Goal: Task Accomplishment & Management: Manage account settings

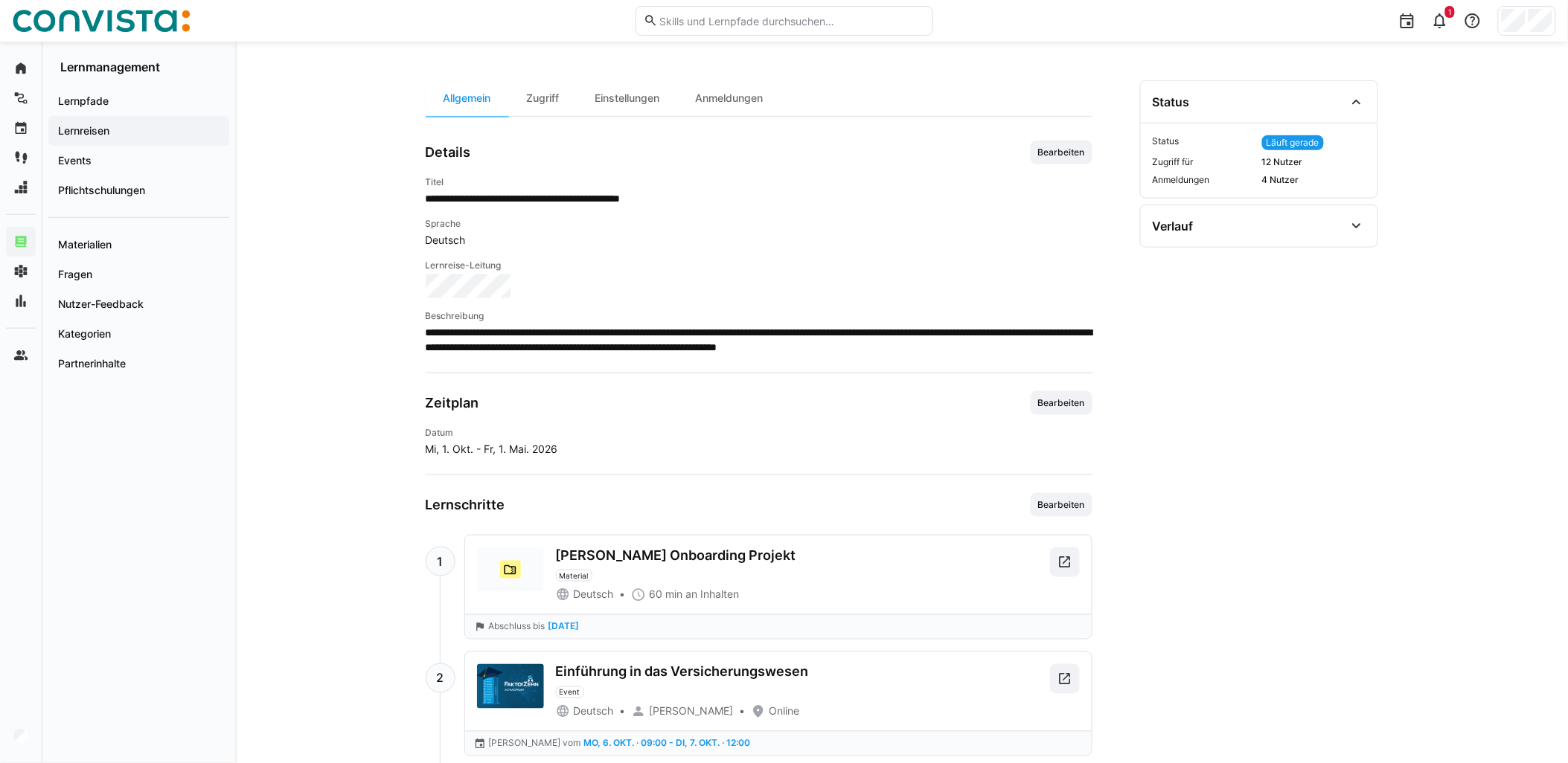
scroll to position [198, 0]
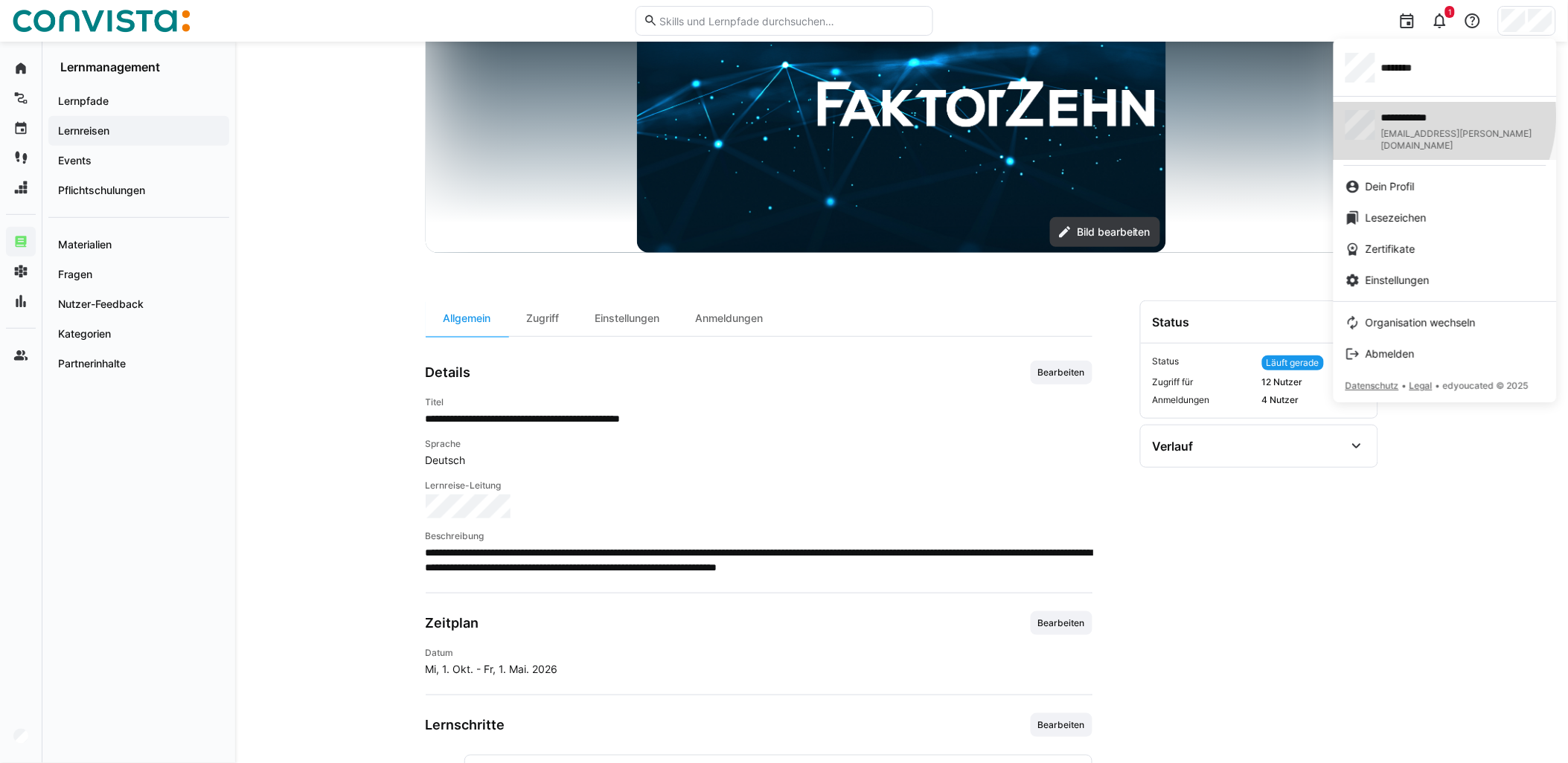
click at [1418, 116] on span "**********" at bounding box center [1442, 118] width 121 height 15
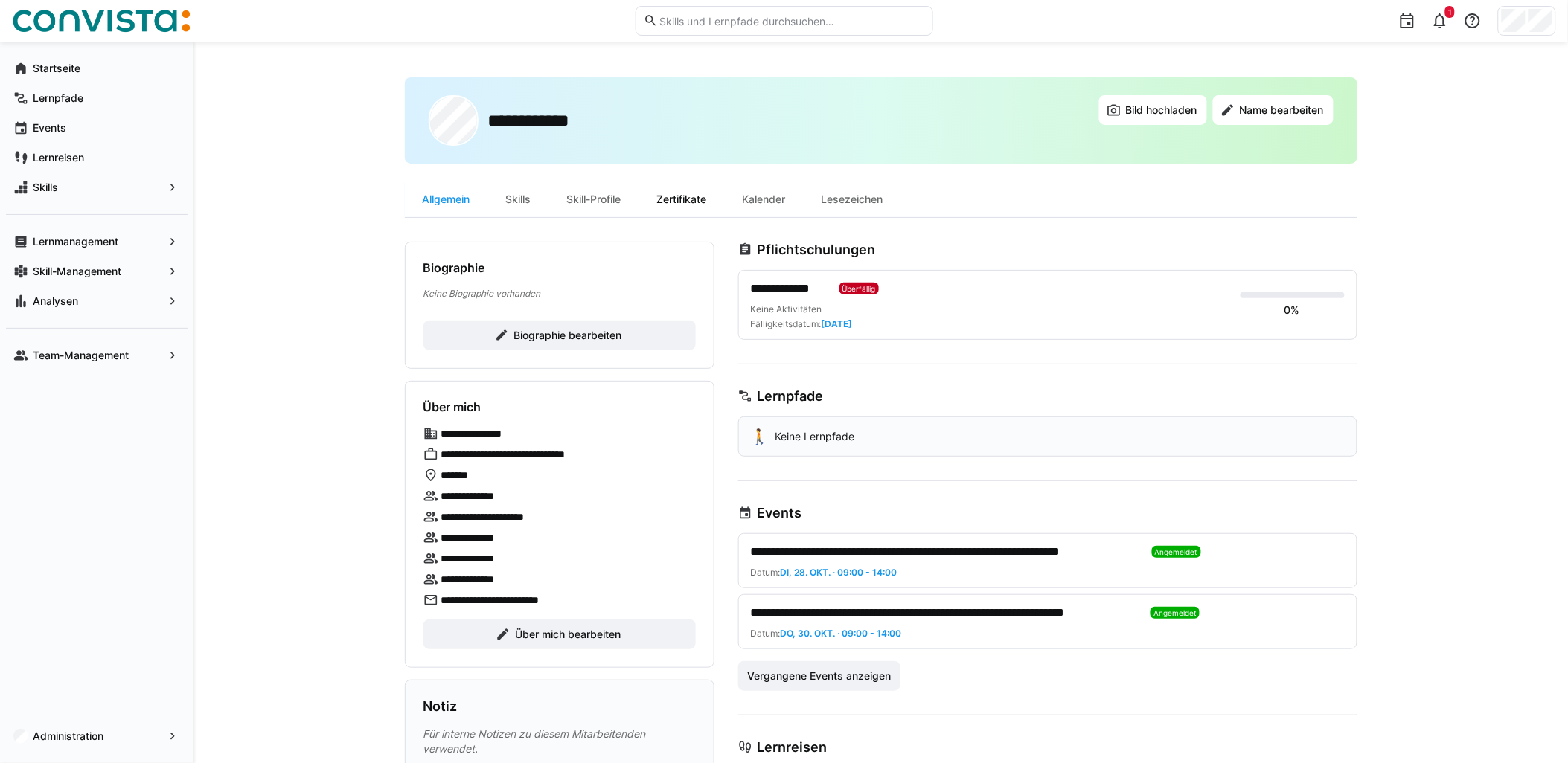
click at [691, 206] on div "Zertifikate" at bounding box center [682, 199] width 85 height 35
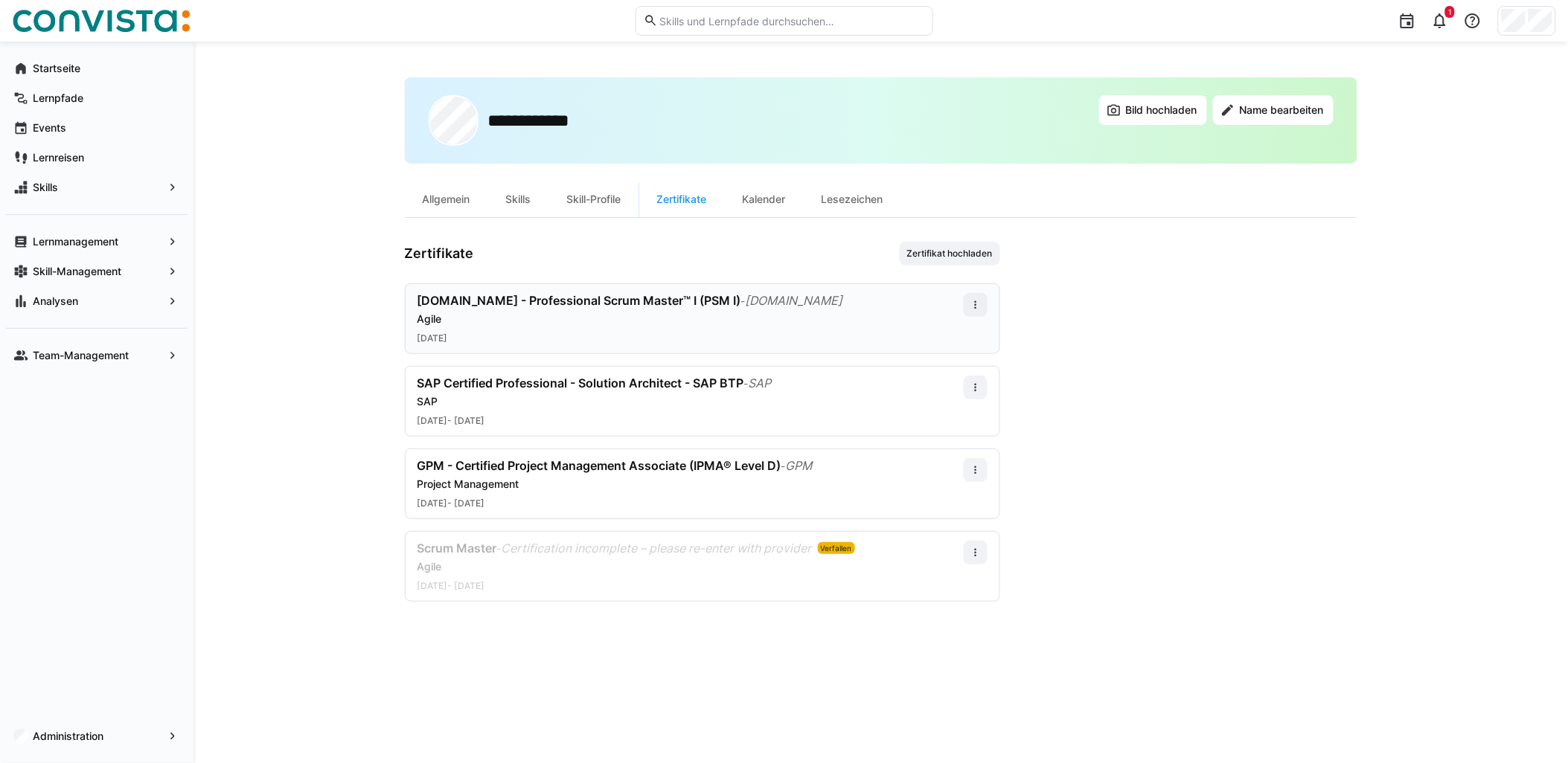
drag, startPoint x: 537, startPoint y: 298, endPoint x: 562, endPoint y: 323, distance: 35.4
click at [537, 298] on span "[DOMAIN_NAME] - Professional Scrum Master™ I (PSM I)" at bounding box center [579, 301] width 324 height 15
click at [1404, 179] on div "**********" at bounding box center [881, 402] width 1375 height 722
click at [0, 0] on app-navigation-label "Lernmanagement" at bounding box center [0, 0] width 0 height 0
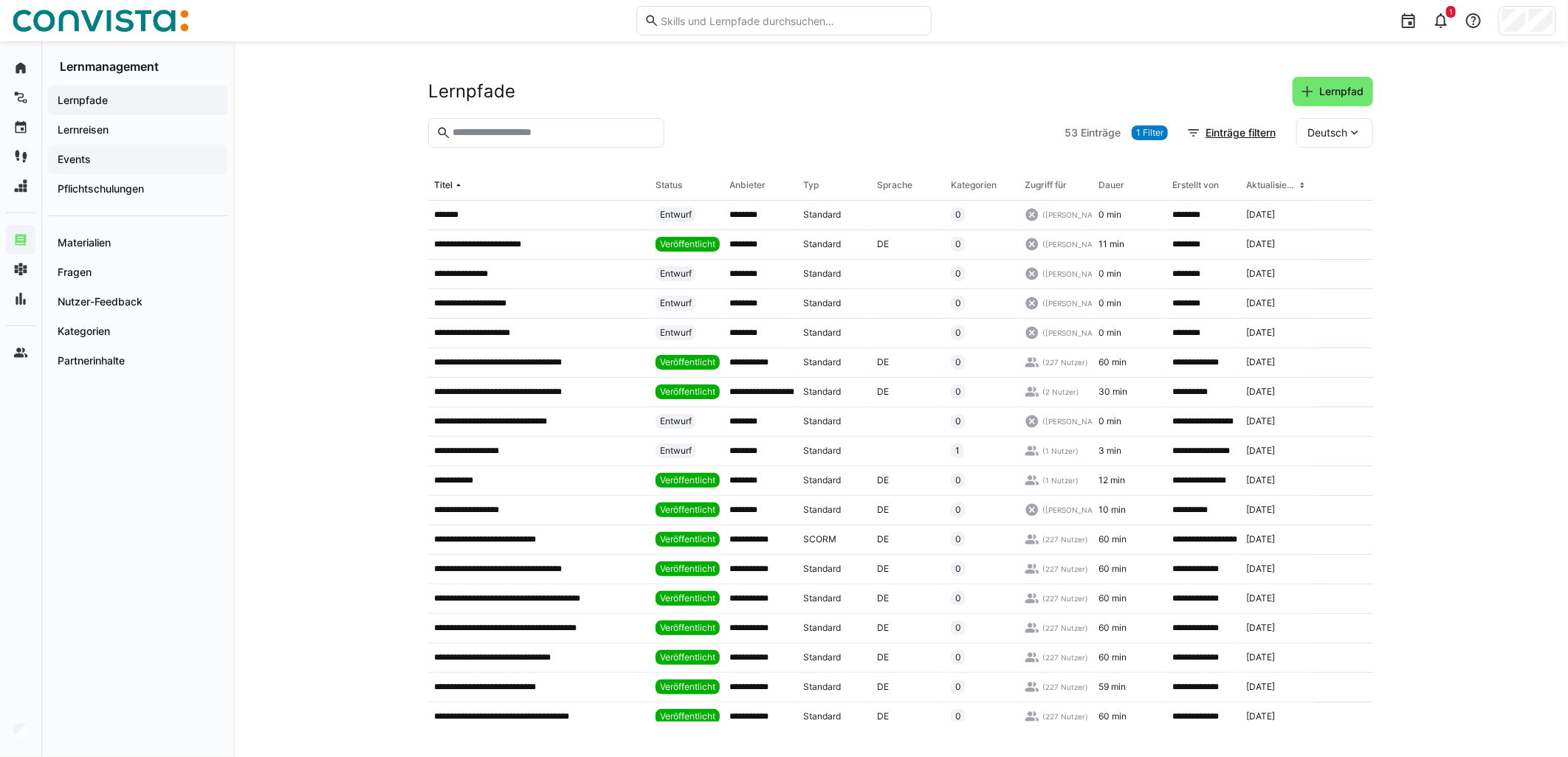
click at [138, 156] on span "Events" at bounding box center [137, 160] width 165 height 15
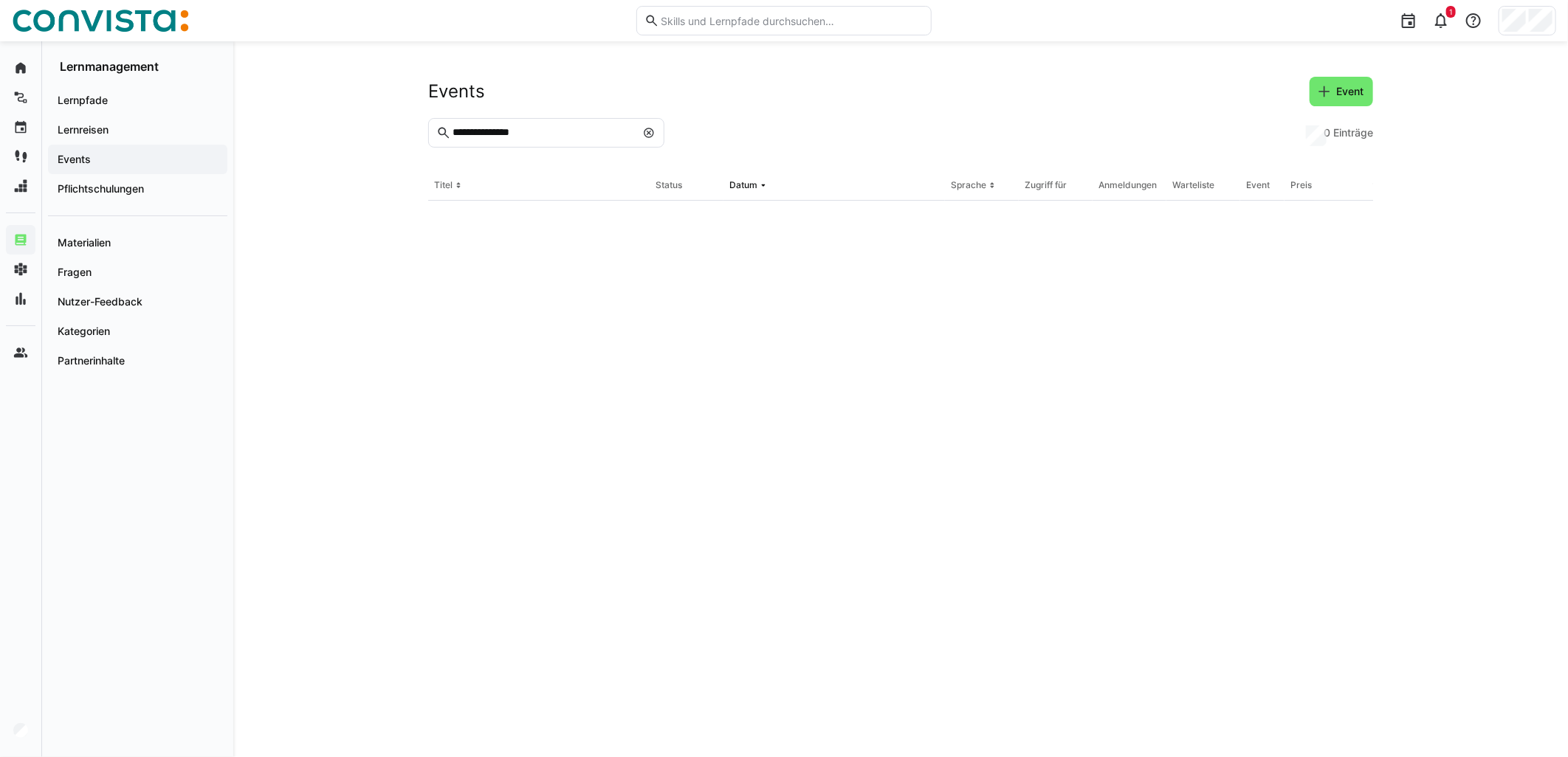
click at [570, 133] on input "**********" at bounding box center [543, 133] width 185 height 13
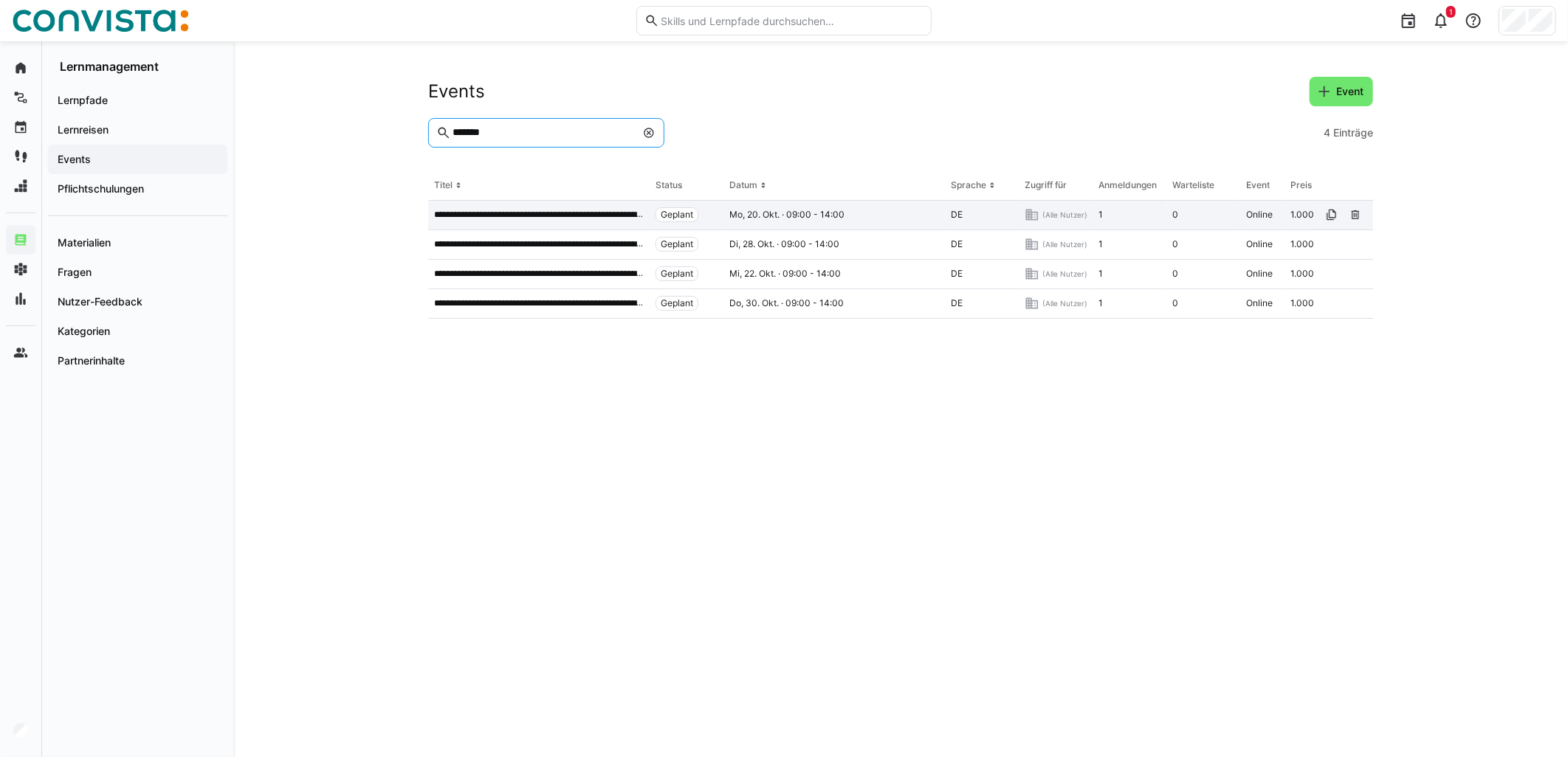
type input "*******"
click at [615, 210] on p "**********" at bounding box center [539, 215] width 210 height 12
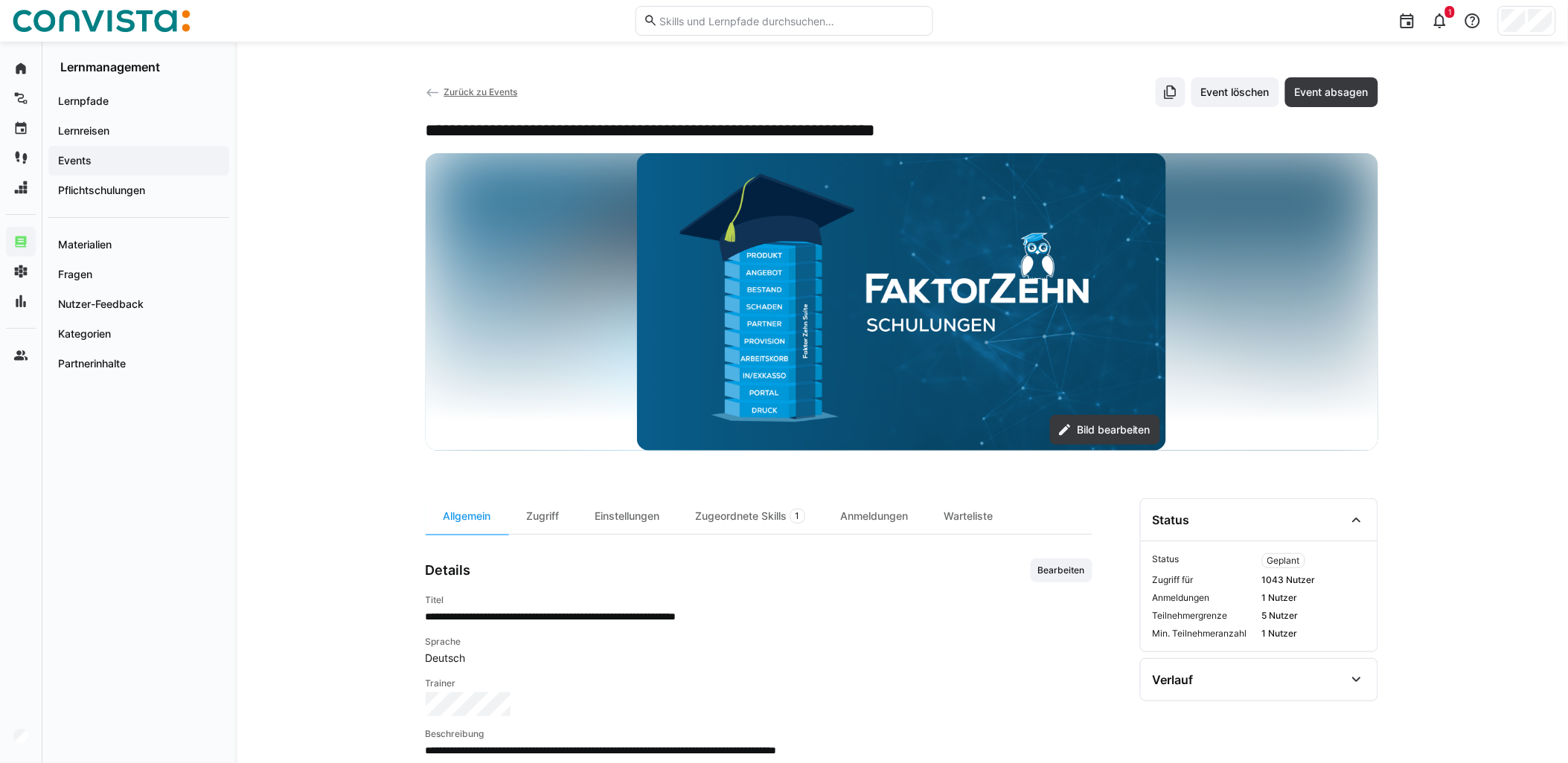
scroll to position [165, 0]
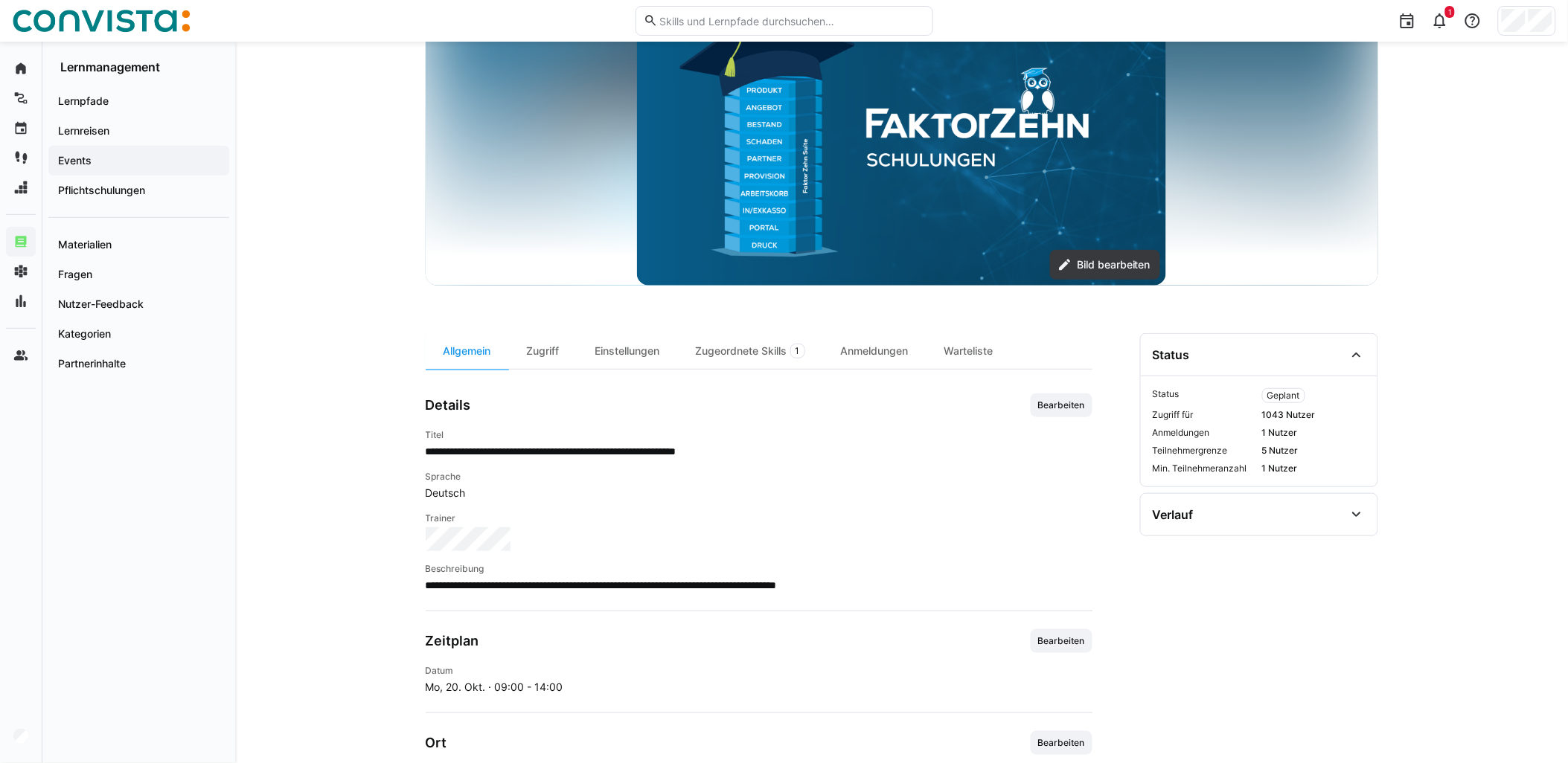
drag, startPoint x: 1269, startPoint y: 418, endPoint x: 1337, endPoint y: 411, distance: 68.4
click at [1337, 411] on span "1043 Nutzer" at bounding box center [1314, 415] width 104 height 12
drag, startPoint x: 1337, startPoint y: 411, endPoint x: 1342, endPoint y: 422, distance: 12.1
click at [1342, 422] on div "Status Geplant Zugriff für 1043 Nutzer Anmeldungen 1 Nutzer Teilnehmergrenze 5 …" at bounding box center [1259, 432] width 213 height 86
click at [897, 347] on div "Anmeldungen" at bounding box center [875, 351] width 104 height 35
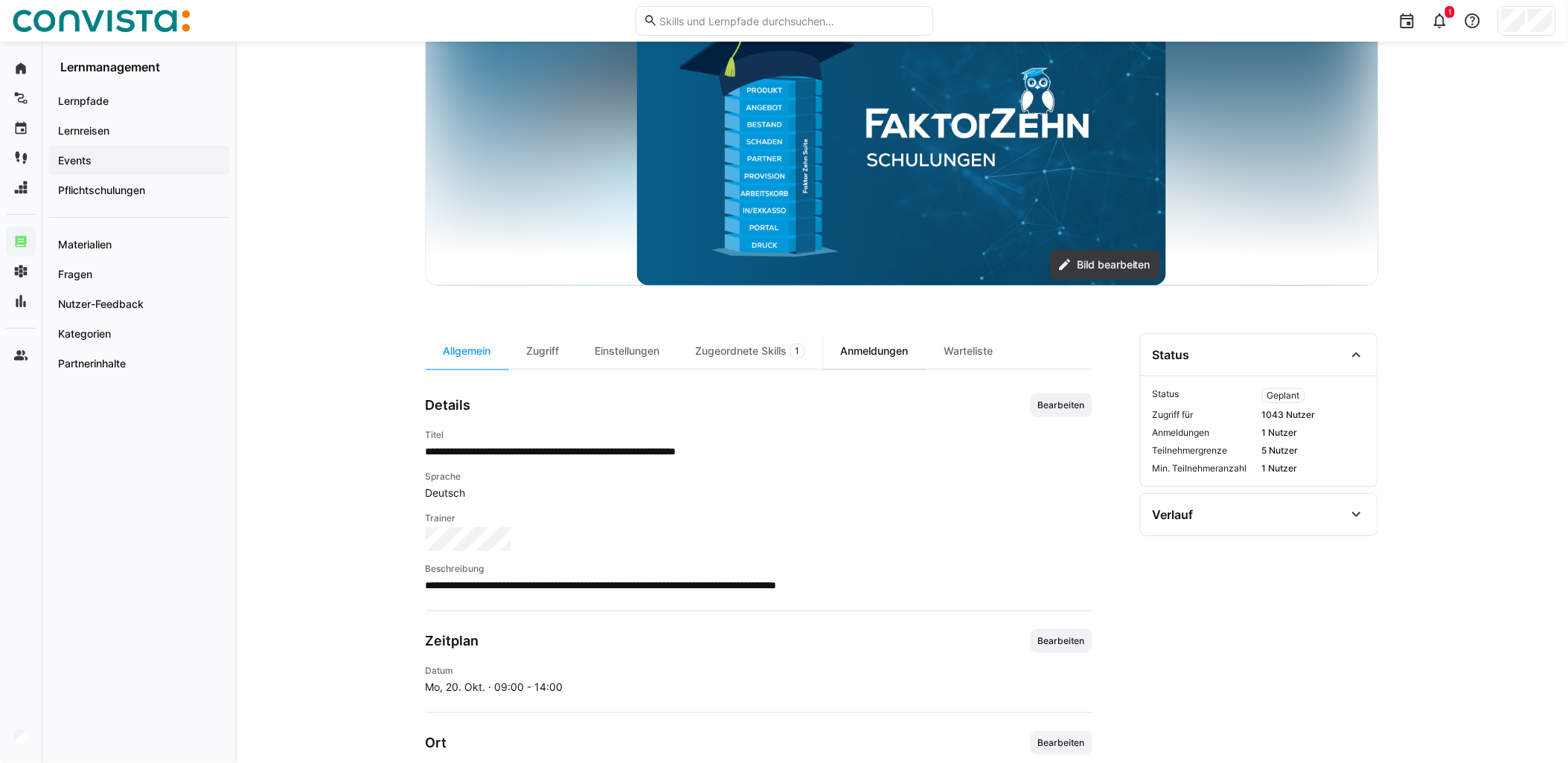
scroll to position [3, 0]
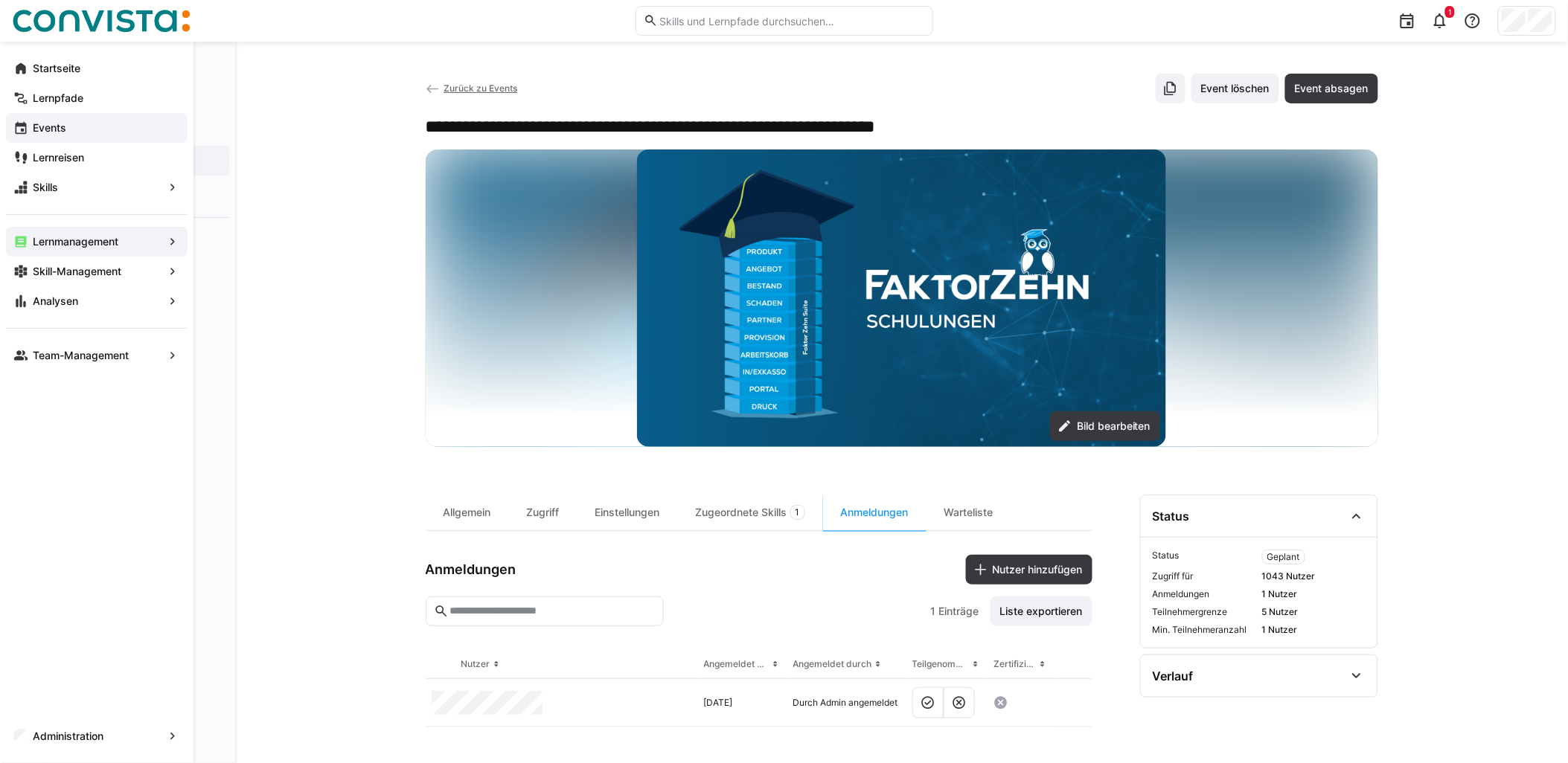
click at [85, 129] on span "Events" at bounding box center [105, 128] width 149 height 15
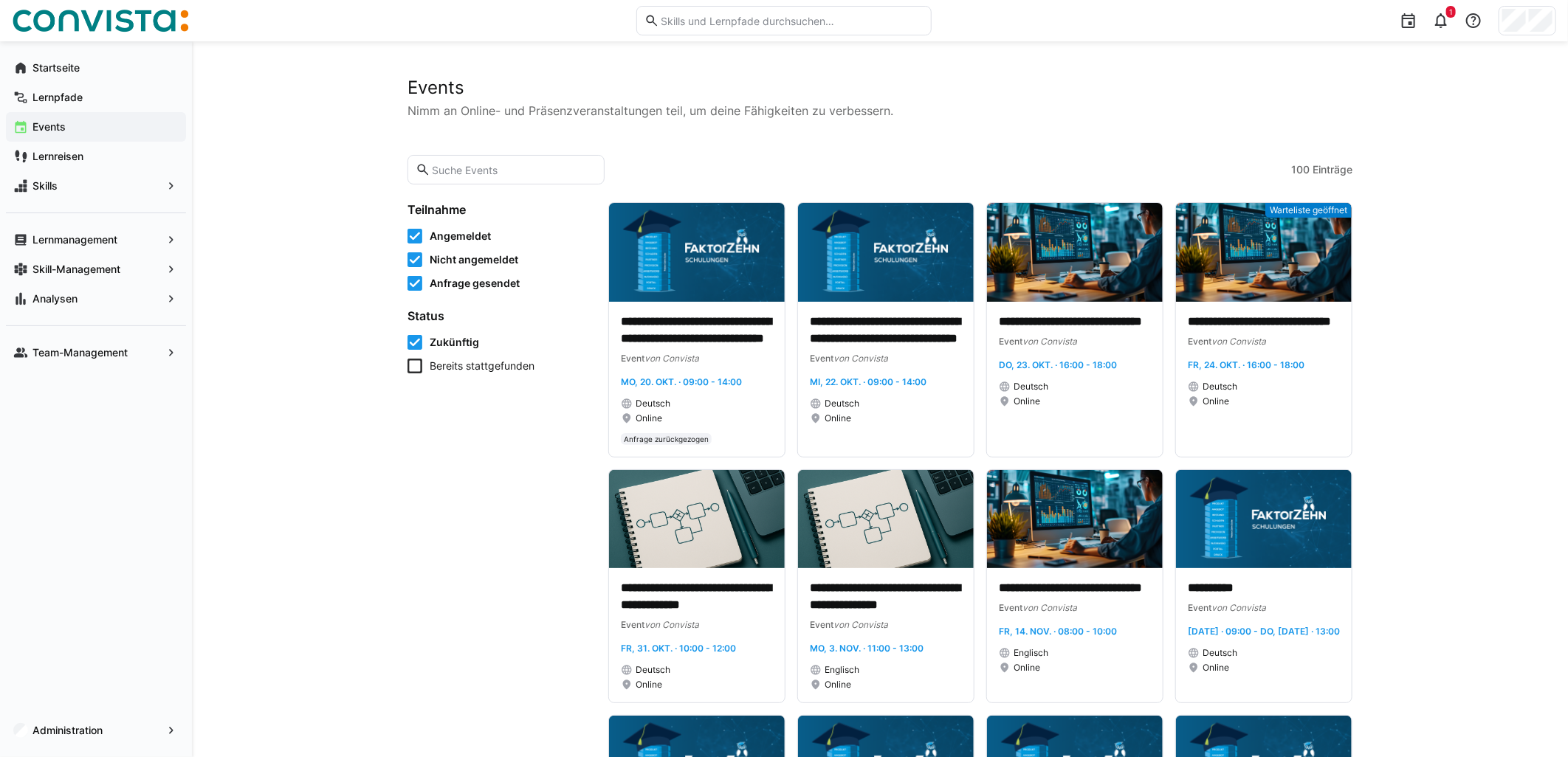
click at [412, 235] on icon at bounding box center [415, 237] width 15 height 15
click at [411, 260] on icon at bounding box center [415, 260] width 15 height 15
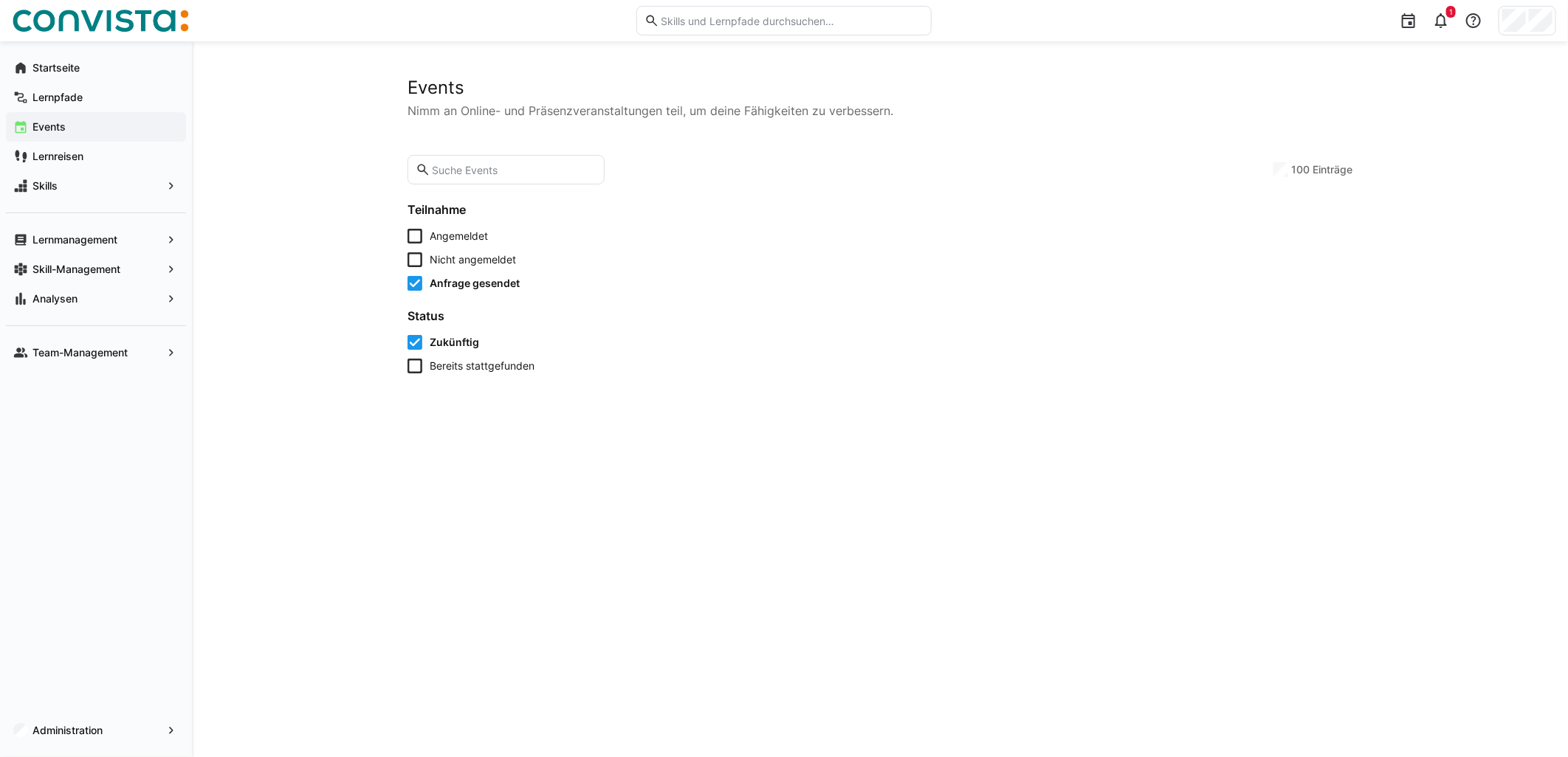
click at [407, 279] on icon at bounding box center [415, 284] width 15 height 15
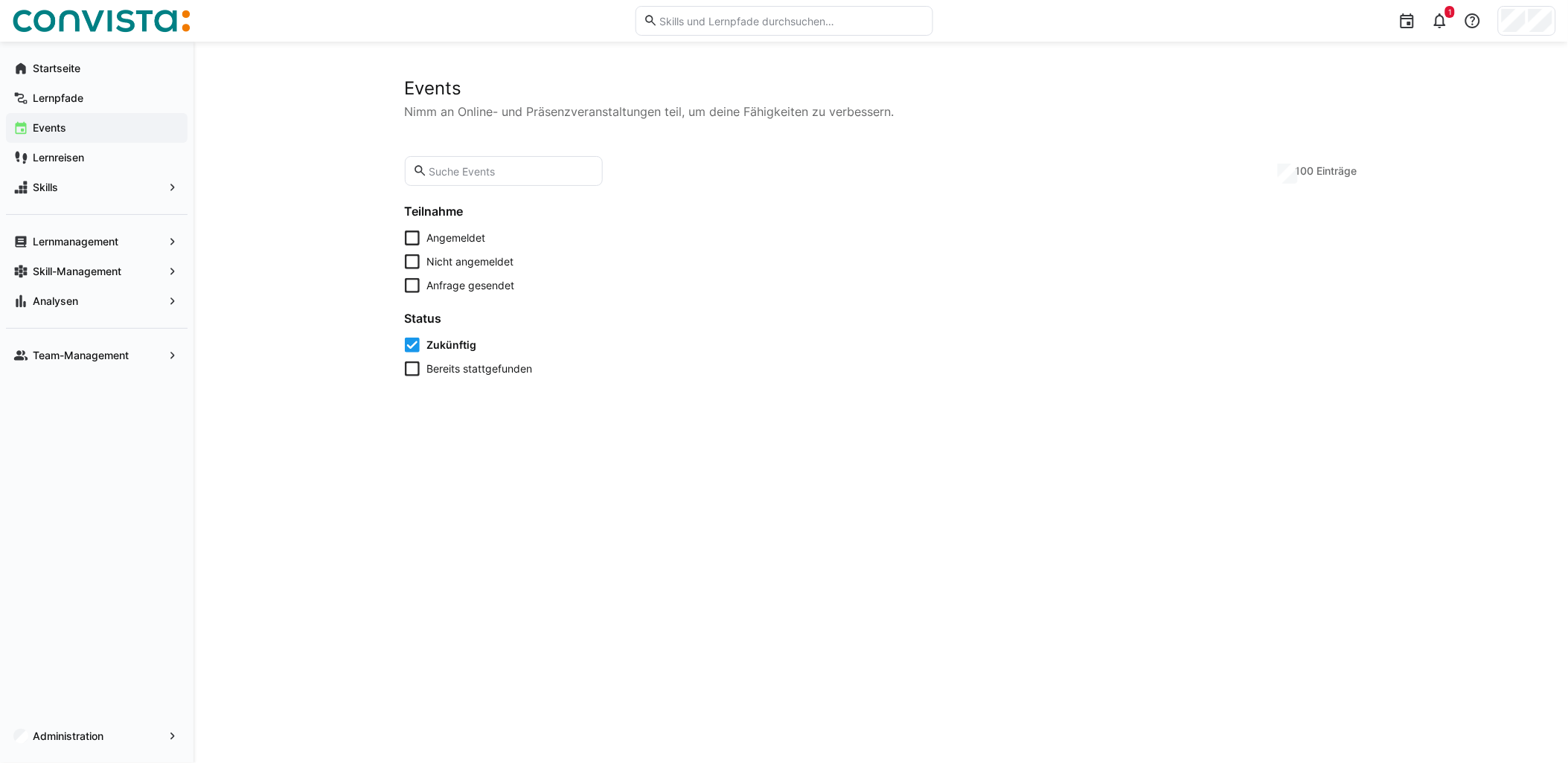
click at [412, 342] on icon at bounding box center [412, 346] width 15 height 15
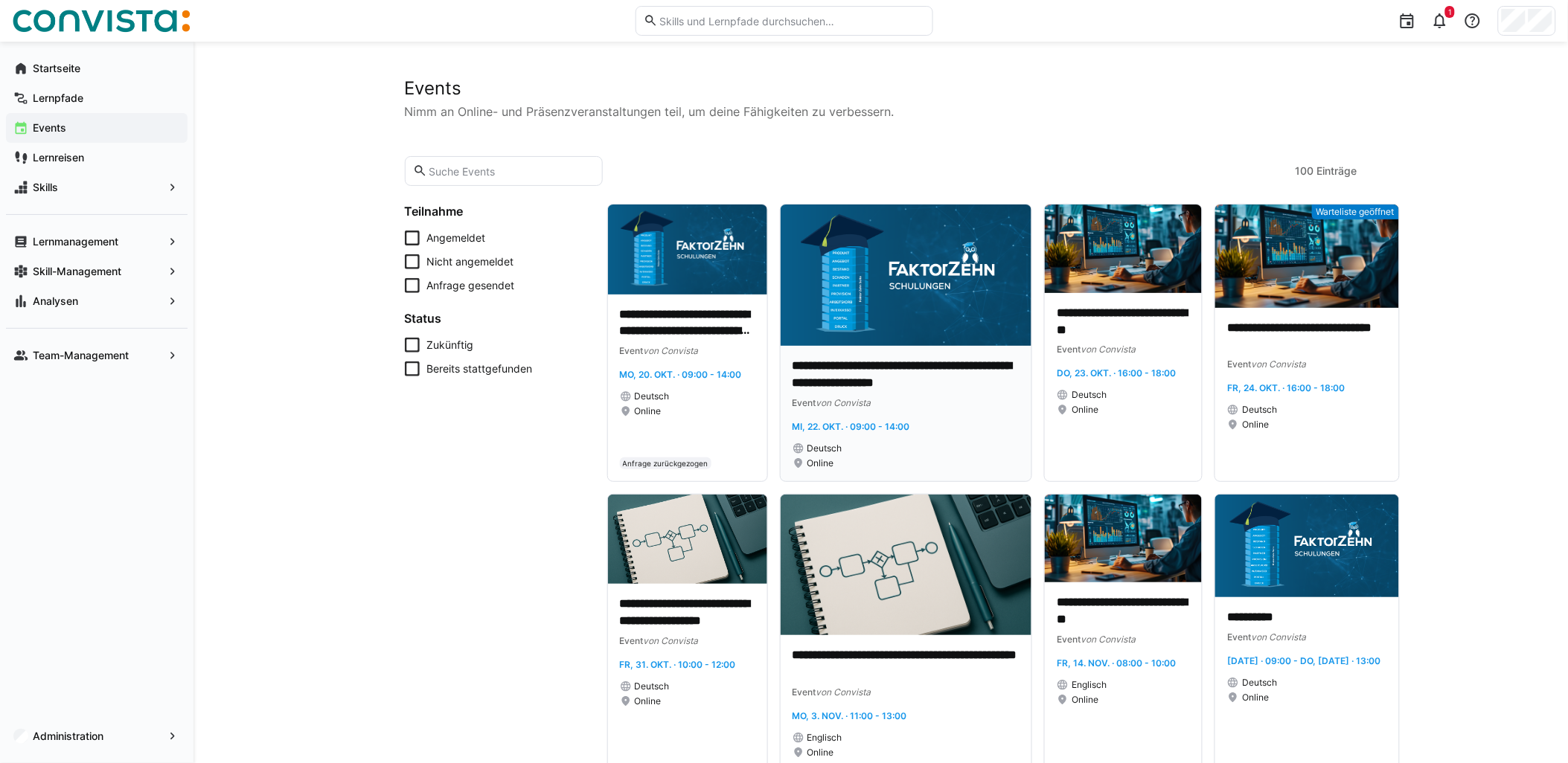
click at [897, 376] on p "**********" at bounding box center [907, 374] width 228 height 35
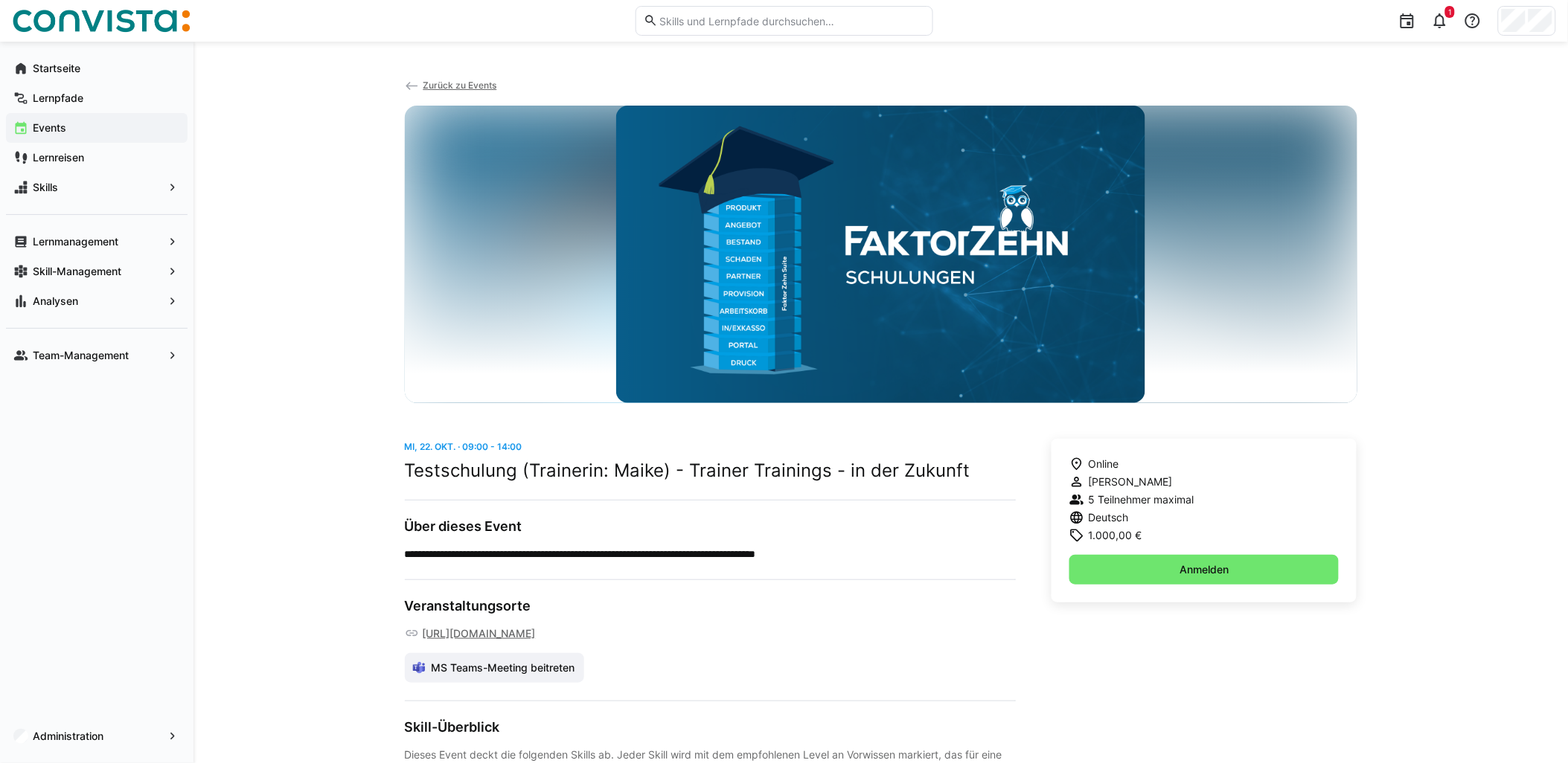
scroll to position [142, 0]
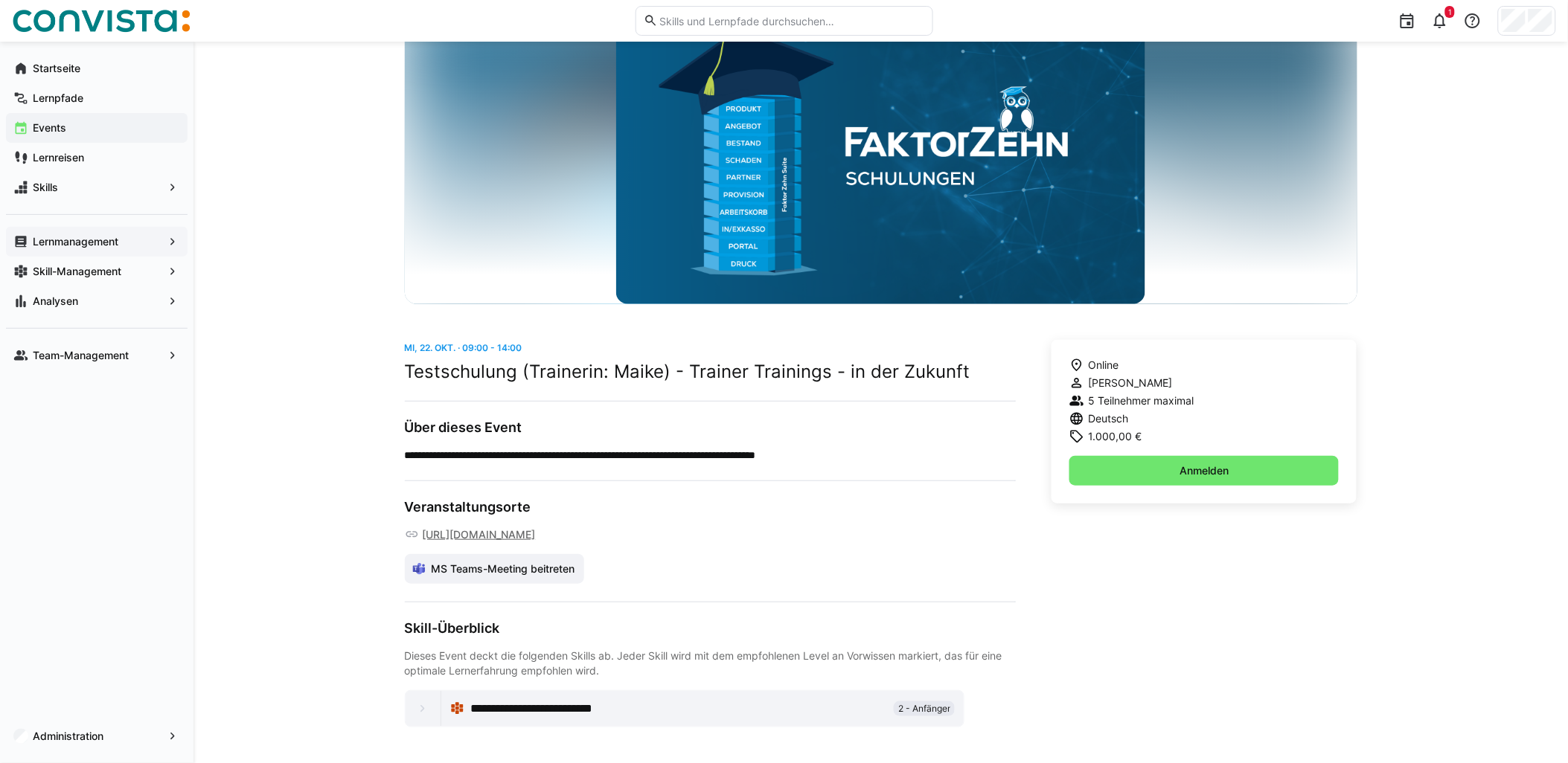
click at [174, 249] on eds-icon at bounding box center [173, 242] width 15 height 15
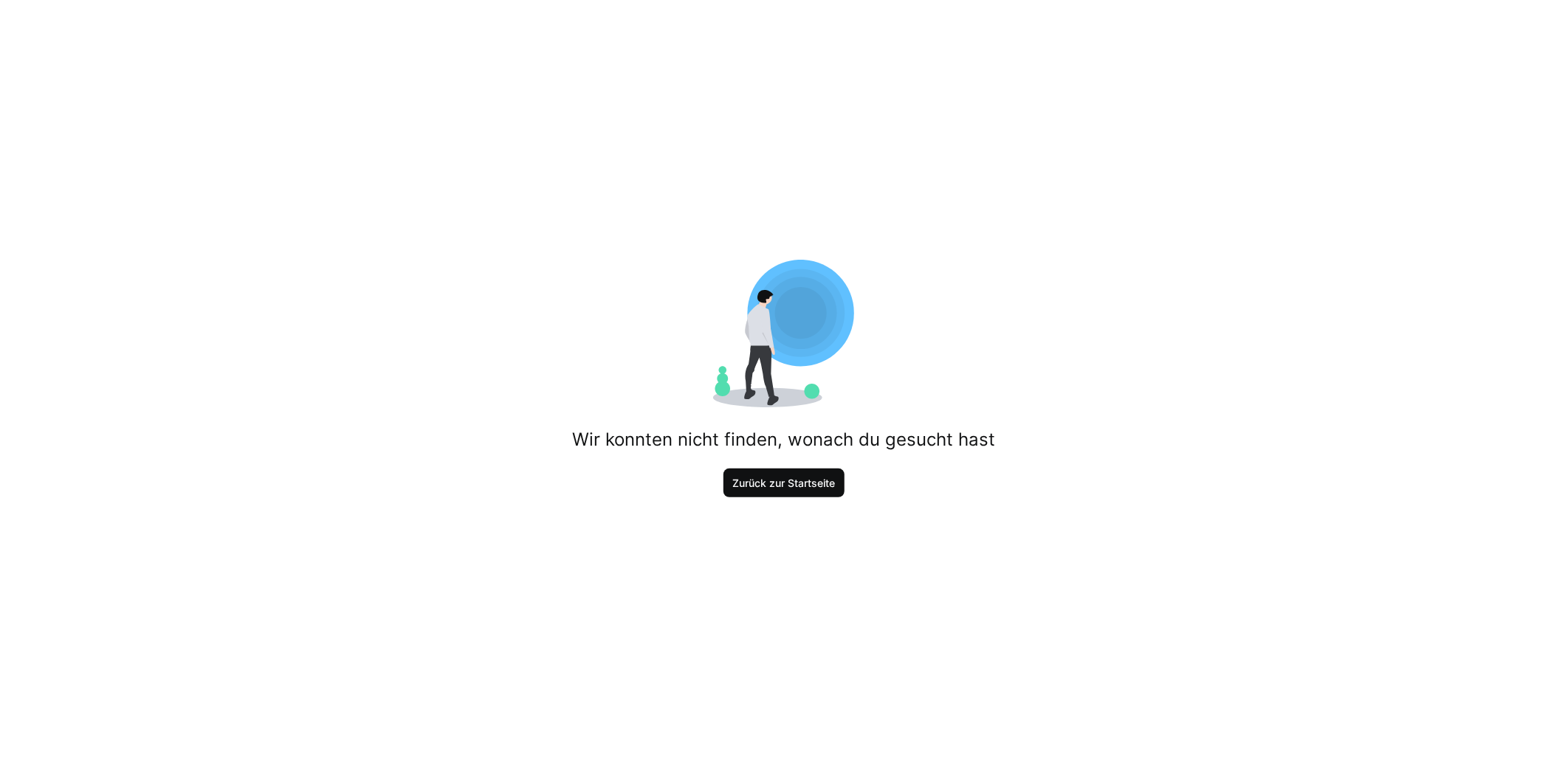
click at [815, 483] on span "Zurück zur Startseite" at bounding box center [785, 483] width 107 height 15
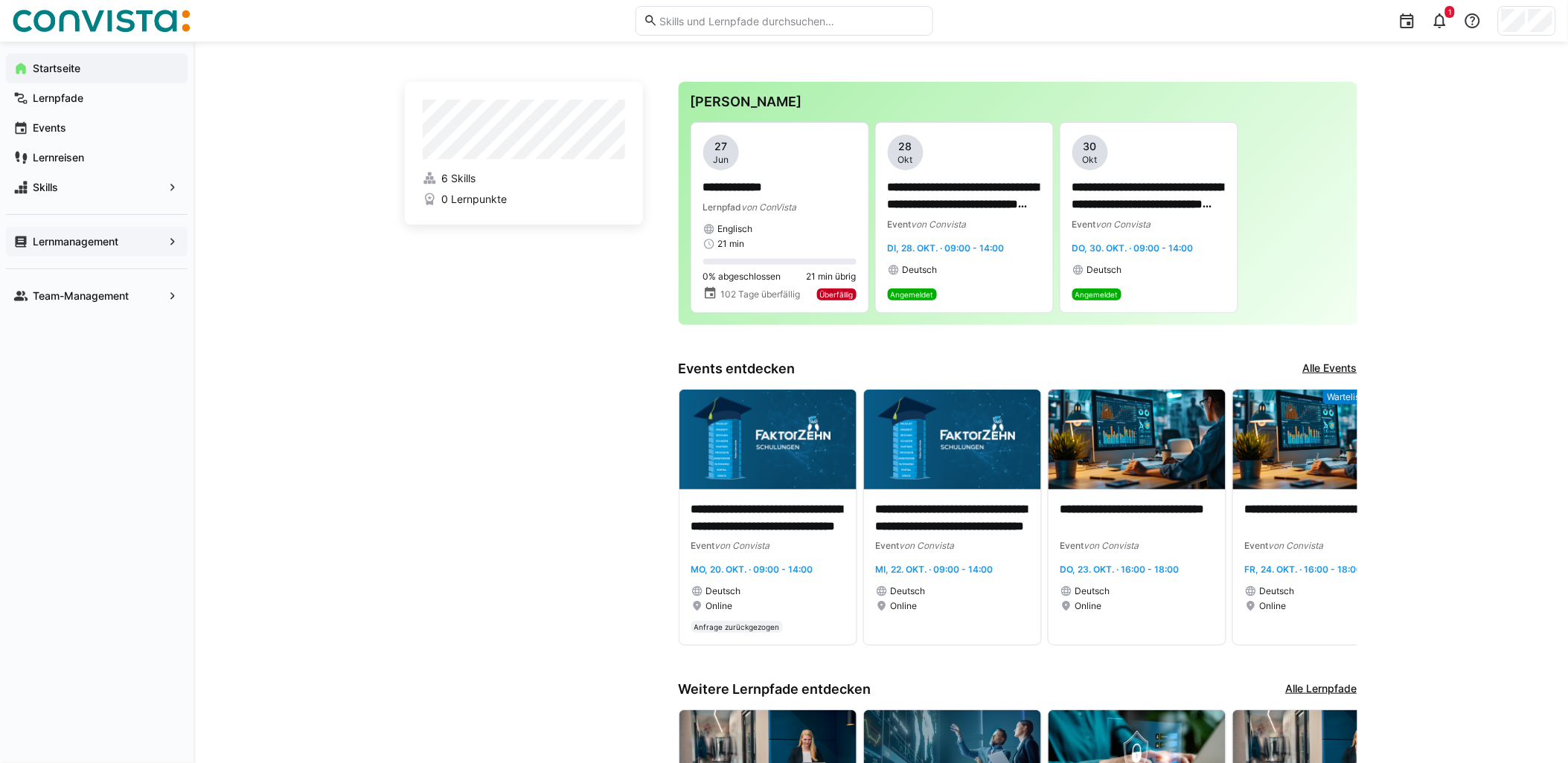
click at [149, 244] on span "Lernmanagement" at bounding box center [96, 242] width 132 height 15
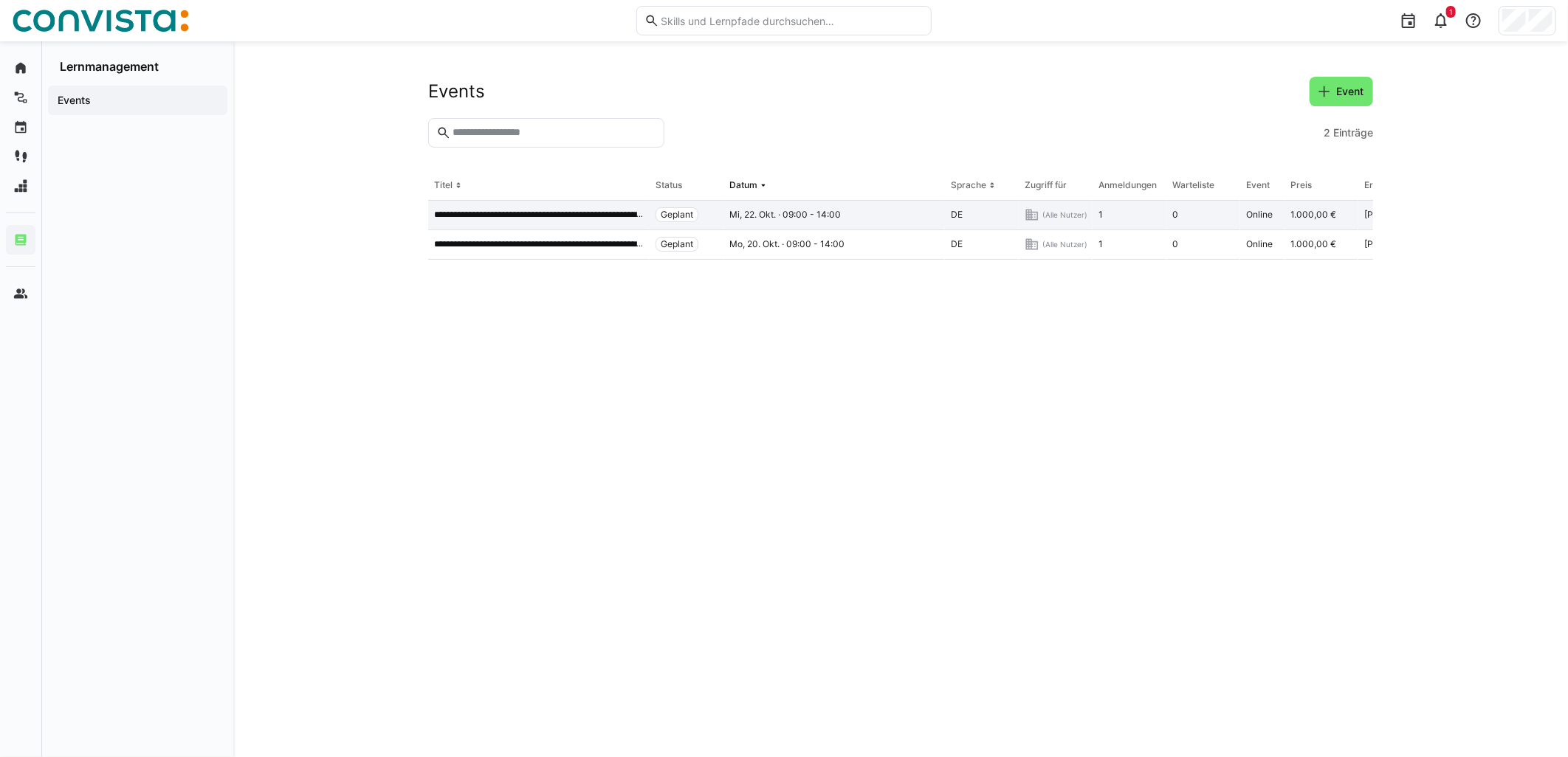
click at [567, 217] on p "**********" at bounding box center [539, 215] width 210 height 12
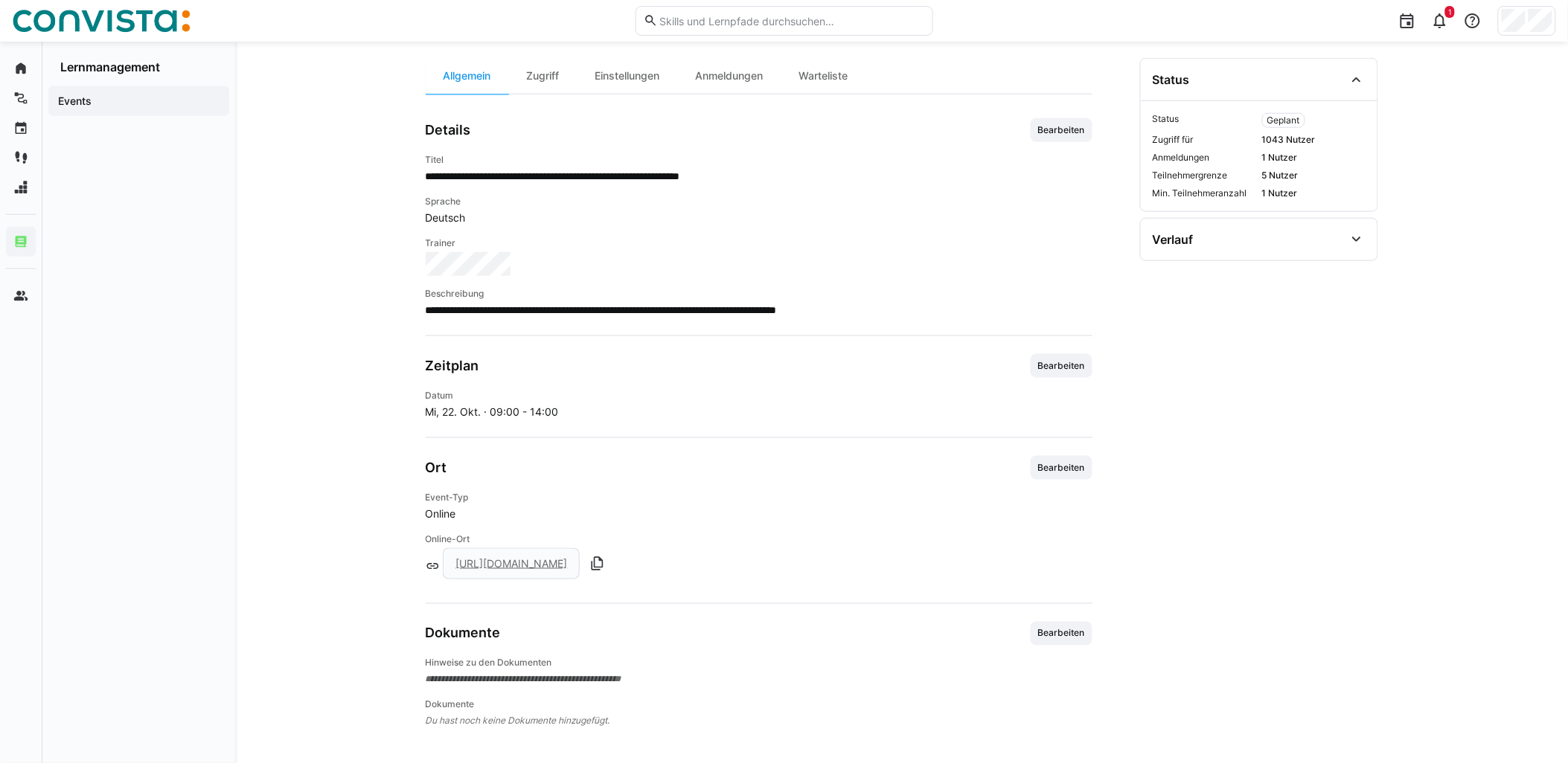
scroll to position [427, 0]
click at [715, 73] on div "Anmeldungen" at bounding box center [730, 75] width 104 height 35
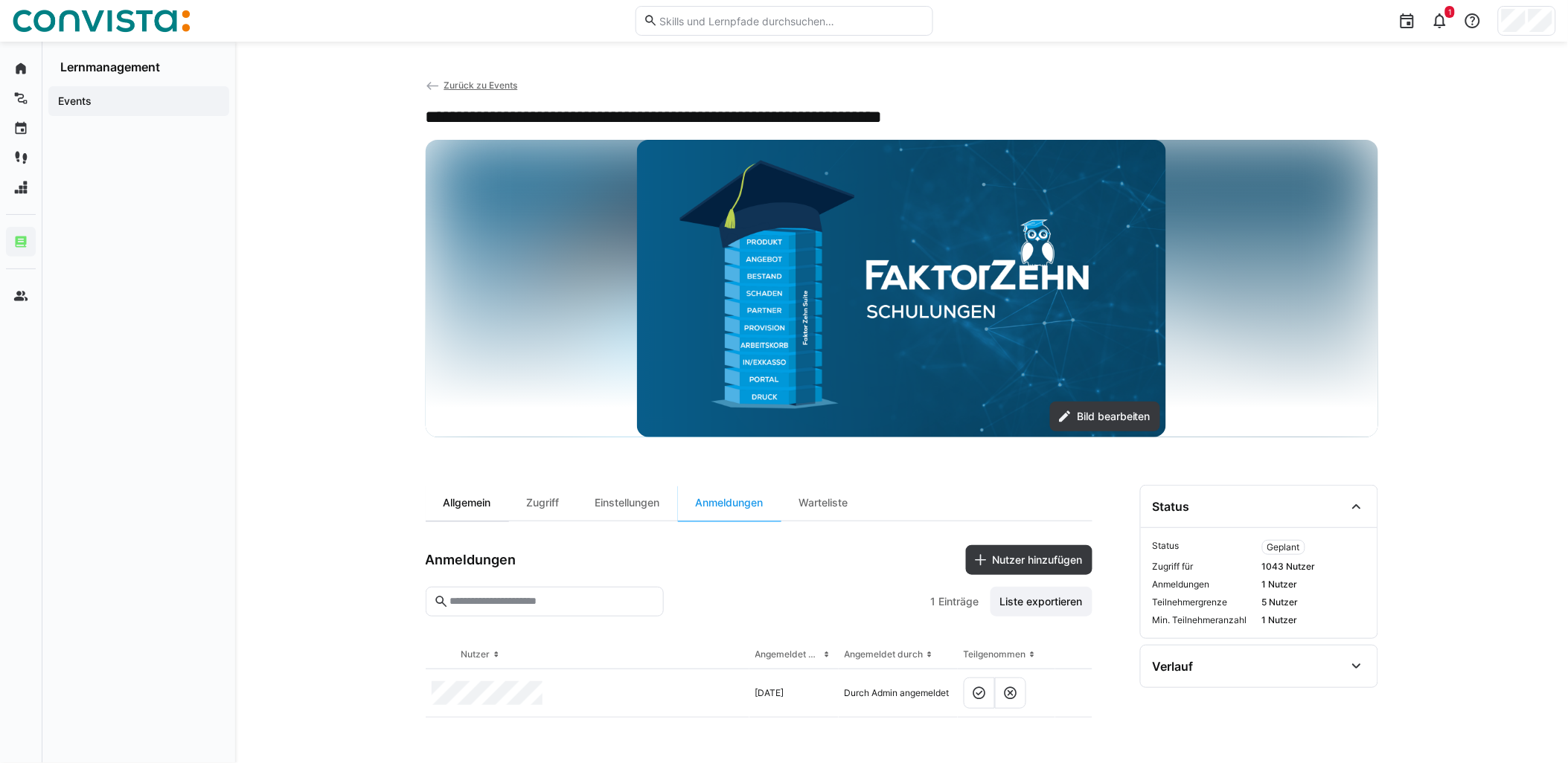
click at [472, 495] on div "Allgemein" at bounding box center [467, 502] width 84 height 35
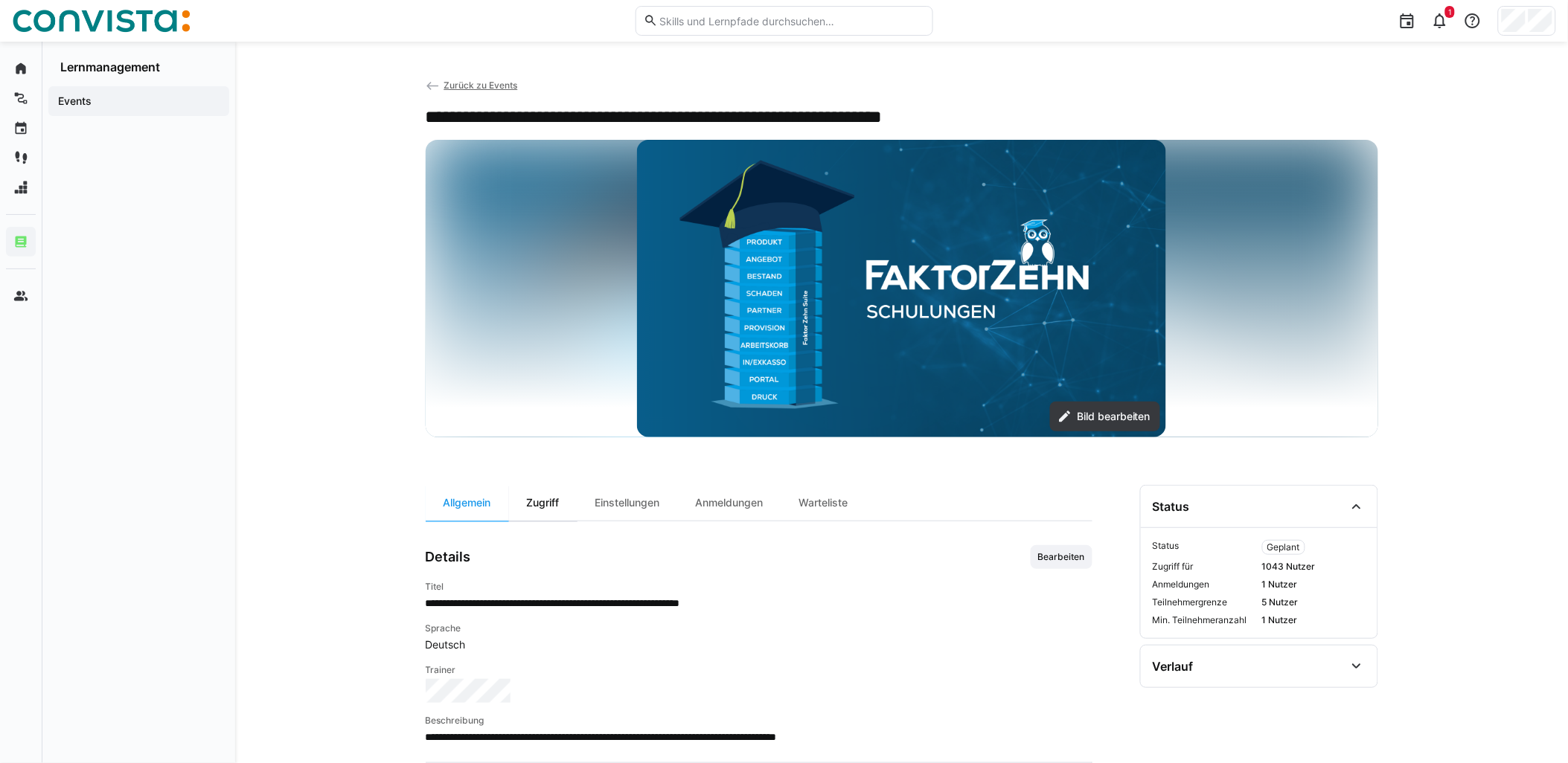
click at [567, 506] on div "Zugriff" at bounding box center [543, 502] width 68 height 35
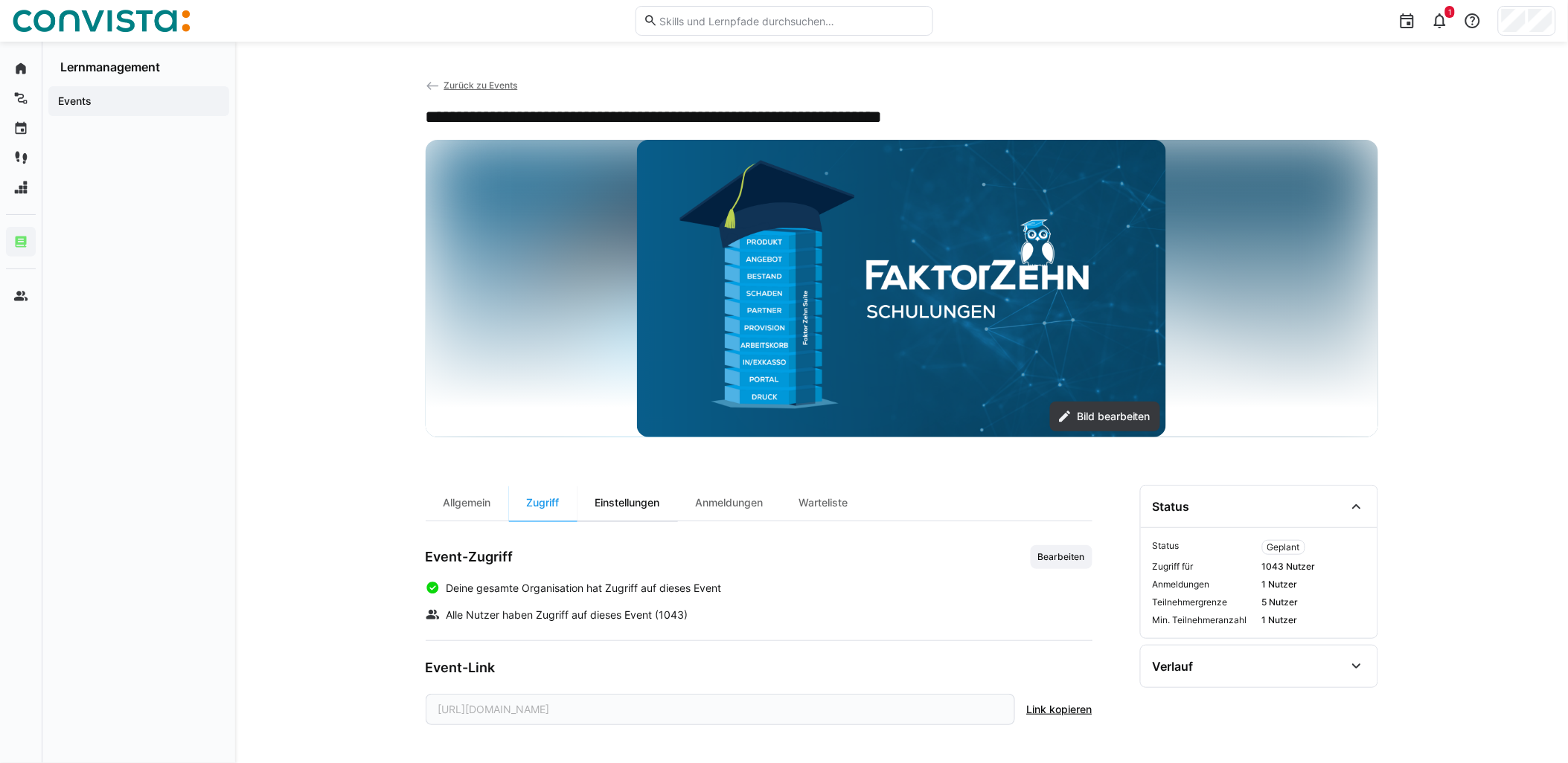
click at [653, 501] on div "Einstellungen" at bounding box center [628, 502] width 100 height 35
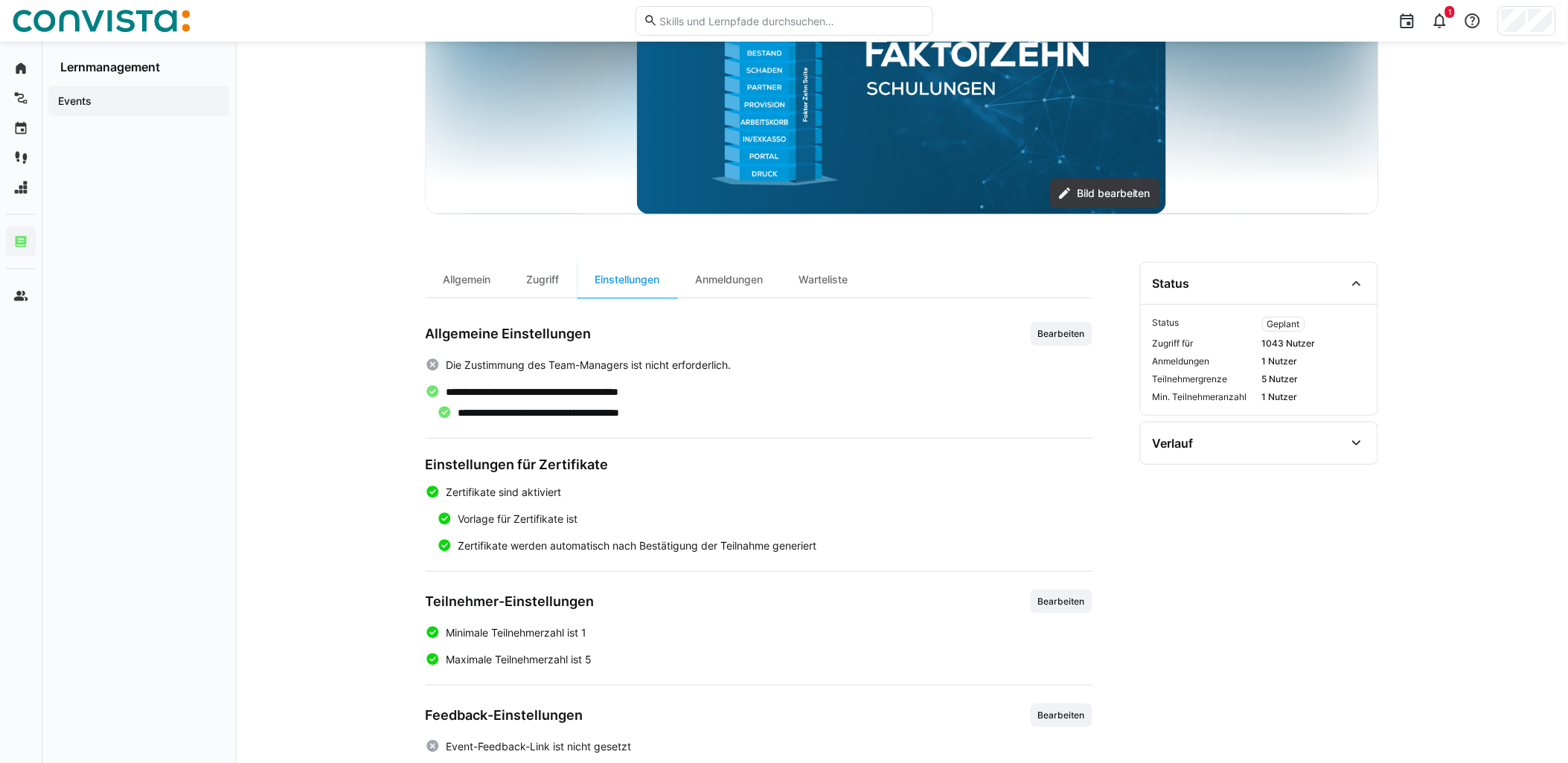
scroll to position [250, 0]
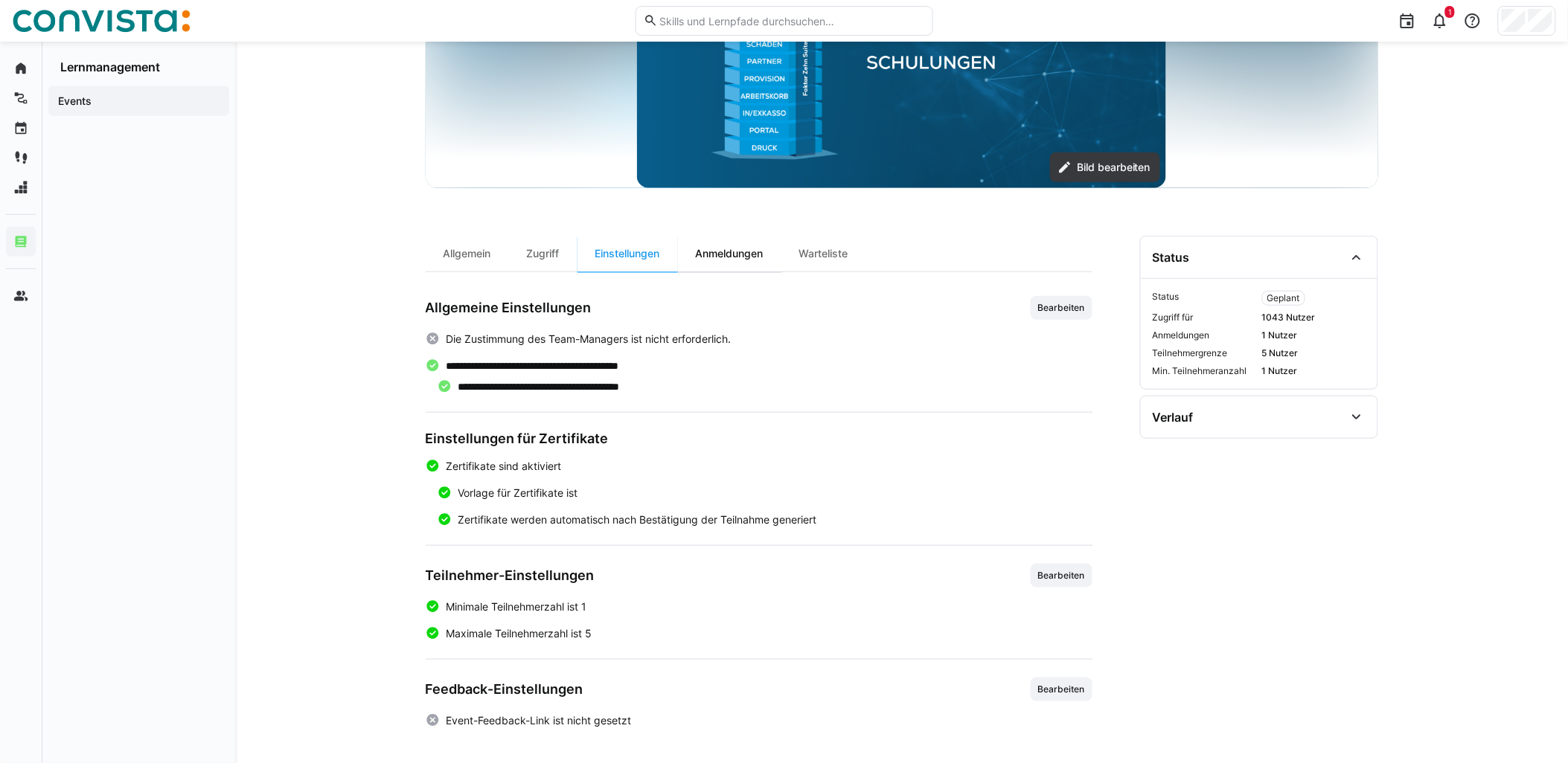
click at [735, 250] on div "Anmeldungen" at bounding box center [730, 254] width 104 height 35
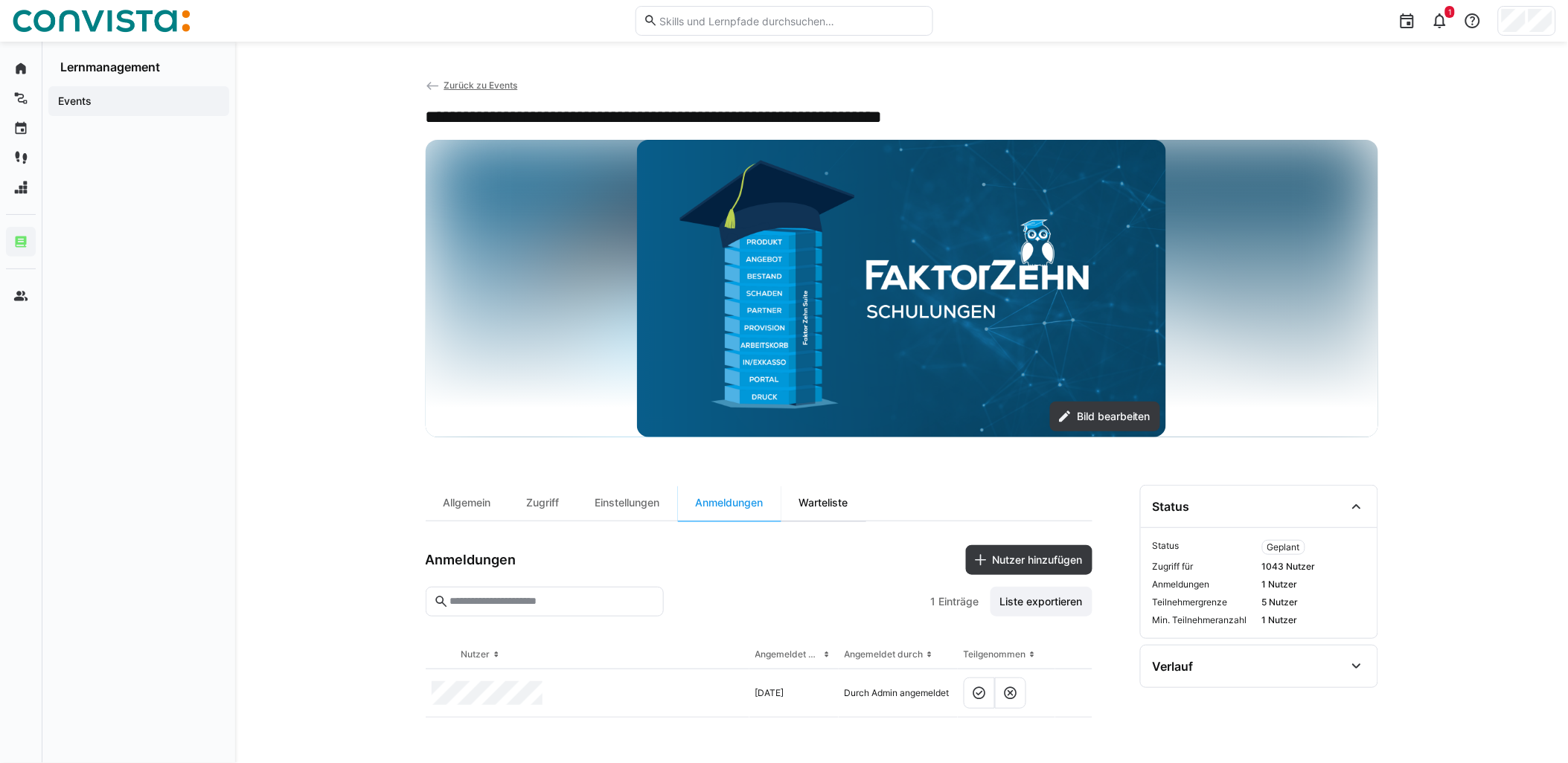
click at [819, 509] on div "Warteliste" at bounding box center [824, 502] width 85 height 35
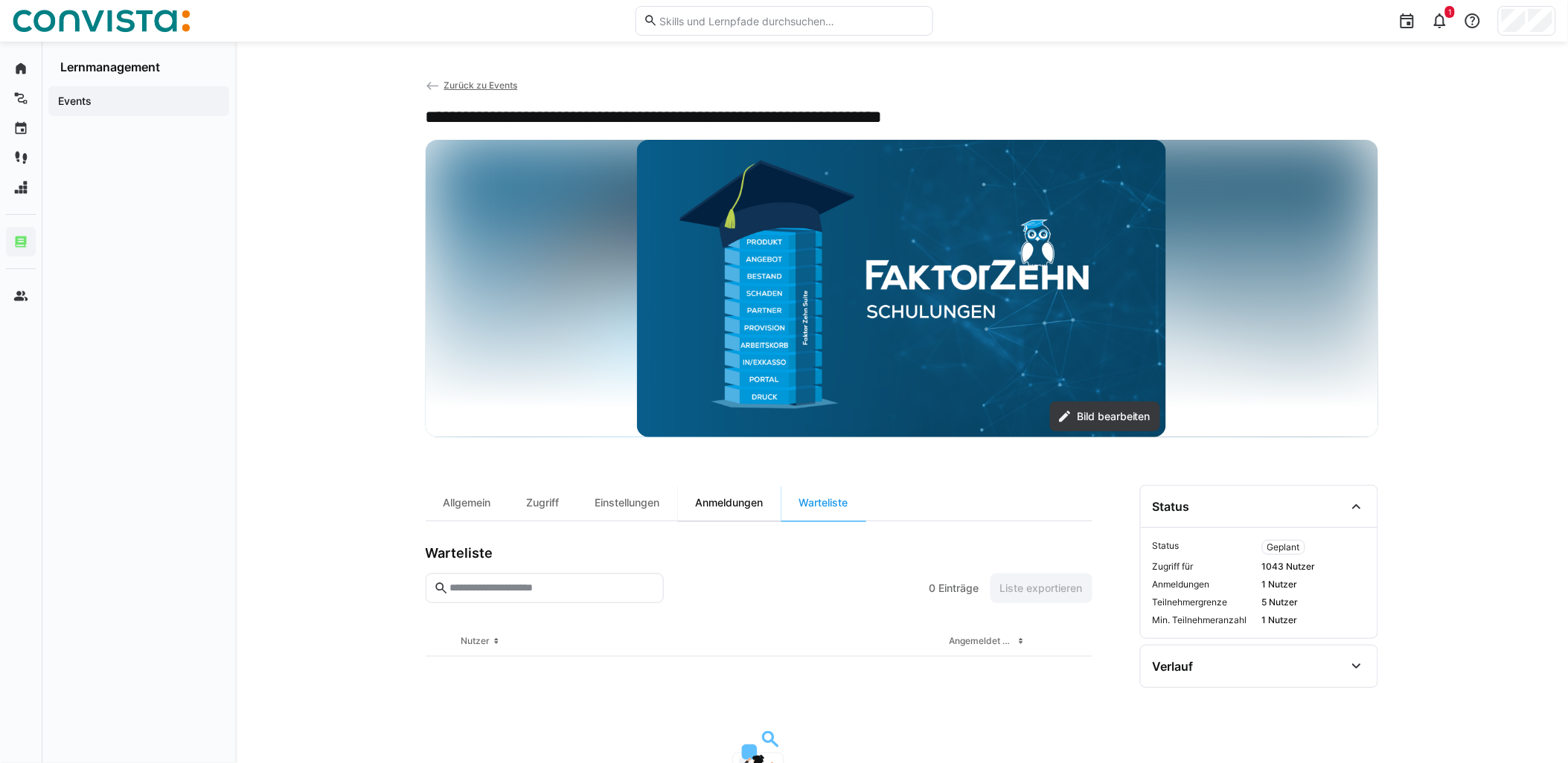
click at [723, 506] on div "Anmeldungen" at bounding box center [730, 502] width 104 height 35
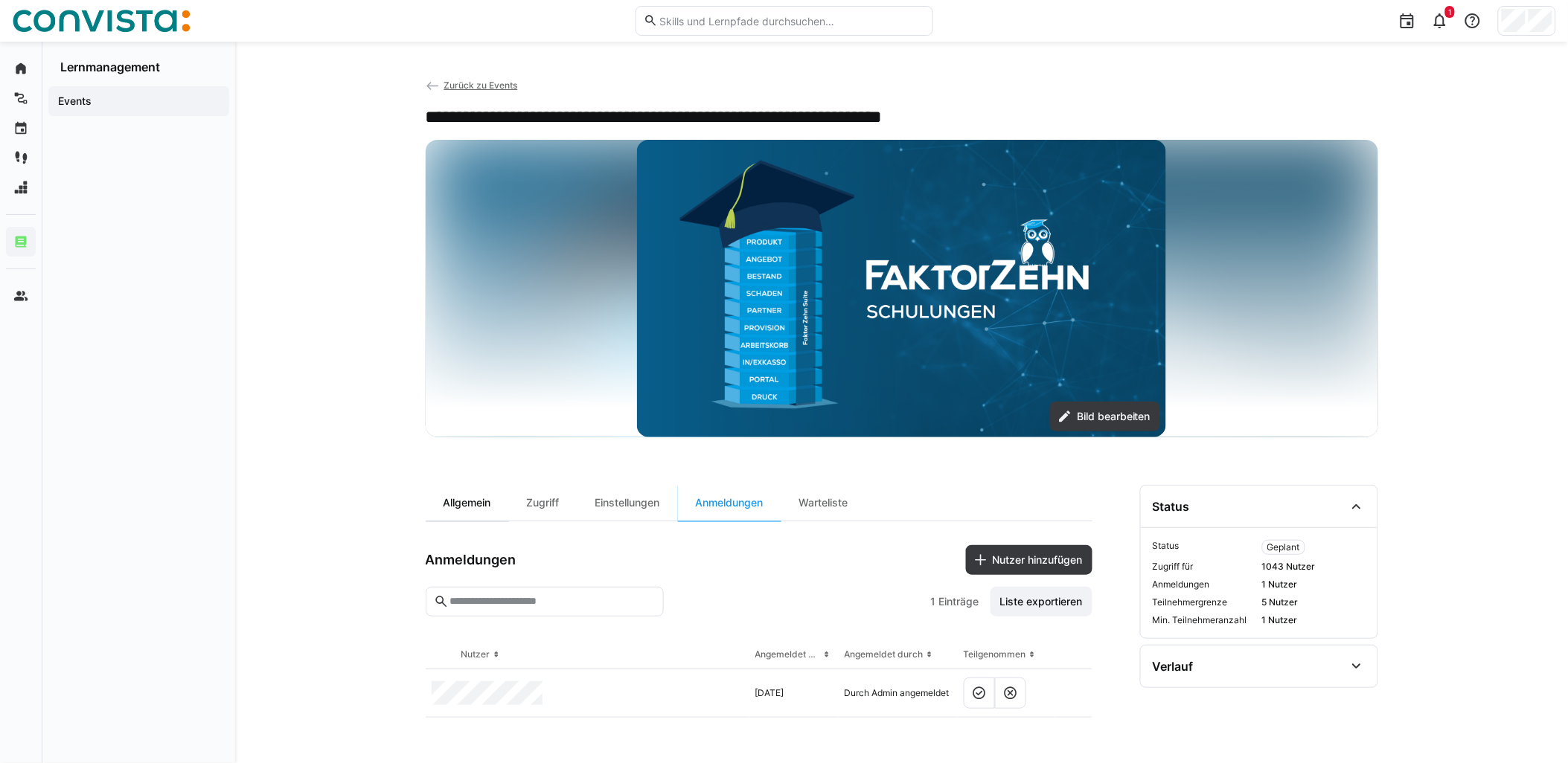
click at [464, 506] on div "Allgemein" at bounding box center [467, 502] width 84 height 35
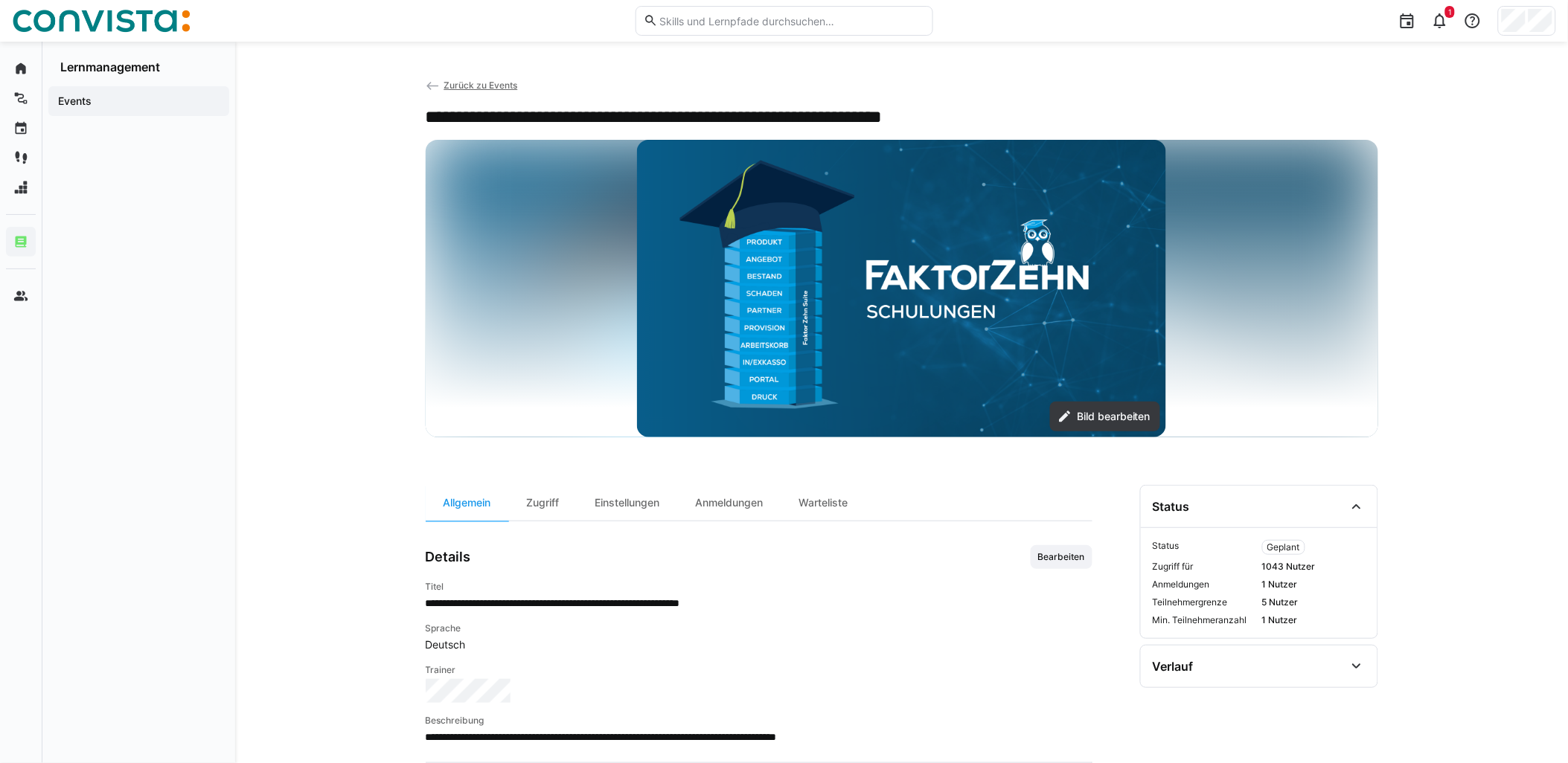
click at [473, 88] on span "Zurück zu Events" at bounding box center [480, 84] width 73 height 11
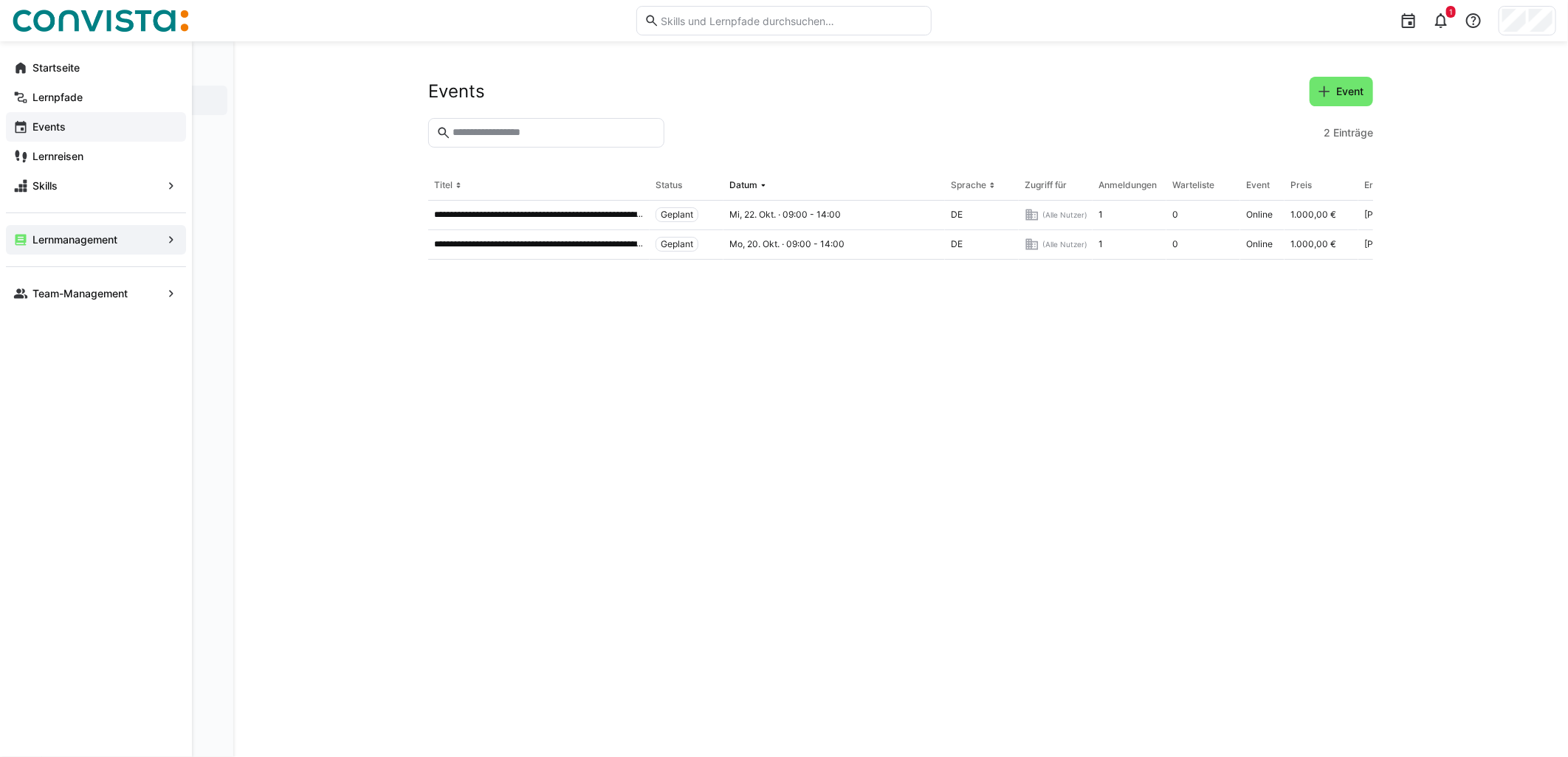
click at [0, 0] on app-navigation-label "Events" at bounding box center [0, 0] width 0 height 0
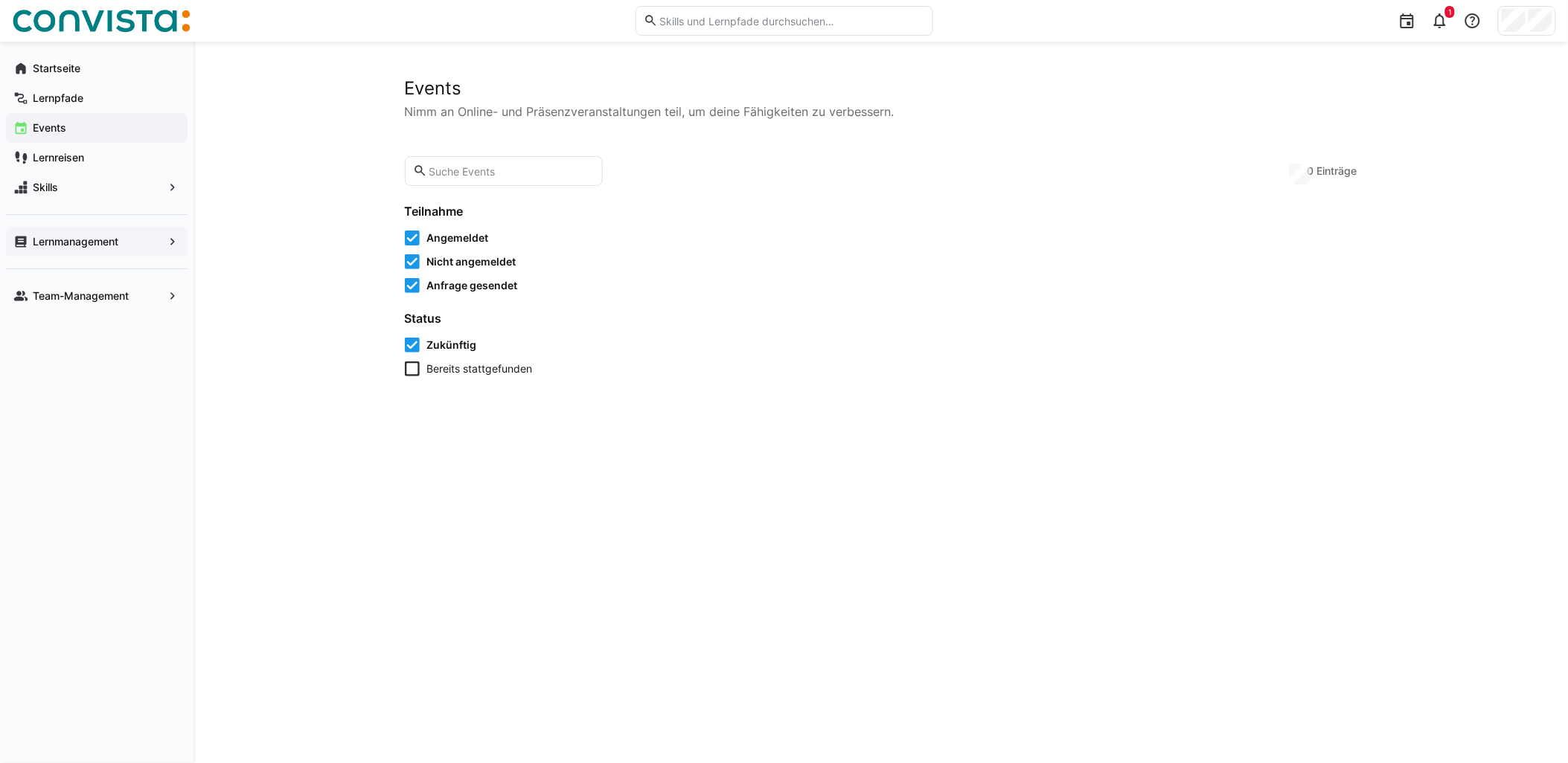
click at [414, 239] on icon at bounding box center [412, 239] width 15 height 15
click at [415, 266] on icon at bounding box center [412, 262] width 15 height 15
click at [410, 283] on icon at bounding box center [412, 286] width 15 height 15
click at [417, 346] on icon at bounding box center [412, 346] width 15 height 15
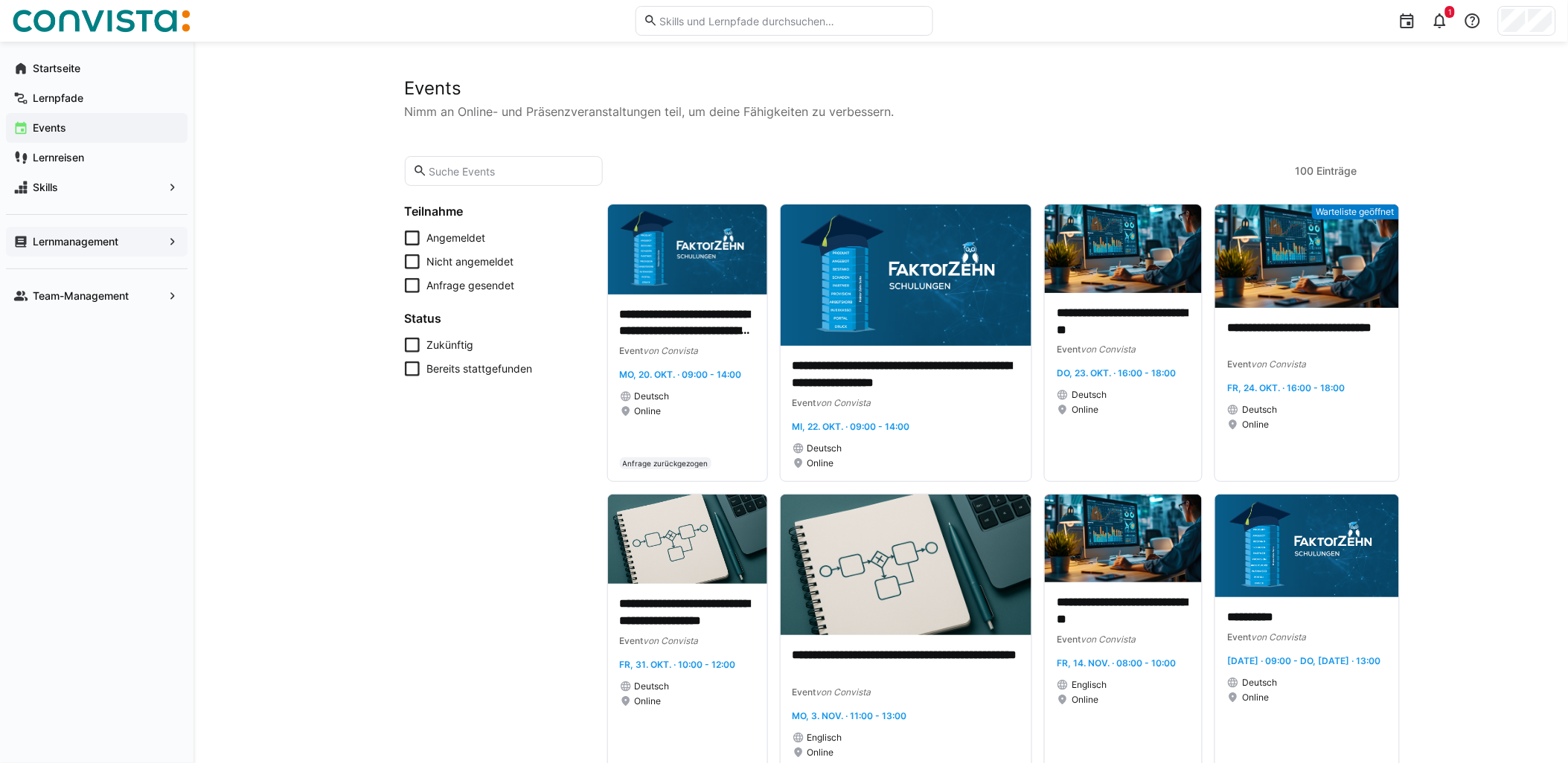
click at [94, 233] on div "Lernmanagement" at bounding box center [96, 241] width 181 height 30
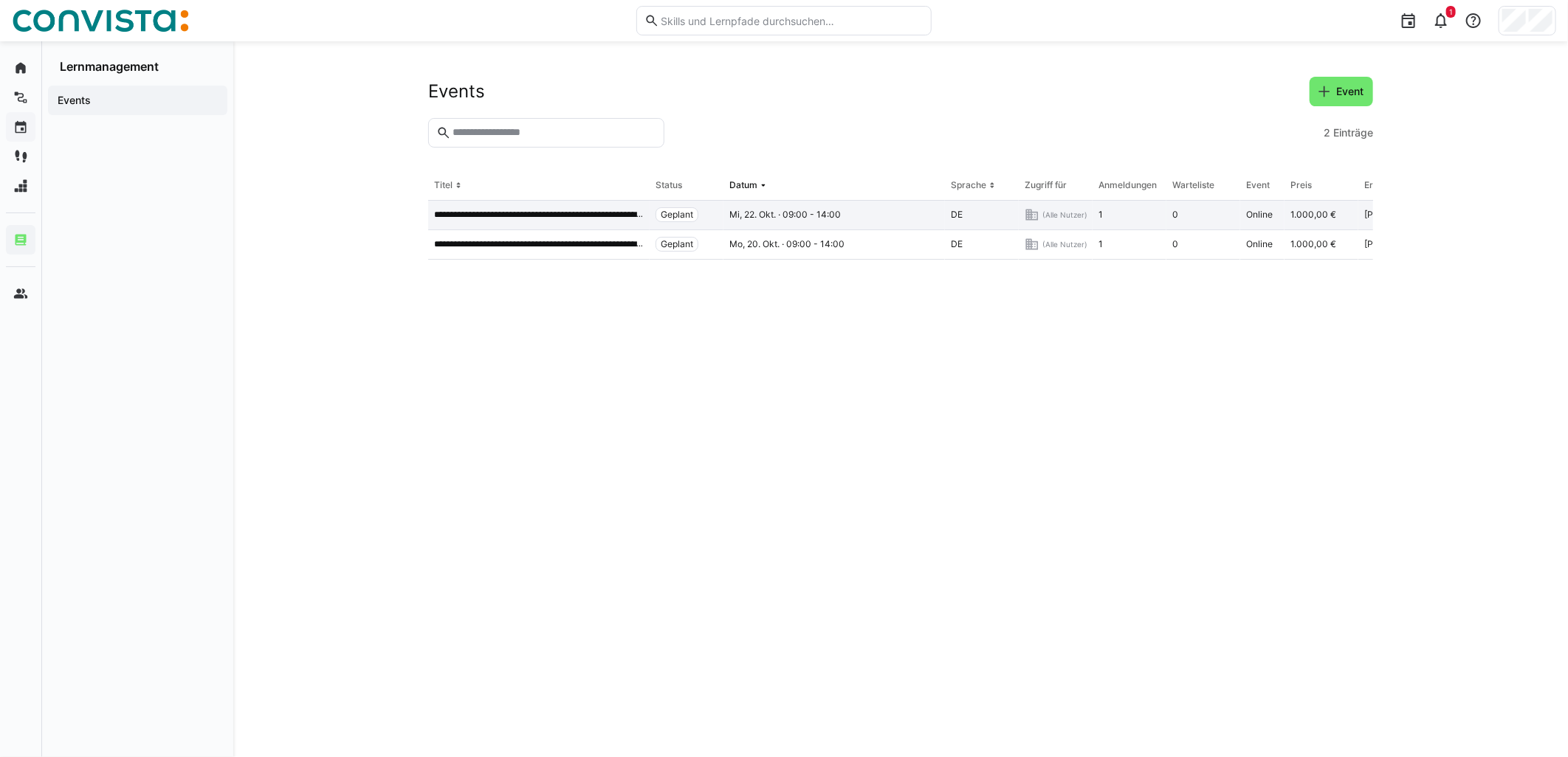
click at [552, 223] on div "**********" at bounding box center [539, 215] width 222 height 29
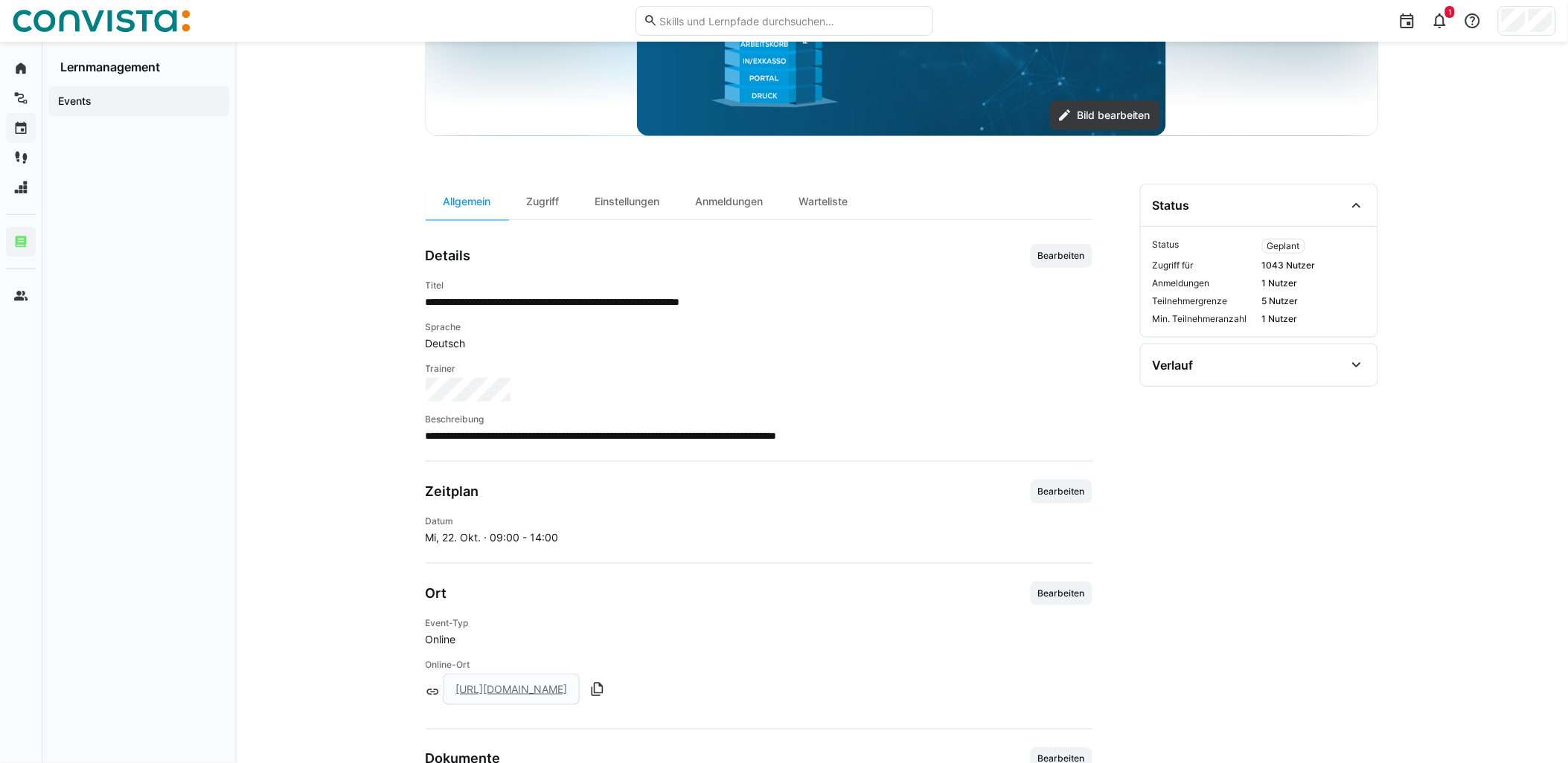
scroll to position [330, 0]
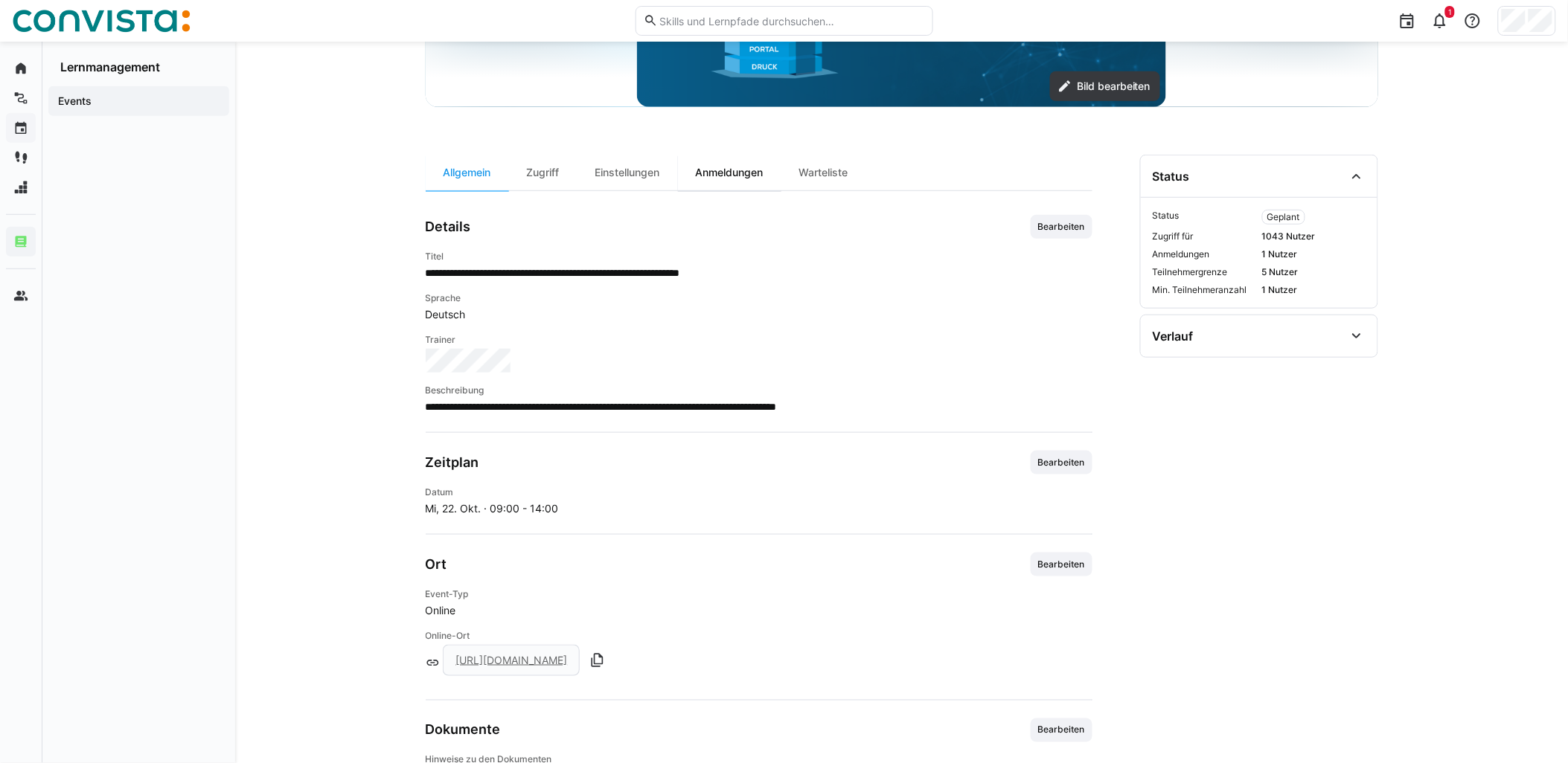
click at [712, 168] on div "Anmeldungen" at bounding box center [730, 173] width 104 height 35
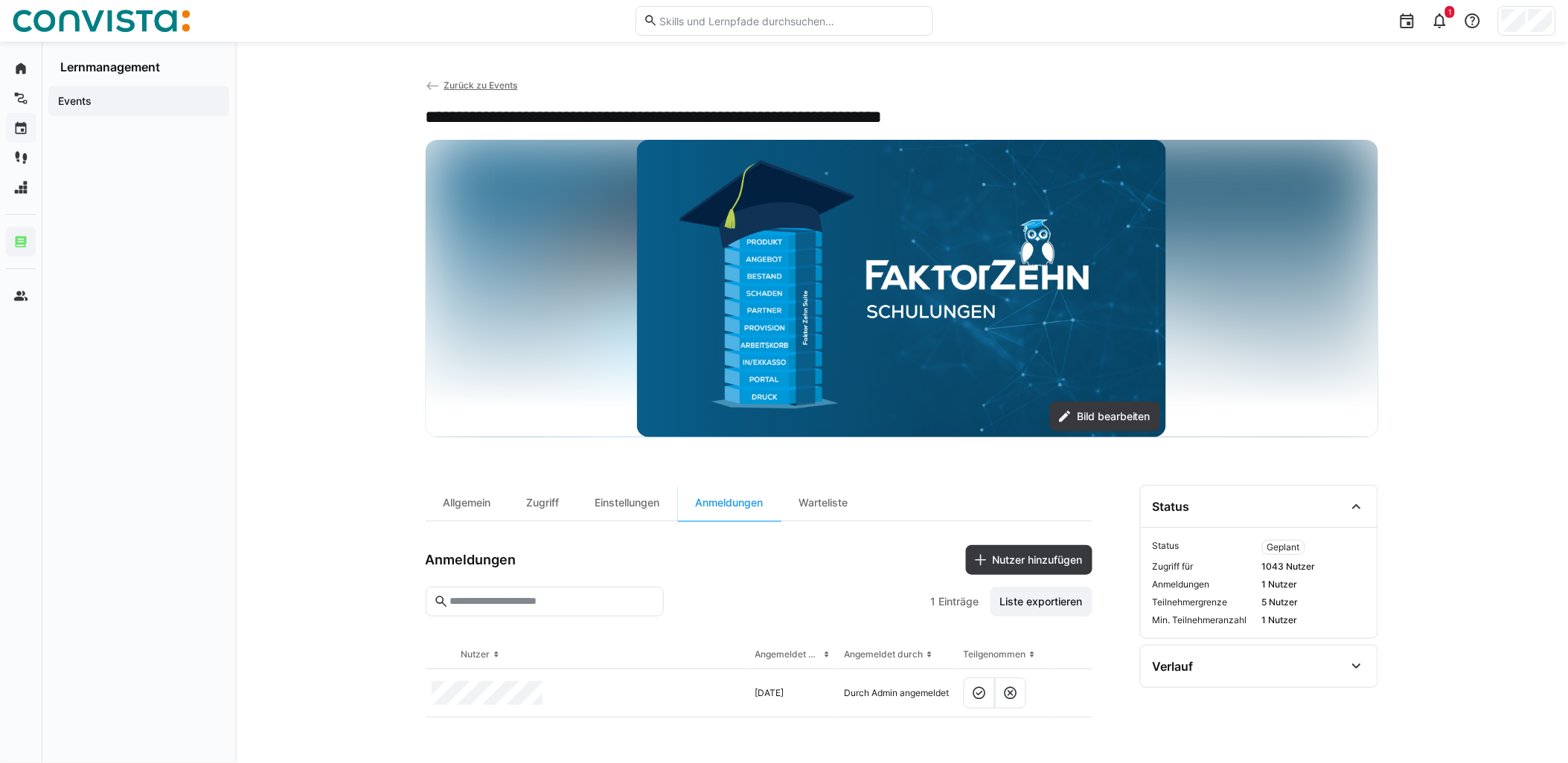
click at [488, 88] on span "Zurück zu Events" at bounding box center [480, 84] width 73 height 11
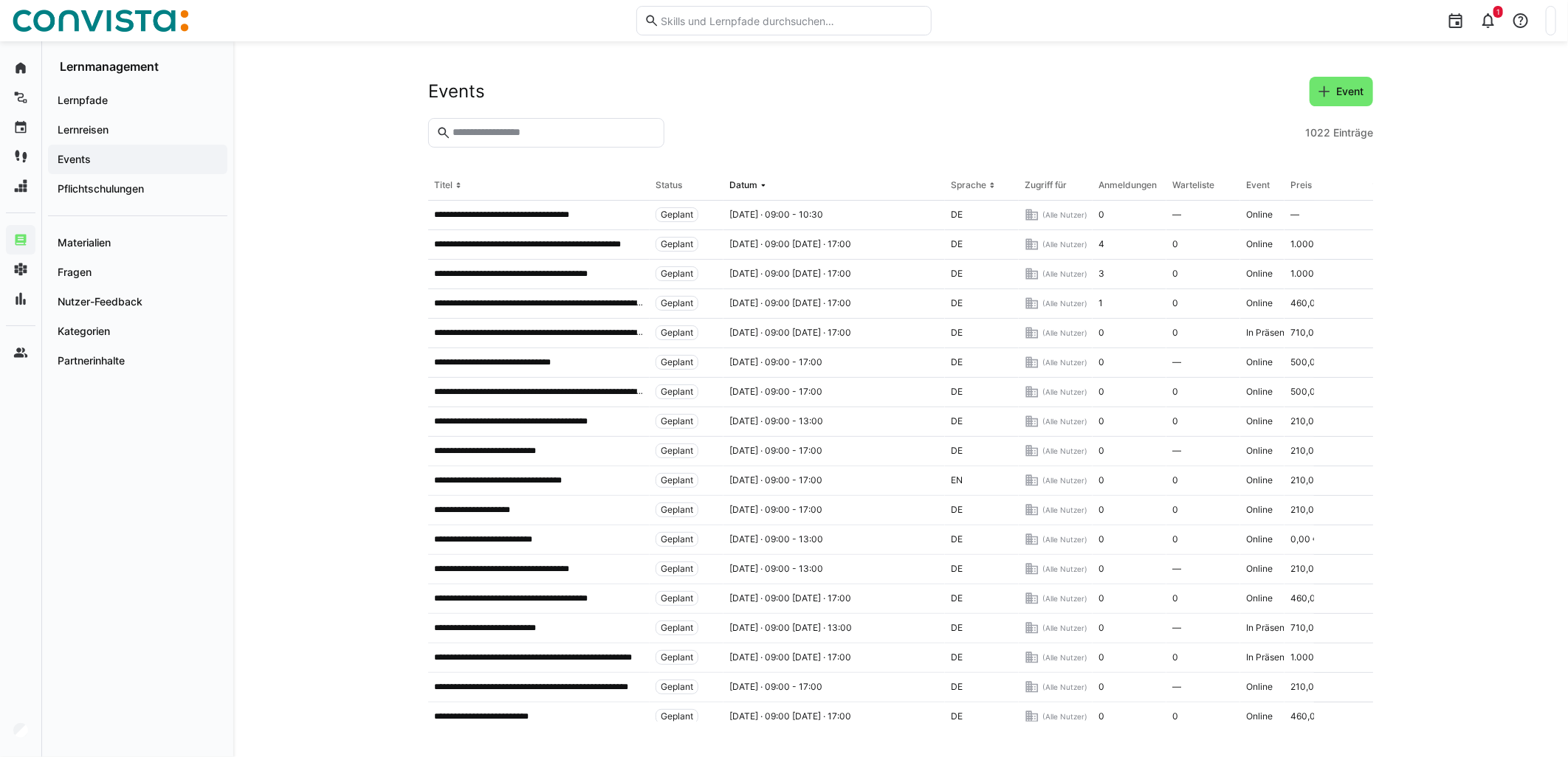
click at [542, 129] on input "text" at bounding box center [553, 133] width 205 height 13
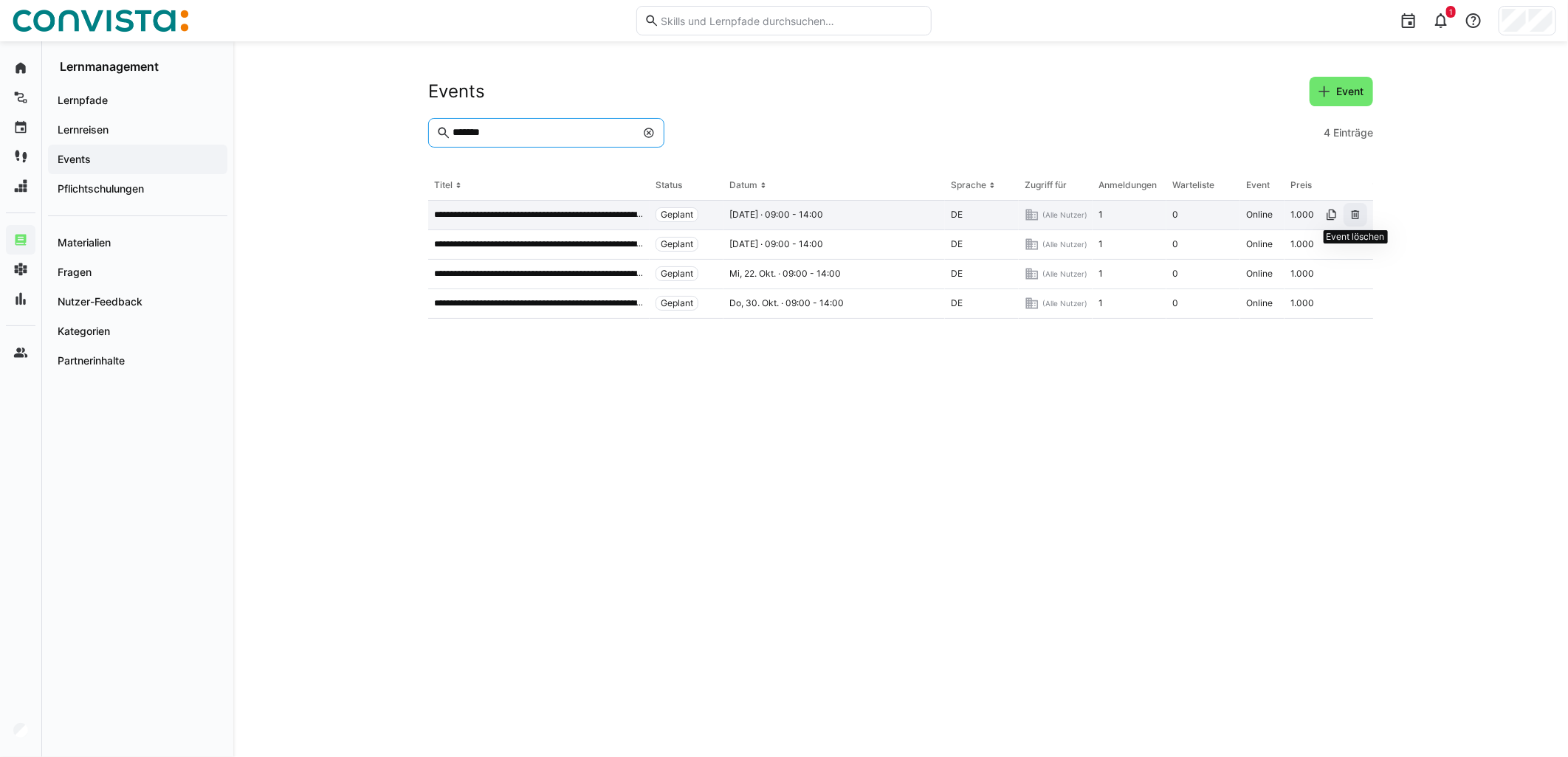
type input "*******"
click at [1359, 212] on eds-icon at bounding box center [1355, 215] width 12 height 12
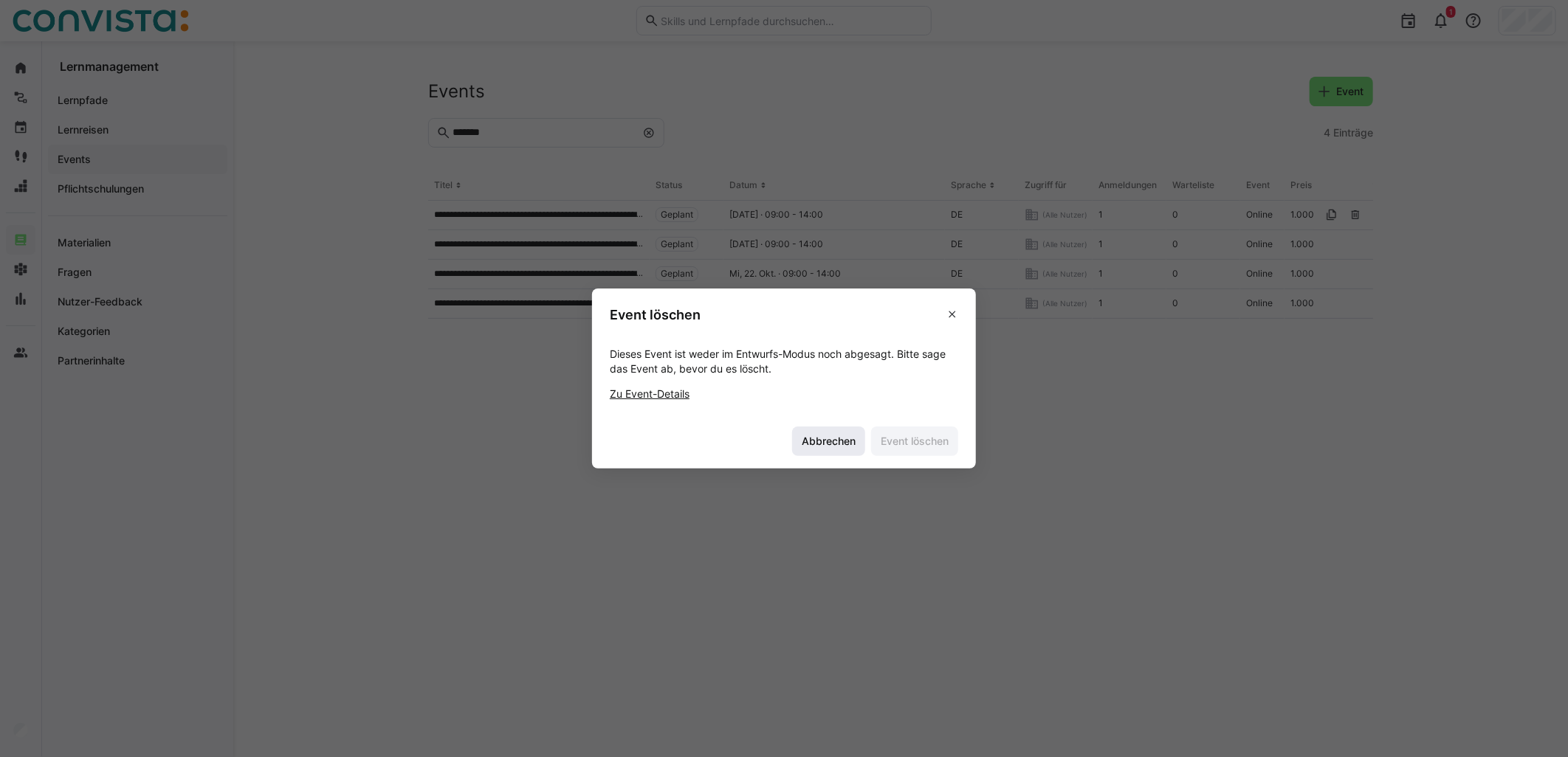
click at [817, 437] on span "Abbrechen" at bounding box center [829, 442] width 59 height 15
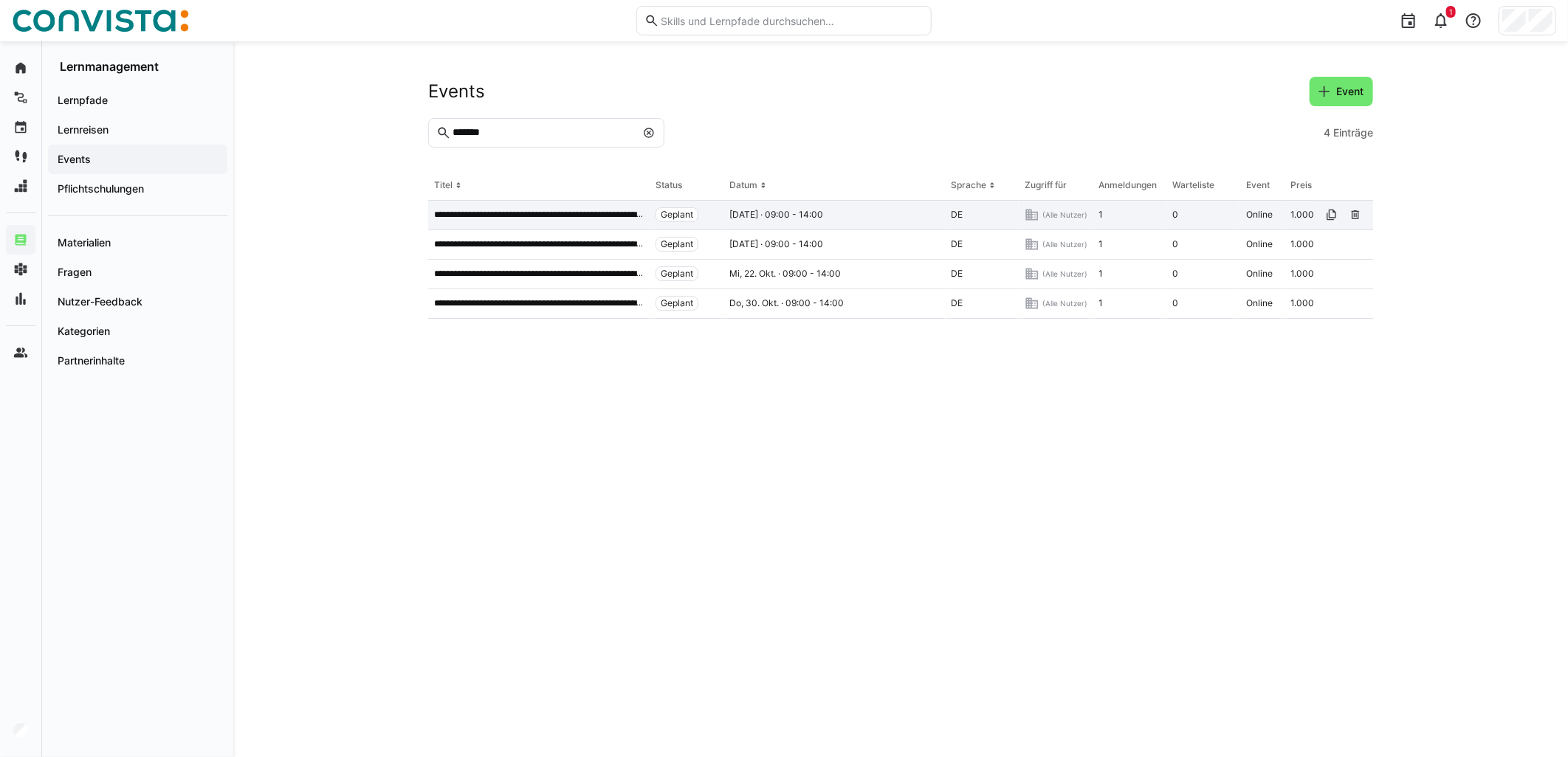
click at [717, 204] on div "Geplant" at bounding box center [687, 215] width 74 height 29
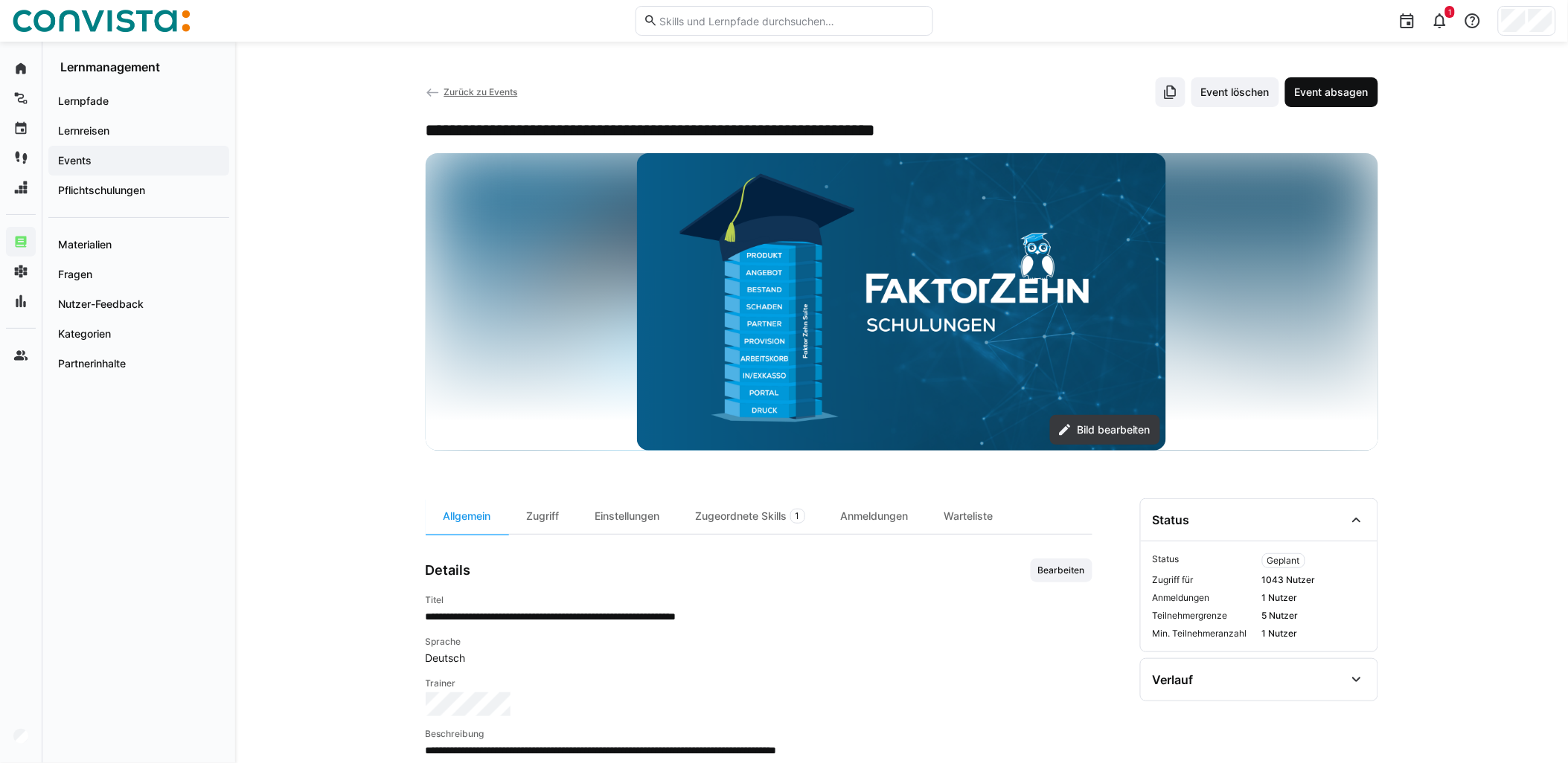
click at [1370, 98] on span "Event absagen" at bounding box center [1332, 93] width 78 height 15
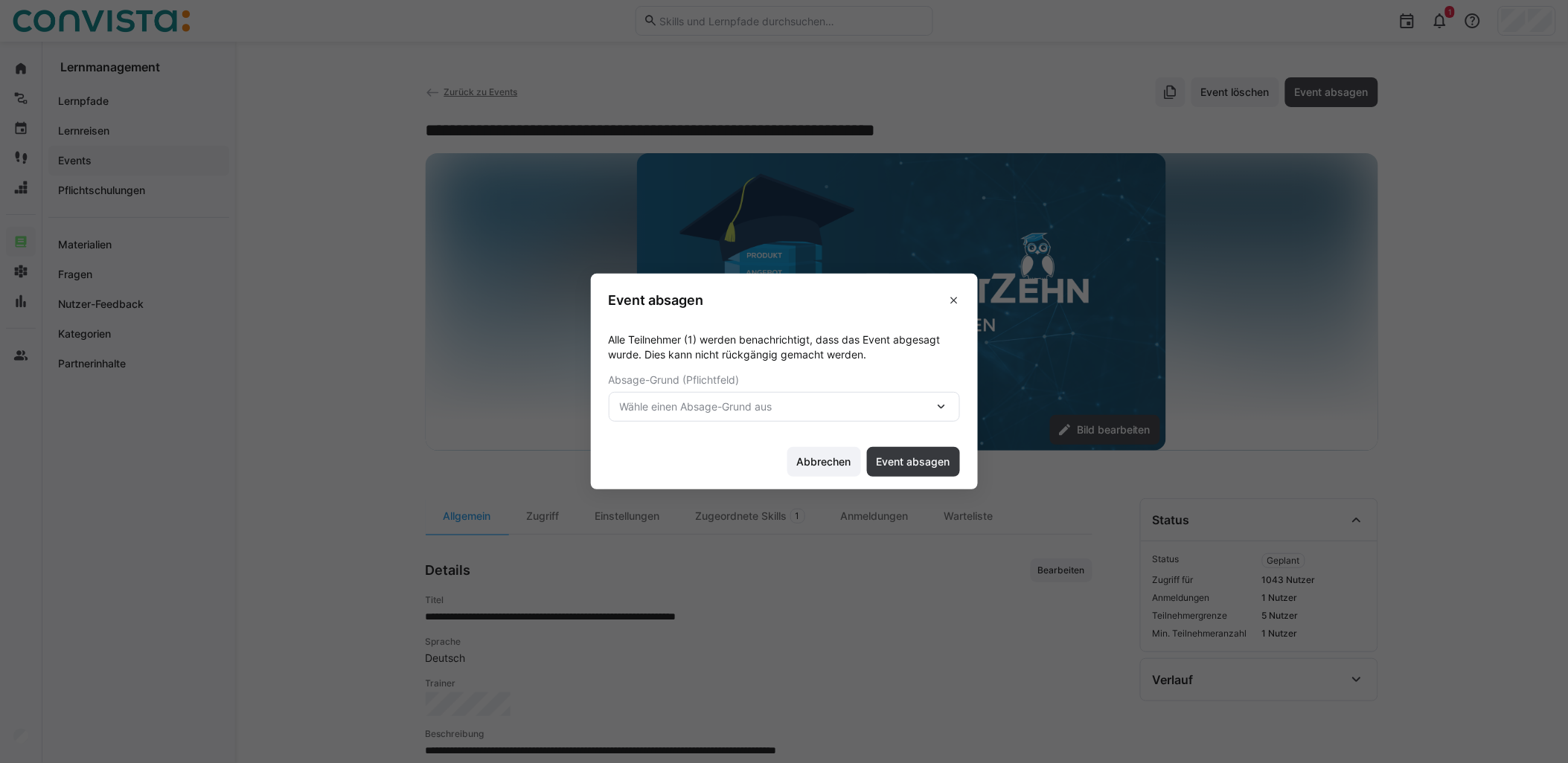
click at [809, 411] on span "Wähle einen Absage-Grund aus" at bounding box center [777, 407] width 314 height 15
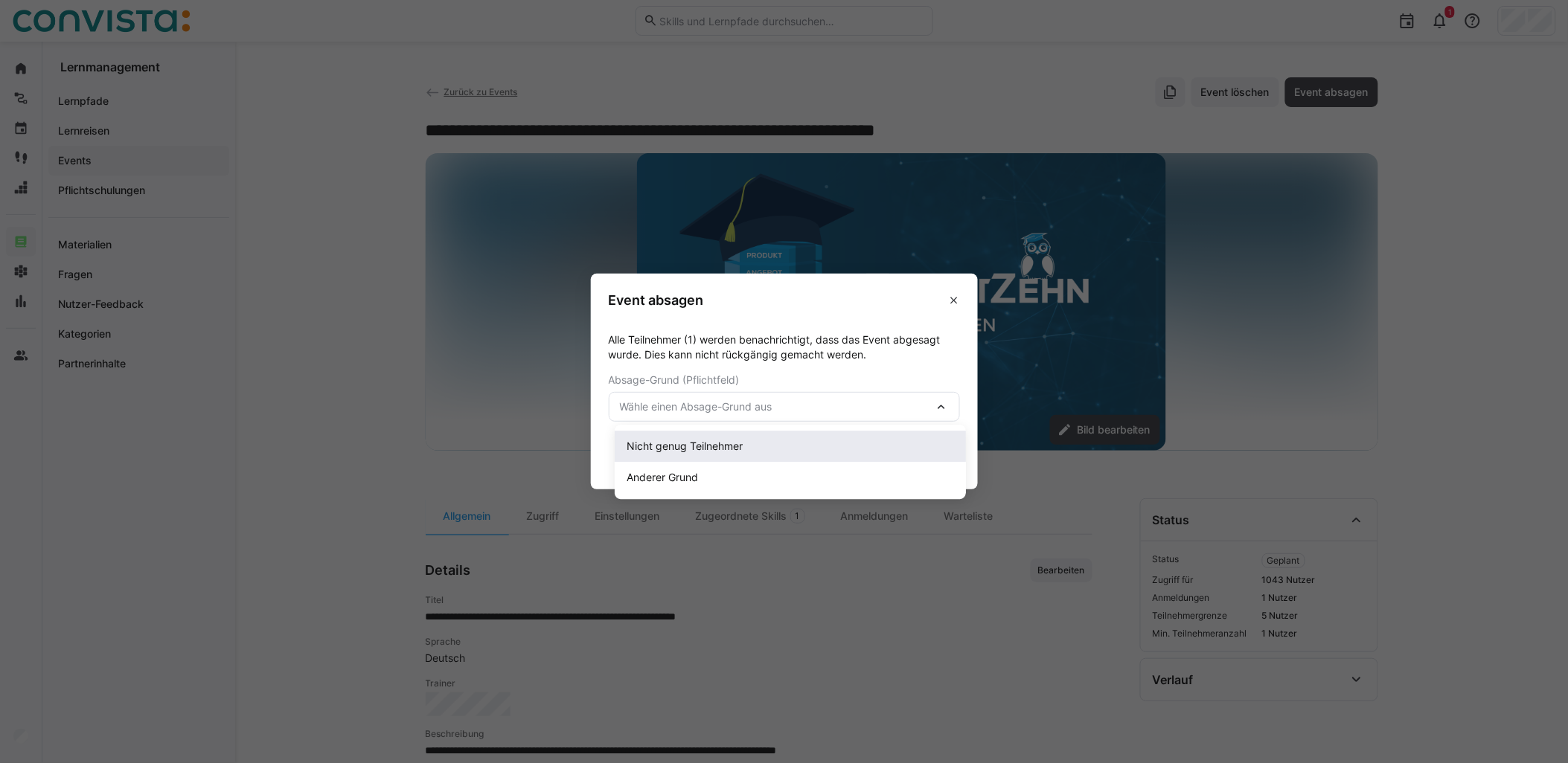
click at [746, 452] on div "Nicht genug Teilnehmer" at bounding box center [790, 447] width 327 height 15
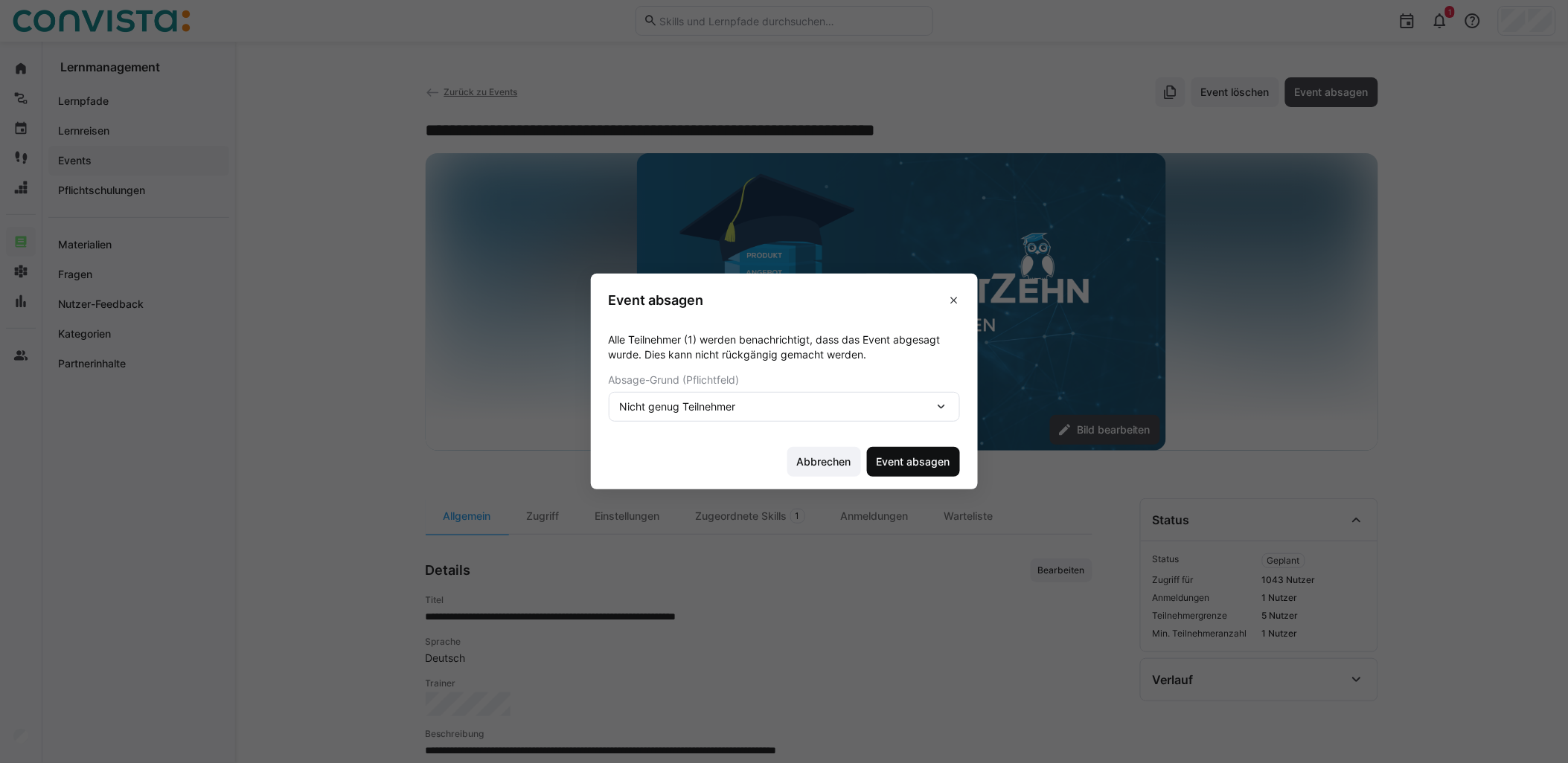
click at [909, 458] on span "Event absagen" at bounding box center [913, 462] width 78 height 15
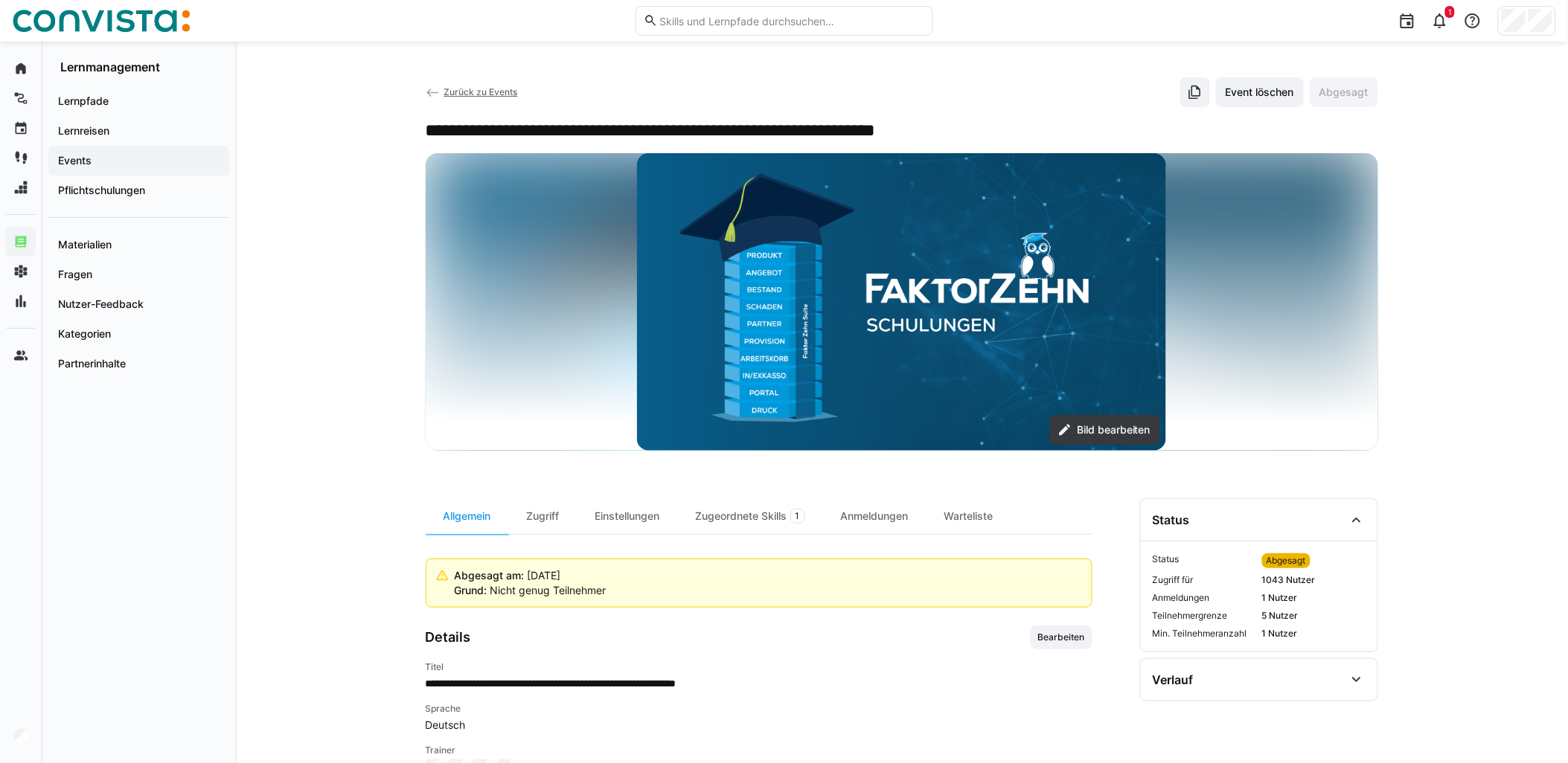
click at [497, 88] on span "Zurück zu Events" at bounding box center [480, 91] width 73 height 11
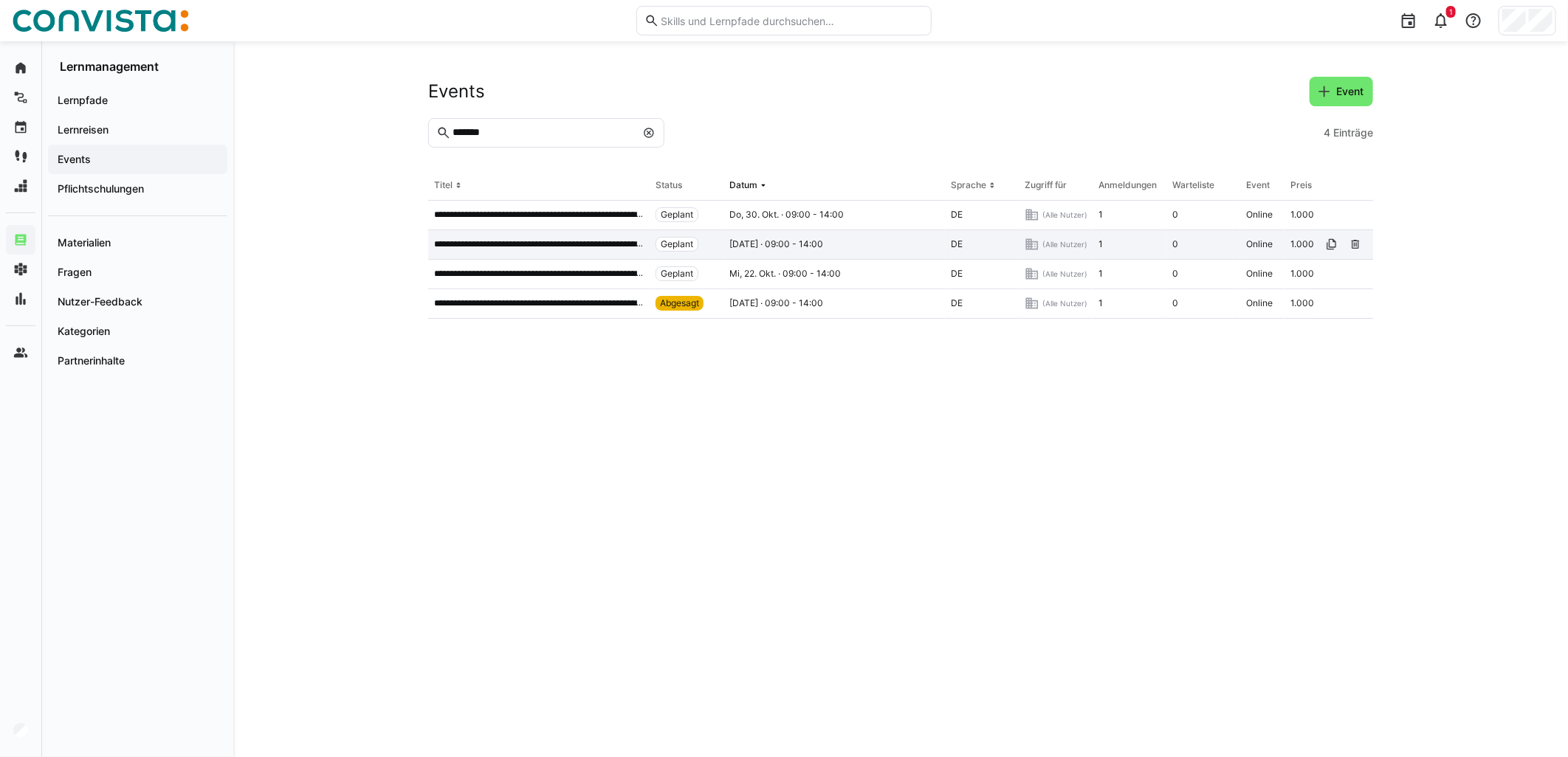
click at [712, 246] on div "Geplant" at bounding box center [687, 244] width 74 height 29
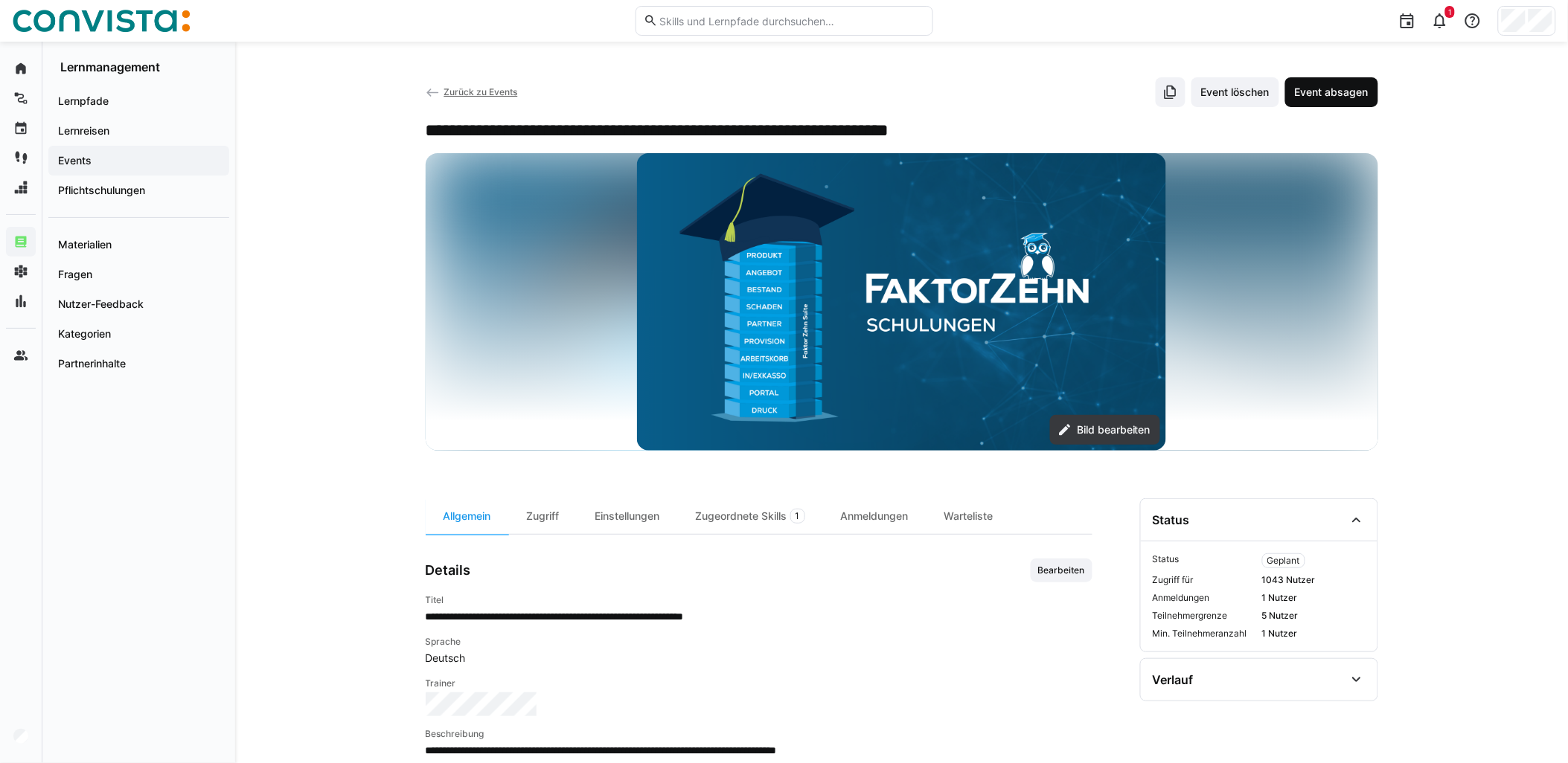
click at [1328, 83] on span "Event absagen" at bounding box center [1332, 92] width 93 height 30
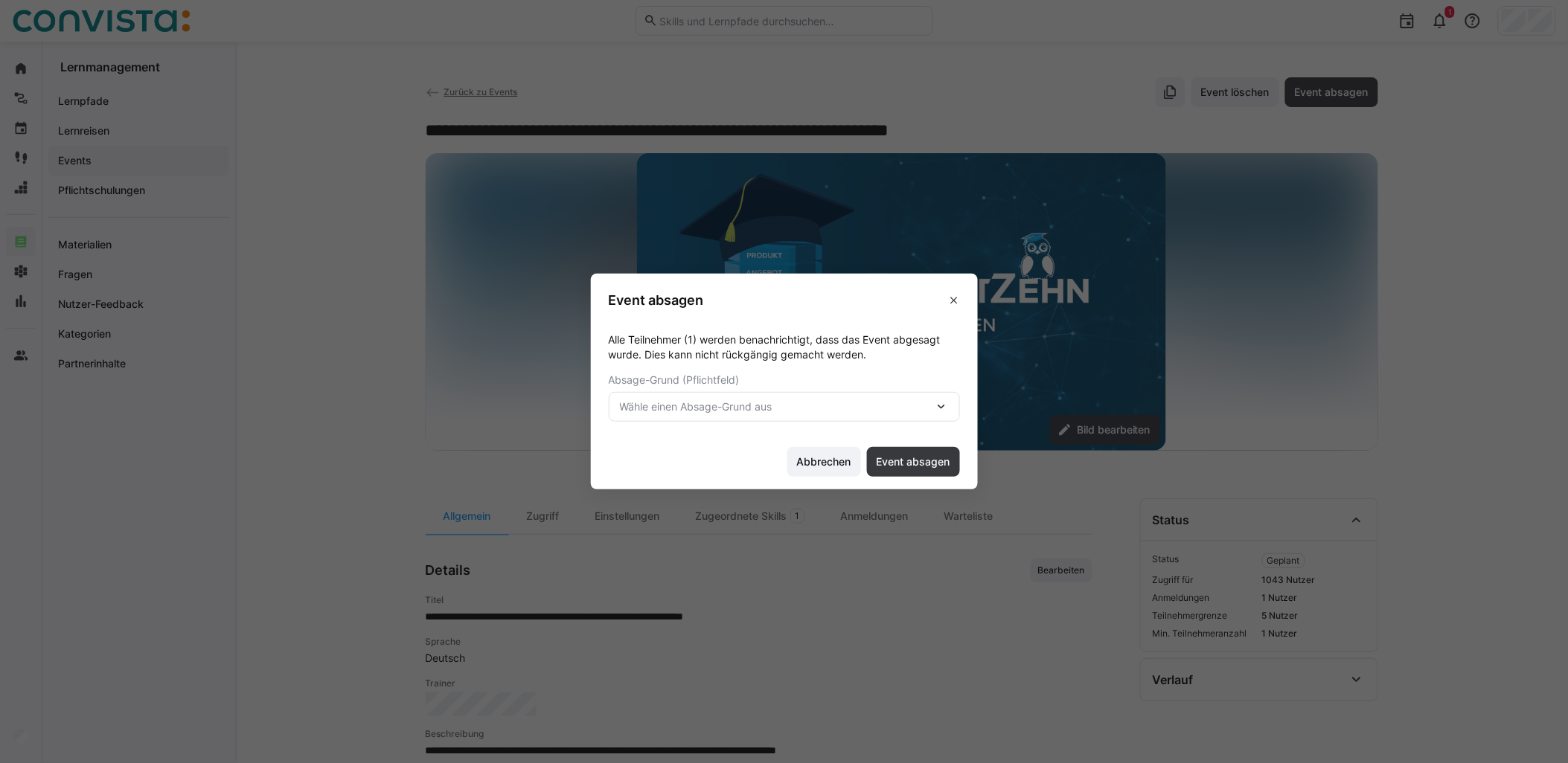
click at [827, 395] on div "Wähle einen Absage-Grund aus" at bounding box center [784, 406] width 351 height 30
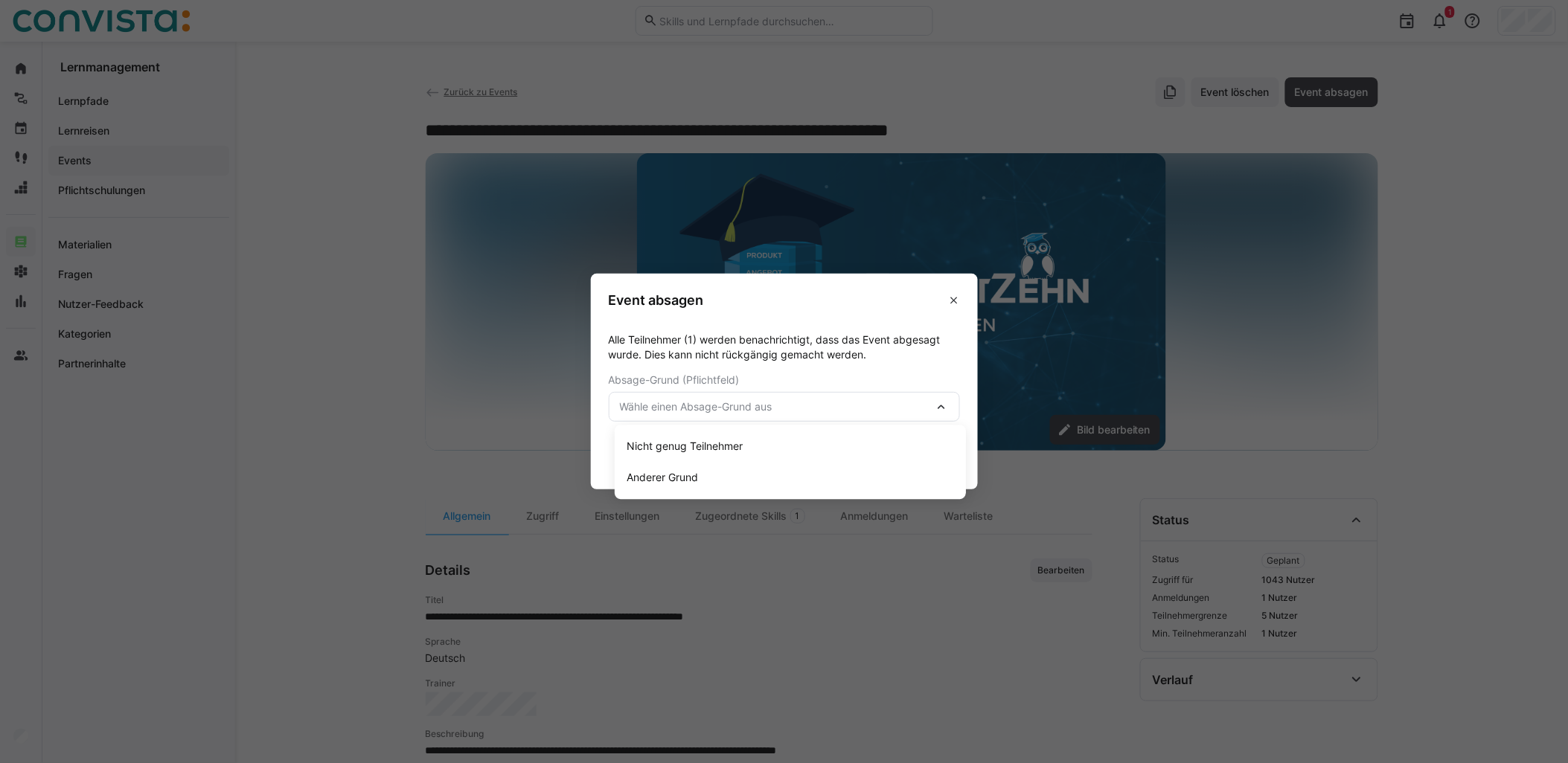
click at [807, 429] on div "Nicht genug Teilnehmer Anderer Grund" at bounding box center [790, 462] width 351 height 74
click at [831, 443] on div "Nicht genug Teilnehmer" at bounding box center [790, 447] width 327 height 15
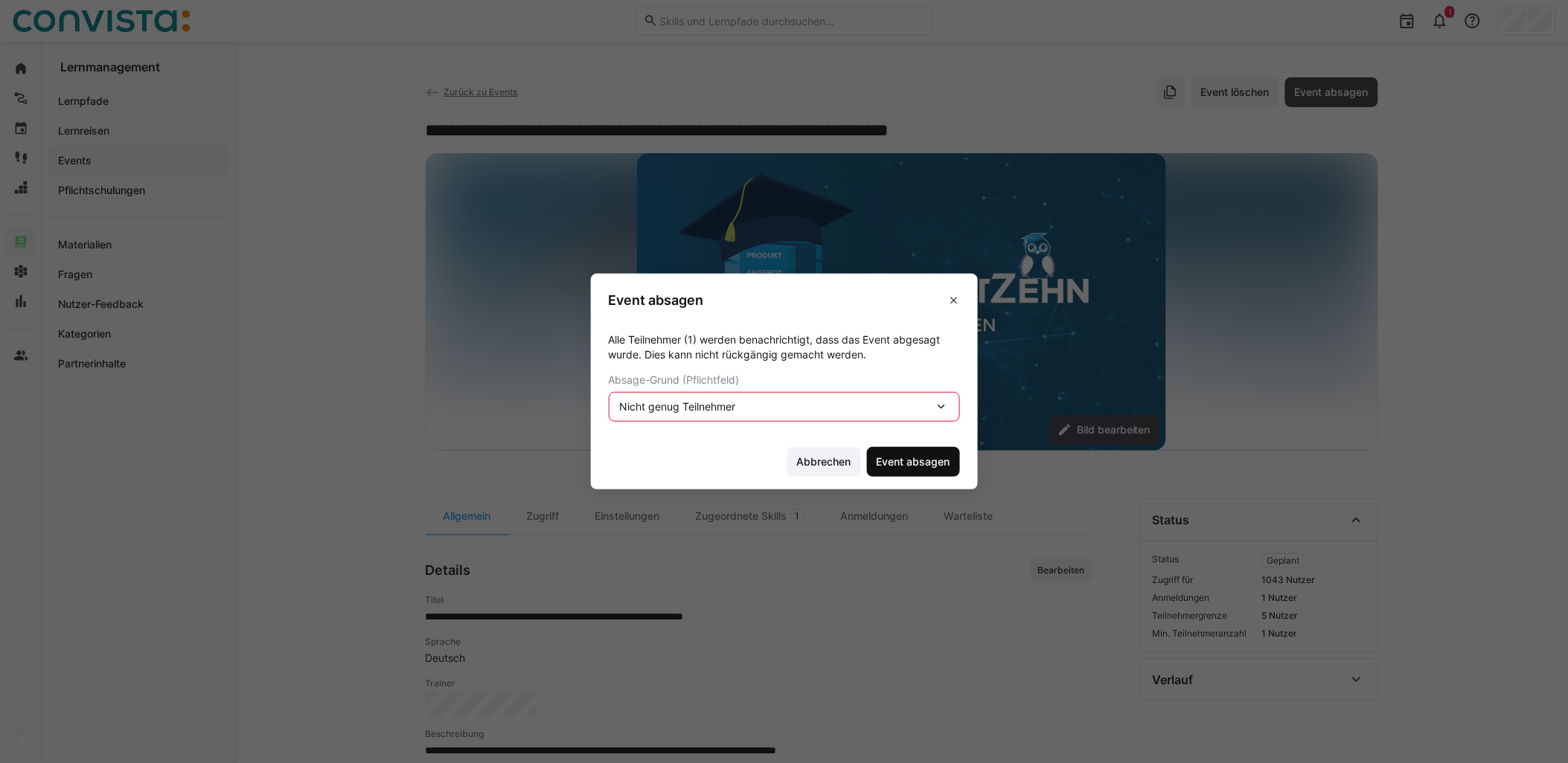
click at [914, 459] on span "Event absagen" at bounding box center [913, 462] width 78 height 15
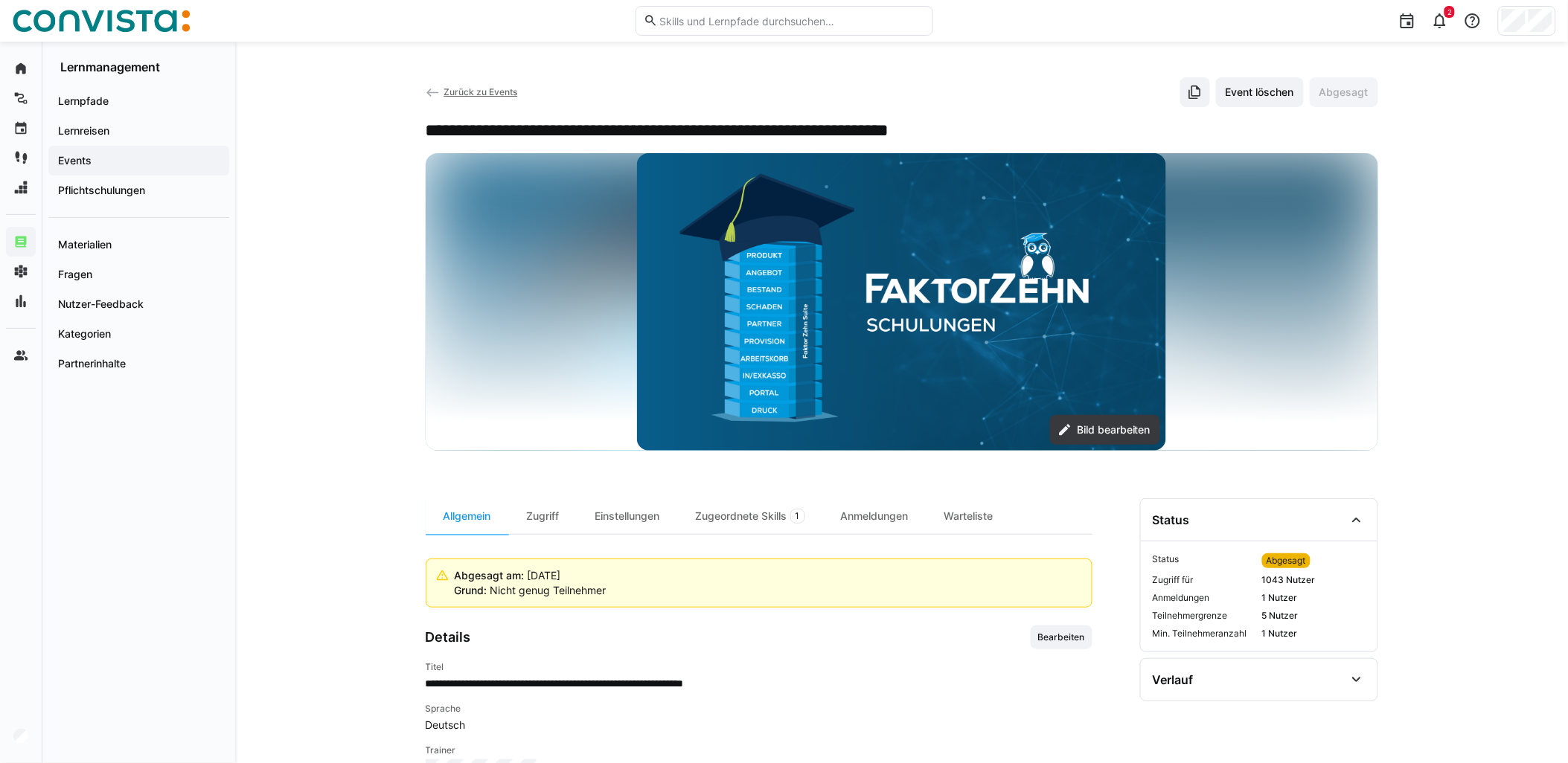
click at [480, 93] on span "Zurück zu Events" at bounding box center [480, 91] width 73 height 11
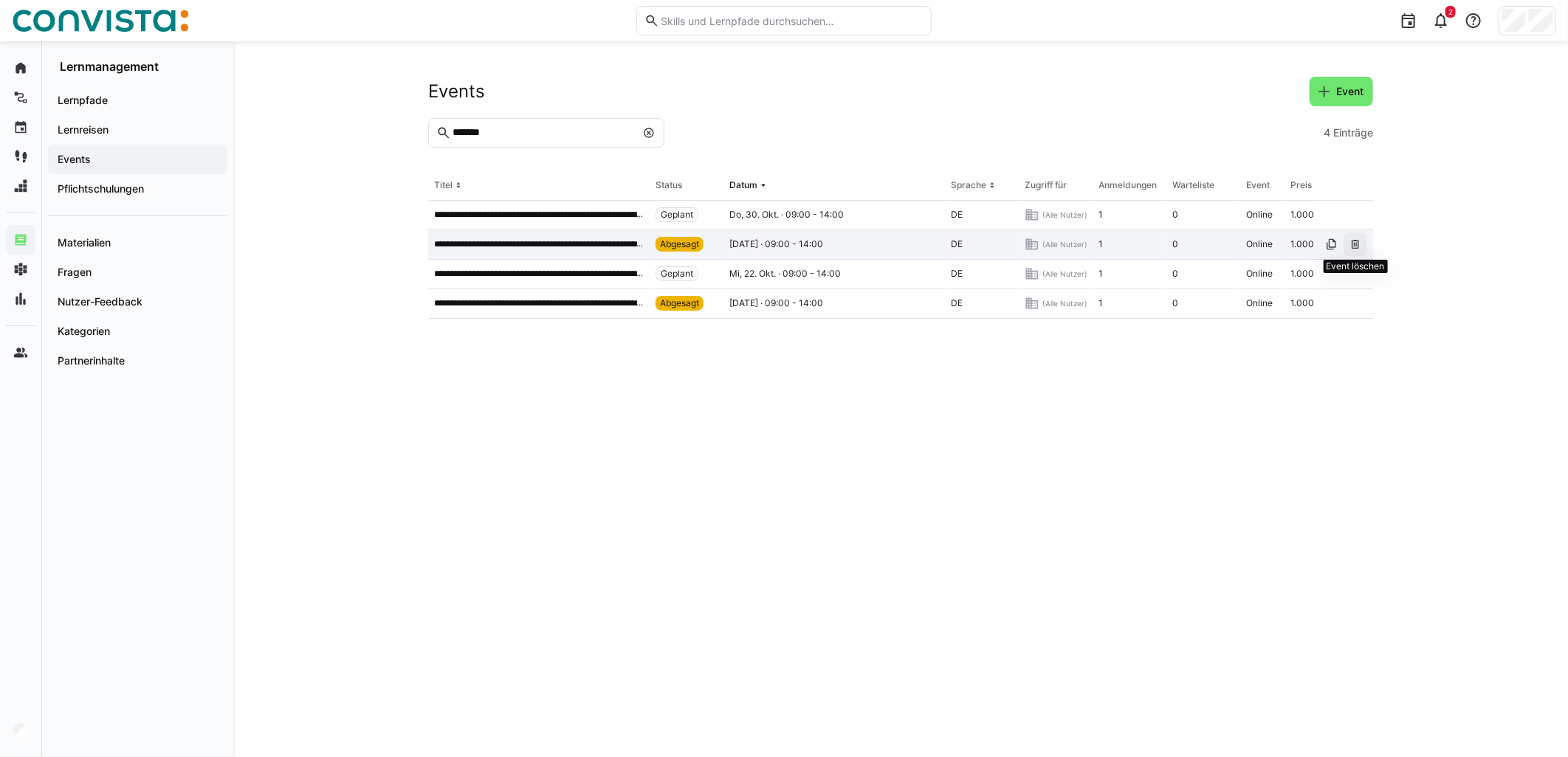
click at [1353, 246] on eds-icon at bounding box center [1355, 244] width 12 height 12
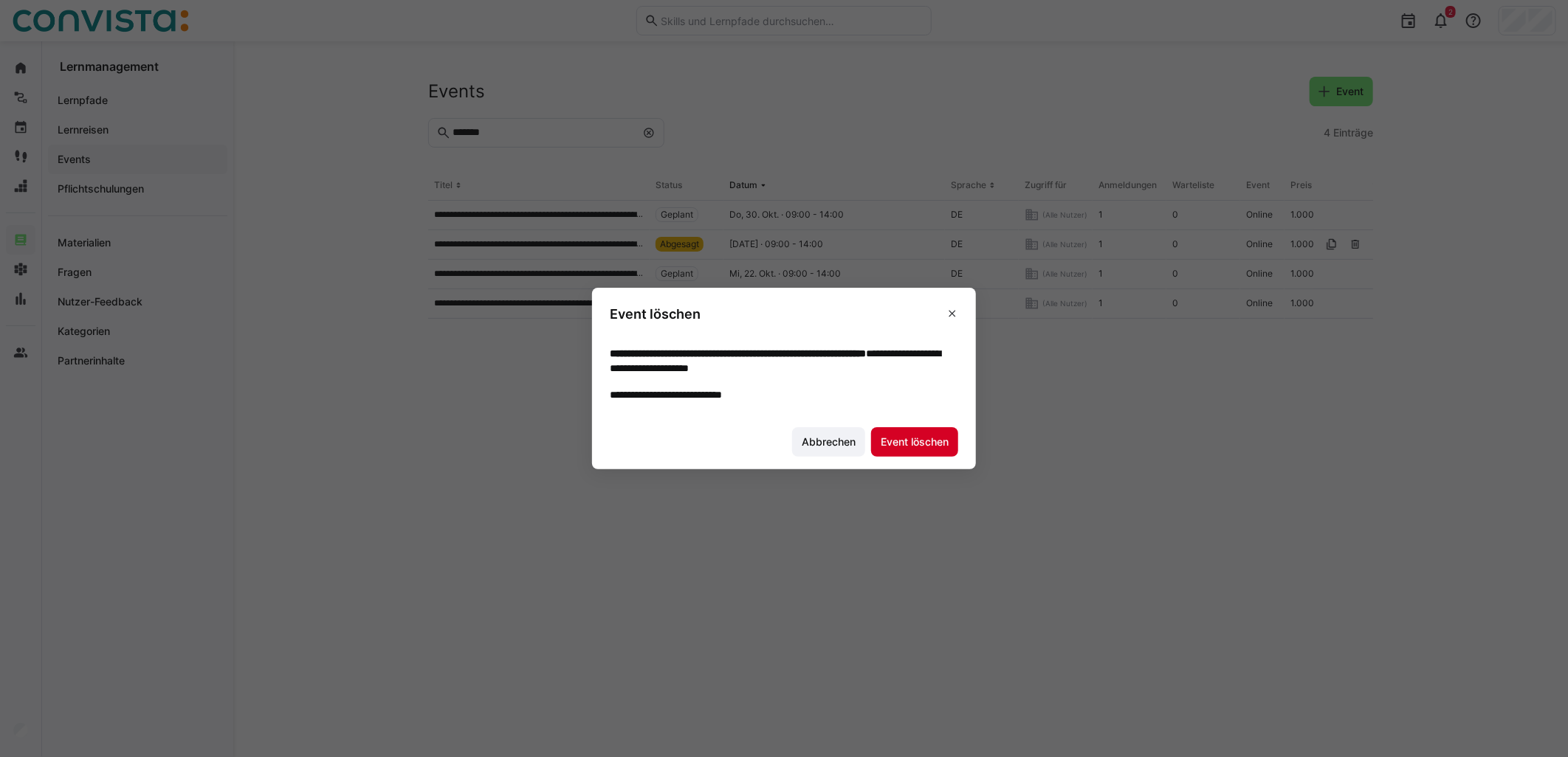
click at [894, 437] on span "Event löschen" at bounding box center [915, 442] width 72 height 15
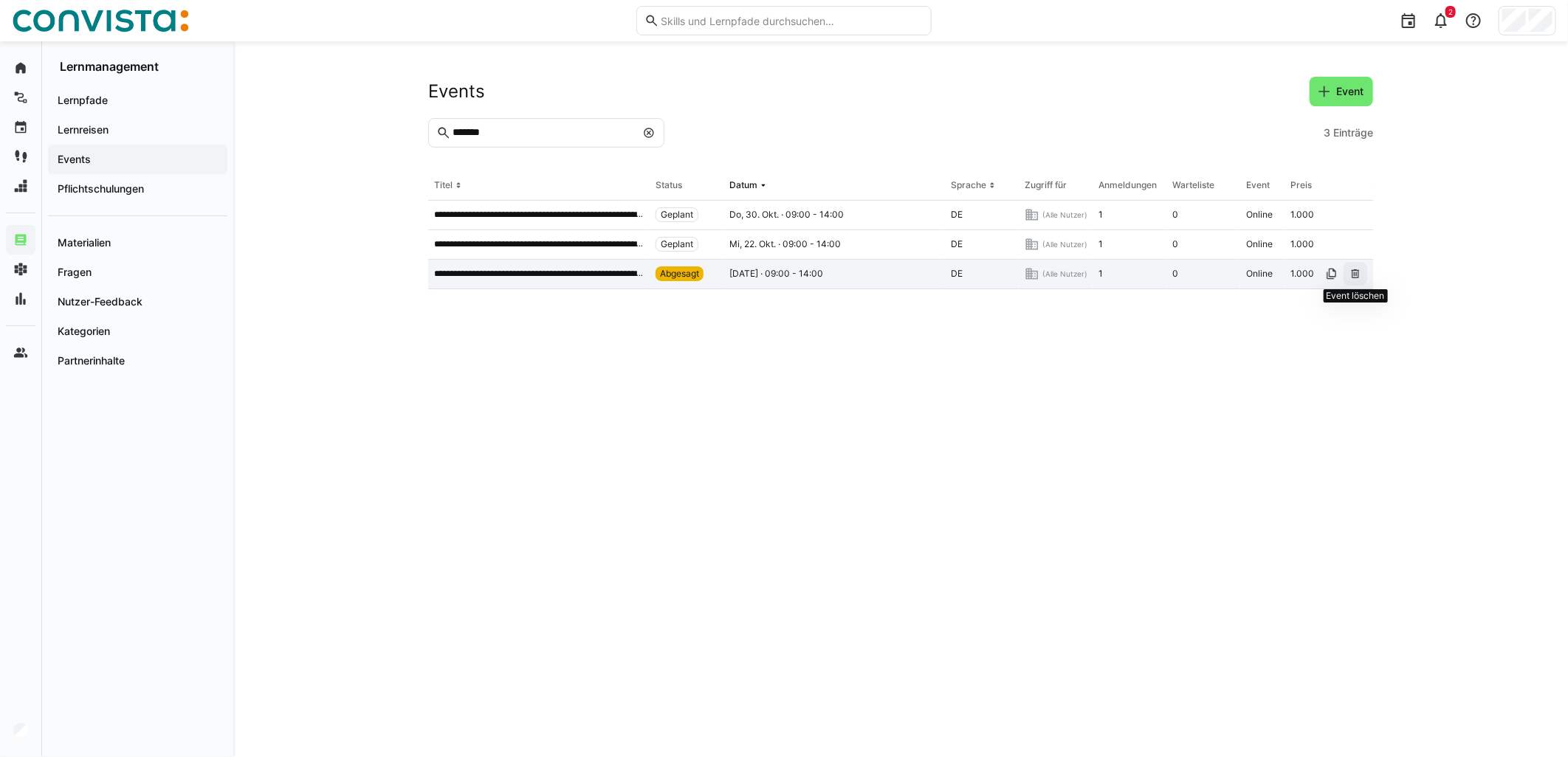
click at [1353, 275] on eds-icon at bounding box center [1355, 274] width 12 height 12
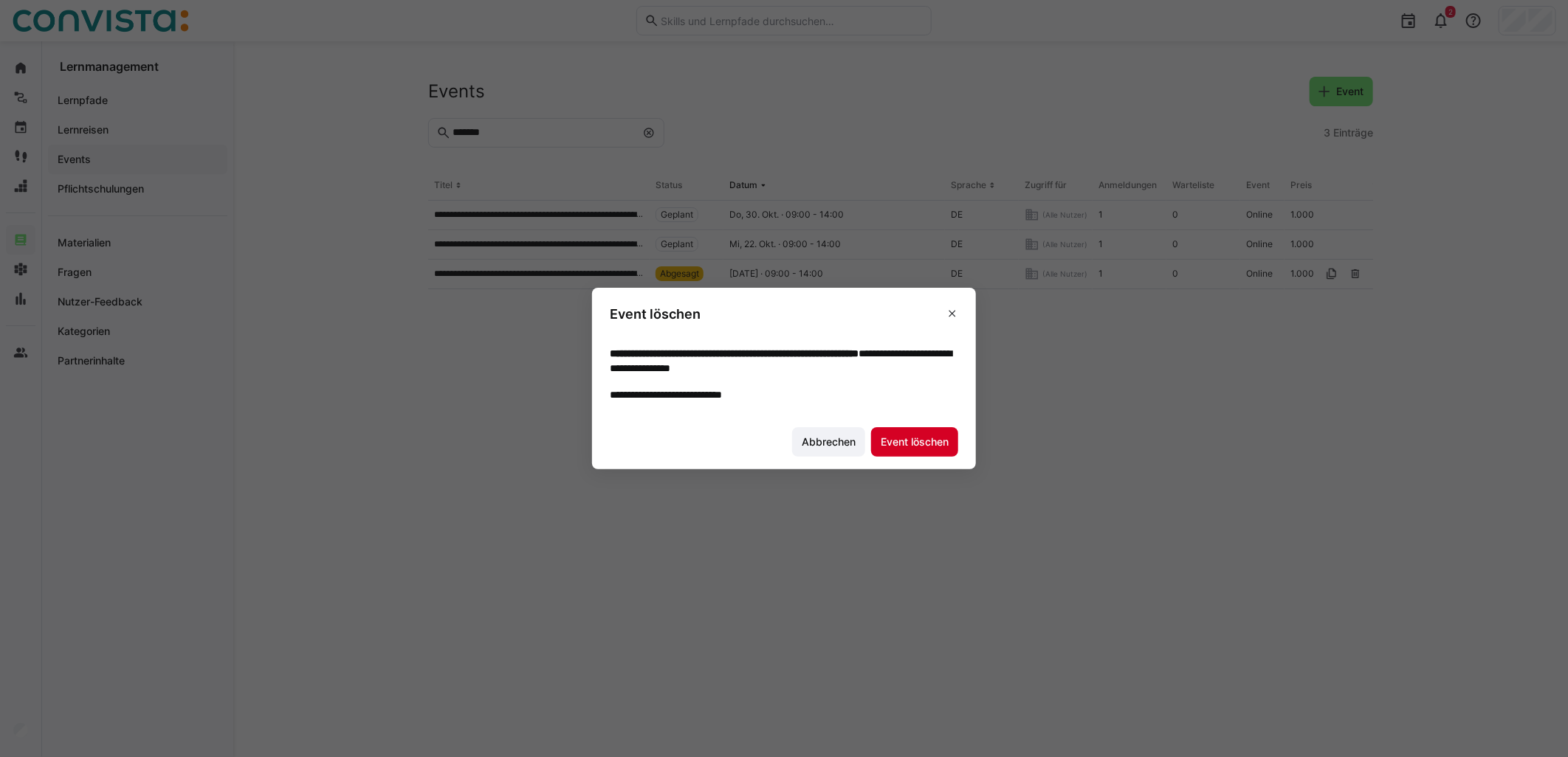
click at [899, 439] on span "Event löschen" at bounding box center [915, 442] width 72 height 15
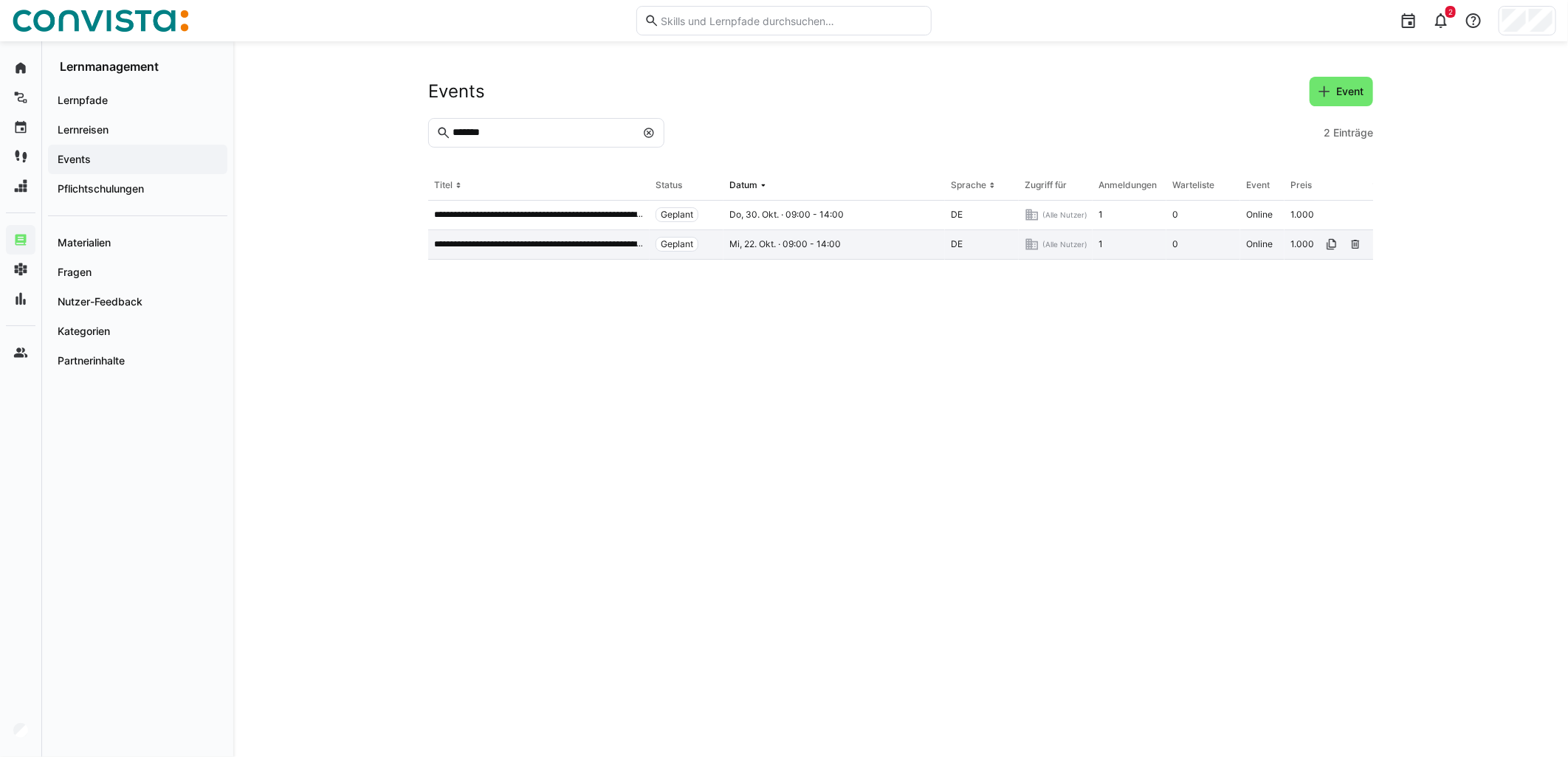
click at [612, 243] on p "**********" at bounding box center [539, 244] width 210 height 12
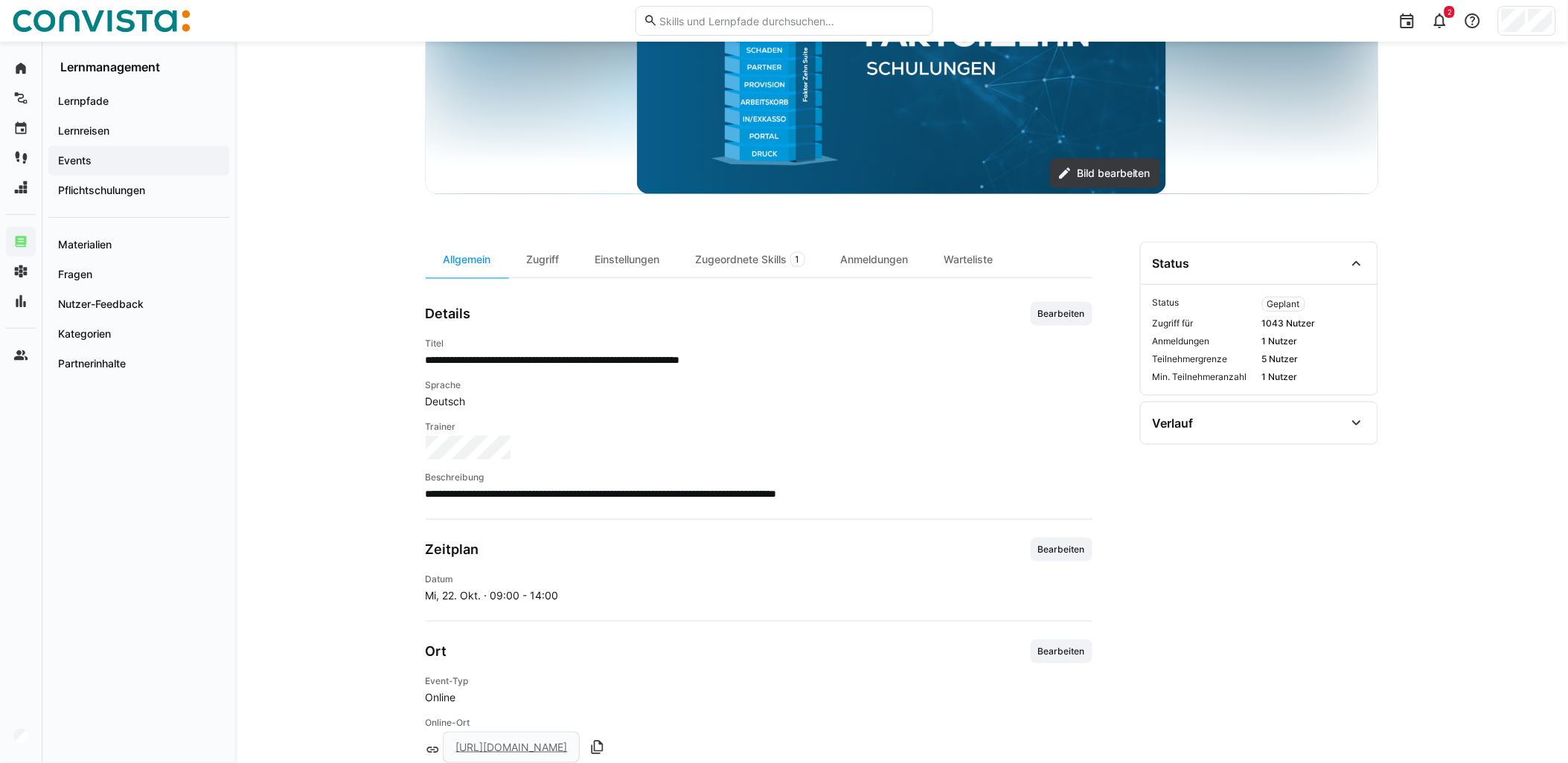
scroll to position [111, 0]
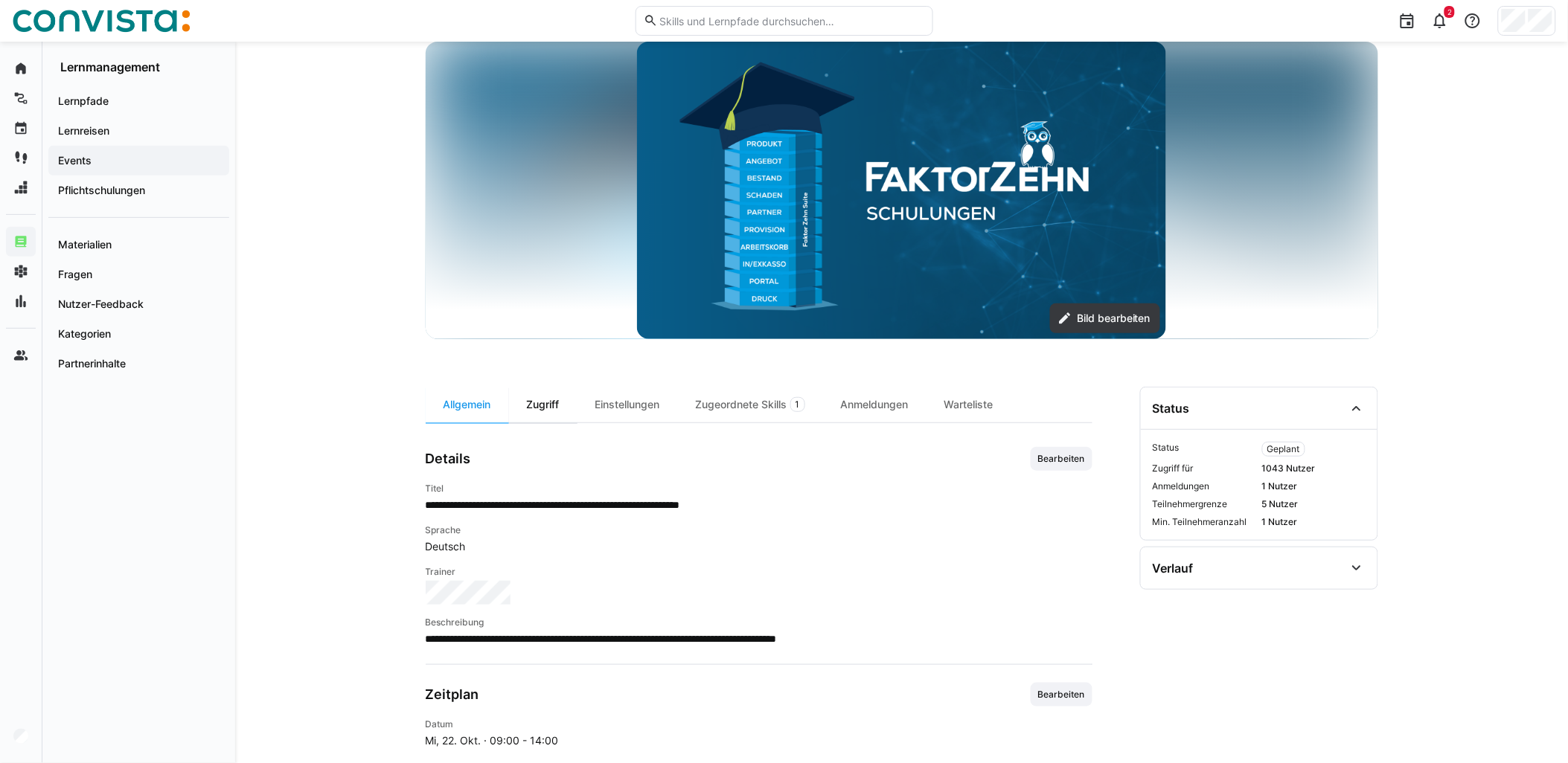
click at [537, 400] on div "Zugriff" at bounding box center [543, 405] width 68 height 35
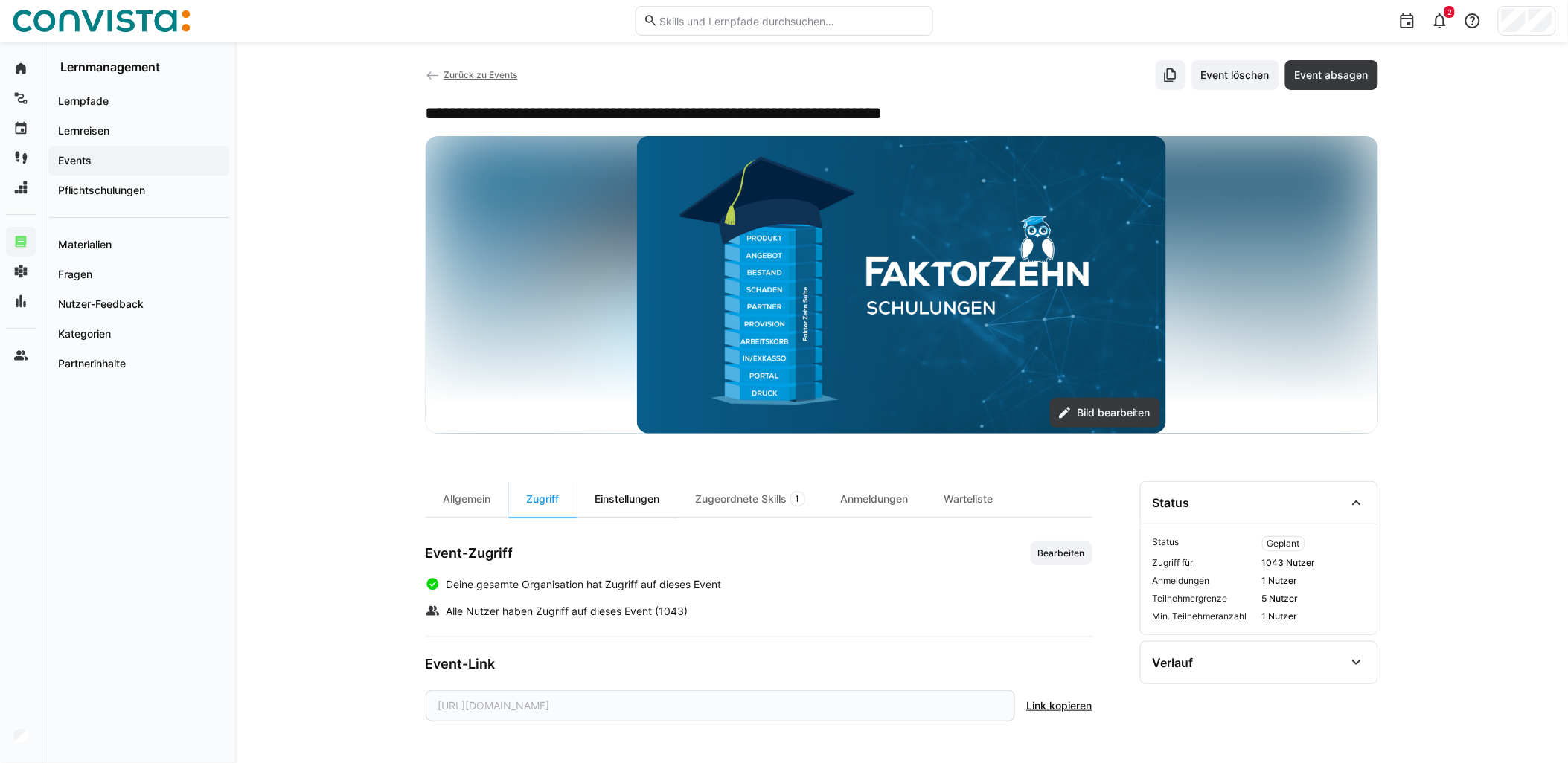
scroll to position [17, 0]
